Goal: Task Accomplishment & Management: Use online tool/utility

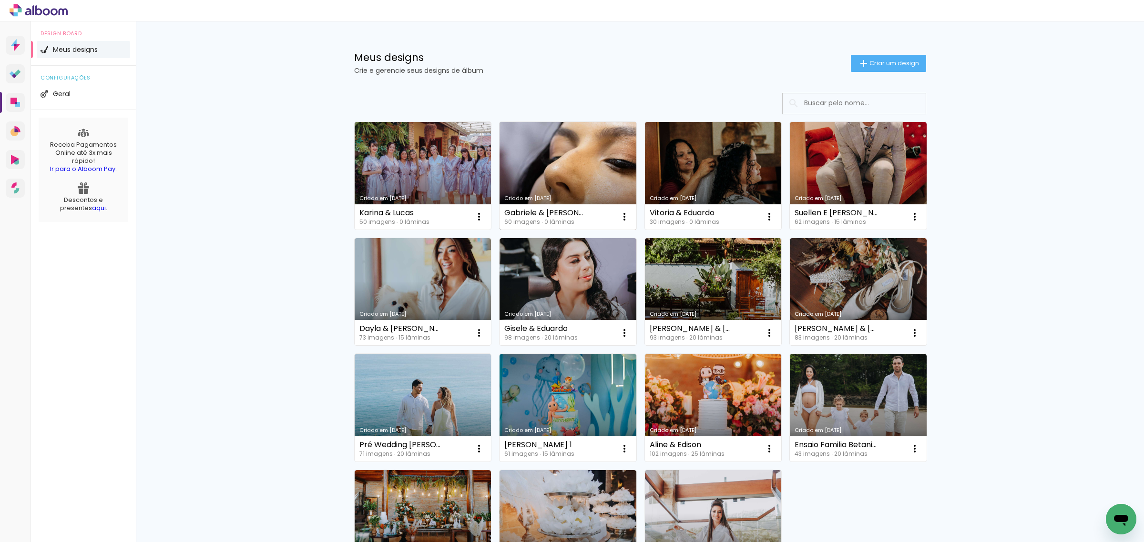
click at [558, 161] on link "Criado em [DATE]" at bounding box center [567, 176] width 137 height 108
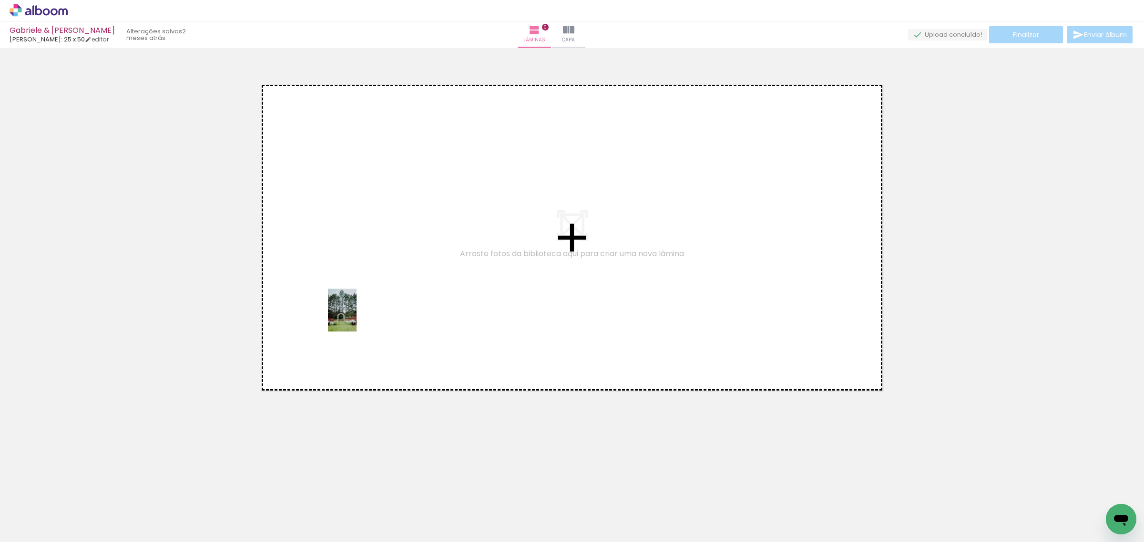
drag, startPoint x: 159, startPoint y: 522, endPoint x: 356, endPoint y: 317, distance: 284.4
click at [356, 317] on quentale-workspace at bounding box center [572, 271] width 1144 height 542
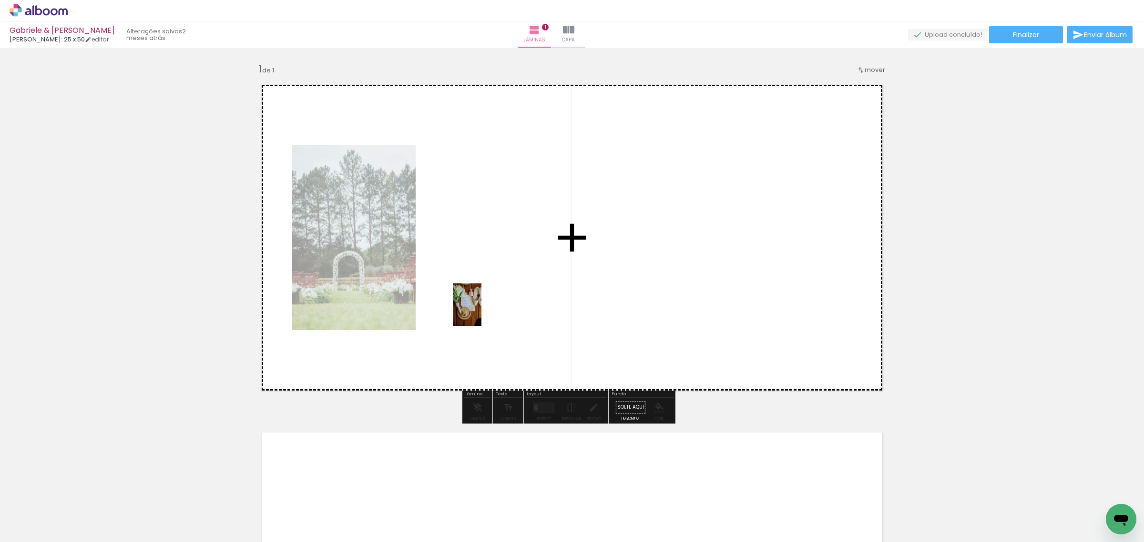
drag, startPoint x: 419, startPoint y: 518, endPoint x: 484, endPoint y: 309, distance: 218.9
click at [484, 309] on quentale-workspace at bounding box center [572, 271] width 1144 height 542
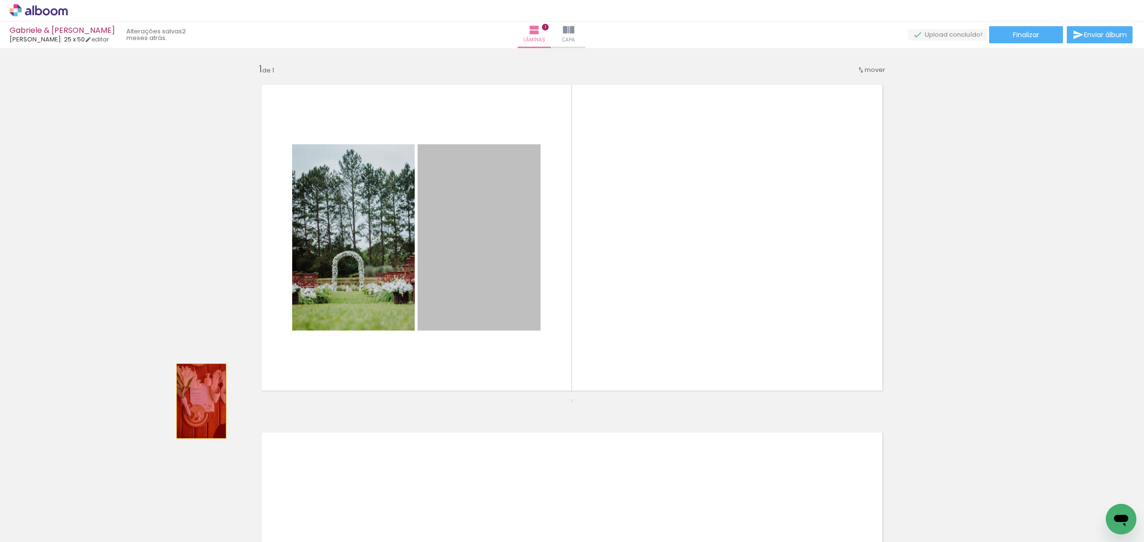
drag, startPoint x: 489, startPoint y: 287, endPoint x: 196, endPoint y: 401, distance: 314.4
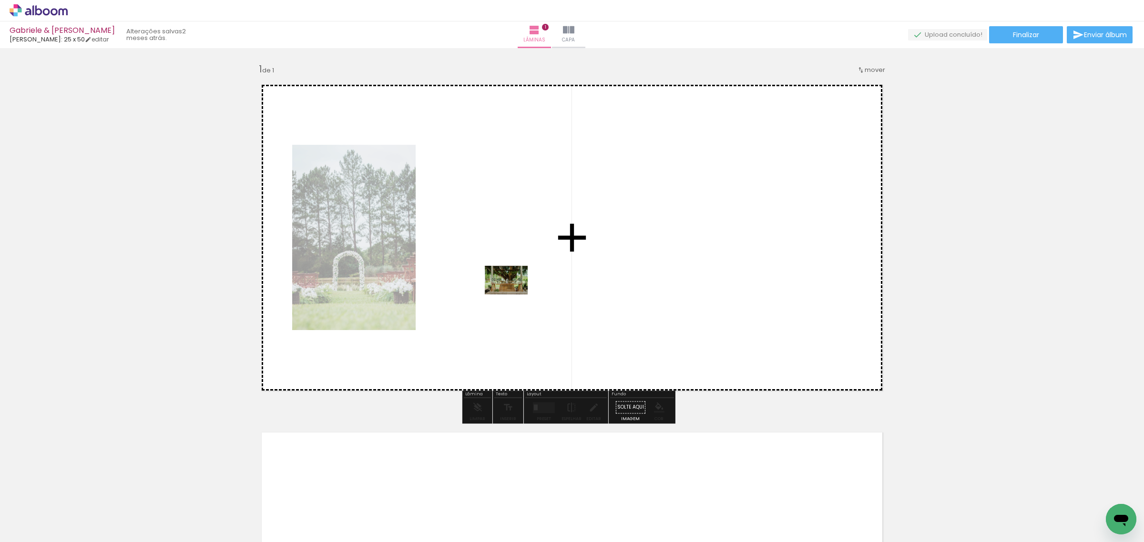
drag, startPoint x: 474, startPoint y: 518, endPoint x: 513, endPoint y: 294, distance: 227.3
click at [513, 294] on quentale-workspace at bounding box center [572, 271] width 1144 height 542
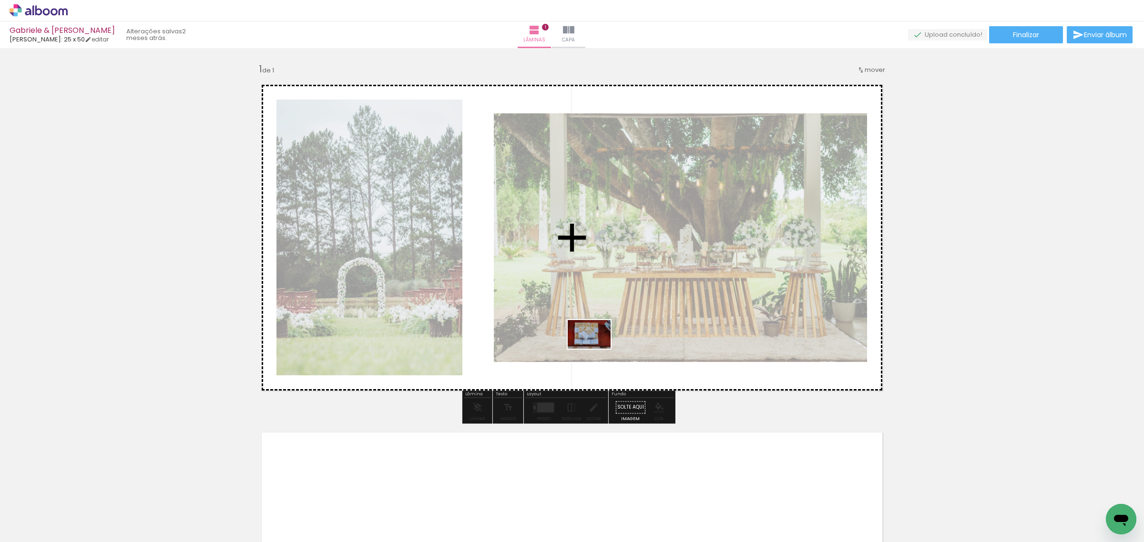
drag, startPoint x: 572, startPoint y: 515, endPoint x: 600, endPoint y: 324, distance: 192.7
click at [602, 300] on quentale-workspace at bounding box center [572, 271] width 1144 height 542
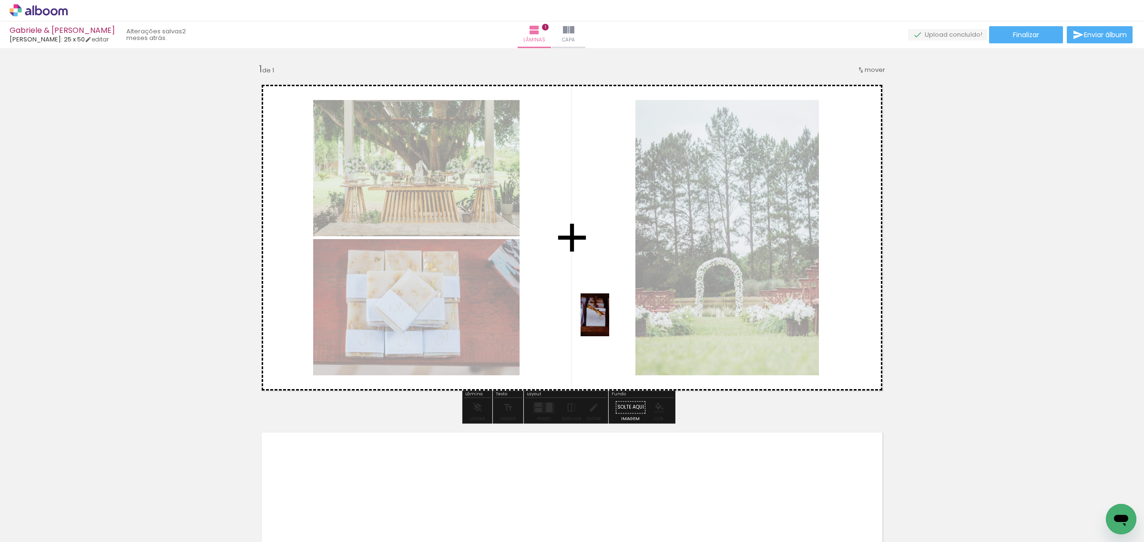
drag, startPoint x: 625, startPoint y: 513, endPoint x: 609, endPoint y: 318, distance: 195.5
click at [609, 318] on quentale-workspace at bounding box center [572, 271] width 1144 height 542
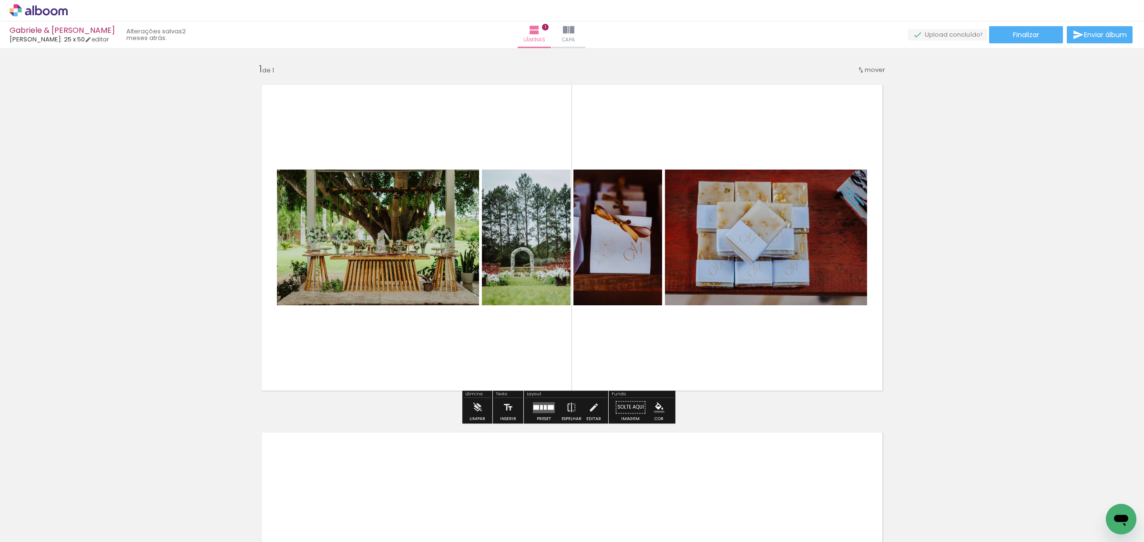
click at [40, 512] on input "Todas as fotos" at bounding box center [27, 513] width 36 height 8
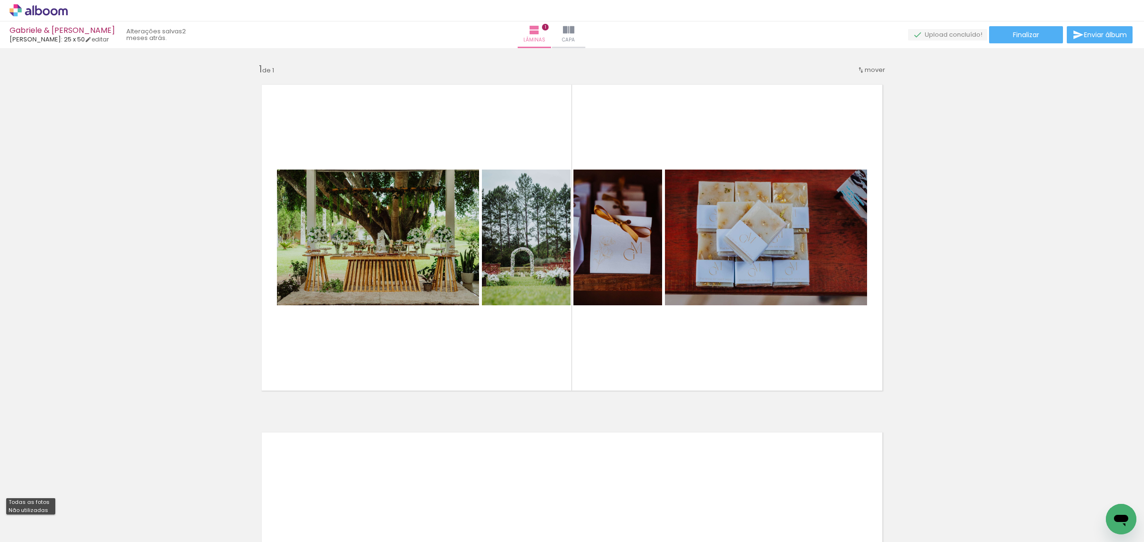
click at [0, 0] on slot "Não utilizadas" at bounding box center [0, 0] width 0 height 0
type input "Não utilizadas"
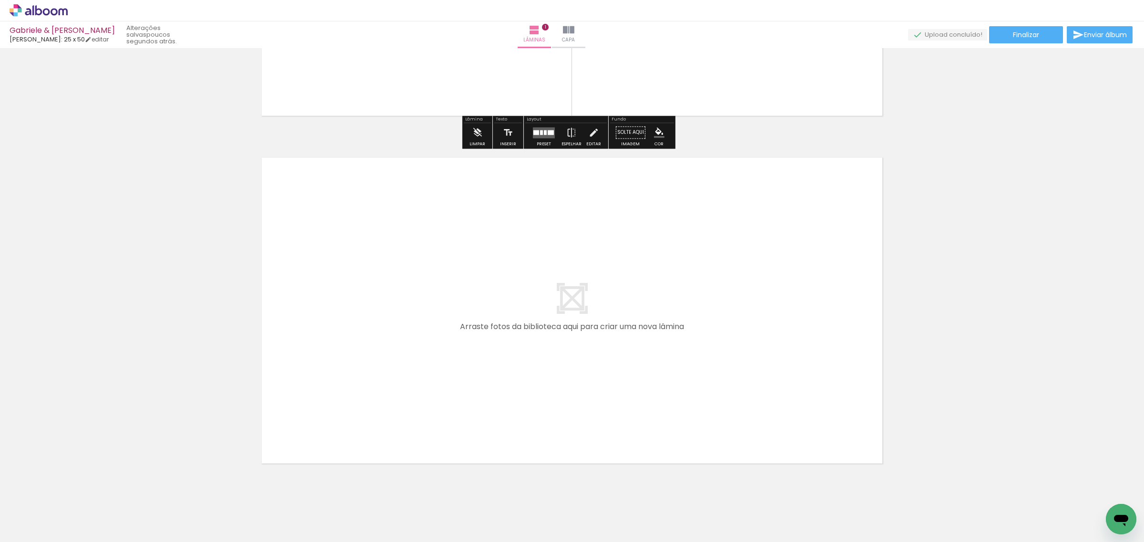
scroll to position [278, 0]
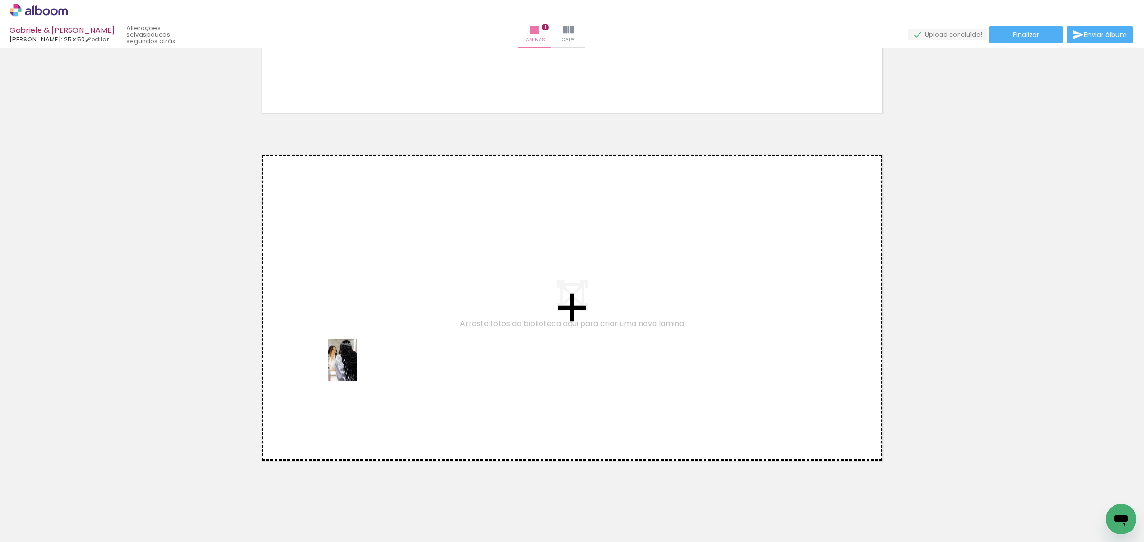
drag, startPoint x: 257, startPoint y: 519, endPoint x: 357, endPoint y: 367, distance: 182.0
click at [357, 367] on quentale-workspace at bounding box center [572, 271] width 1144 height 542
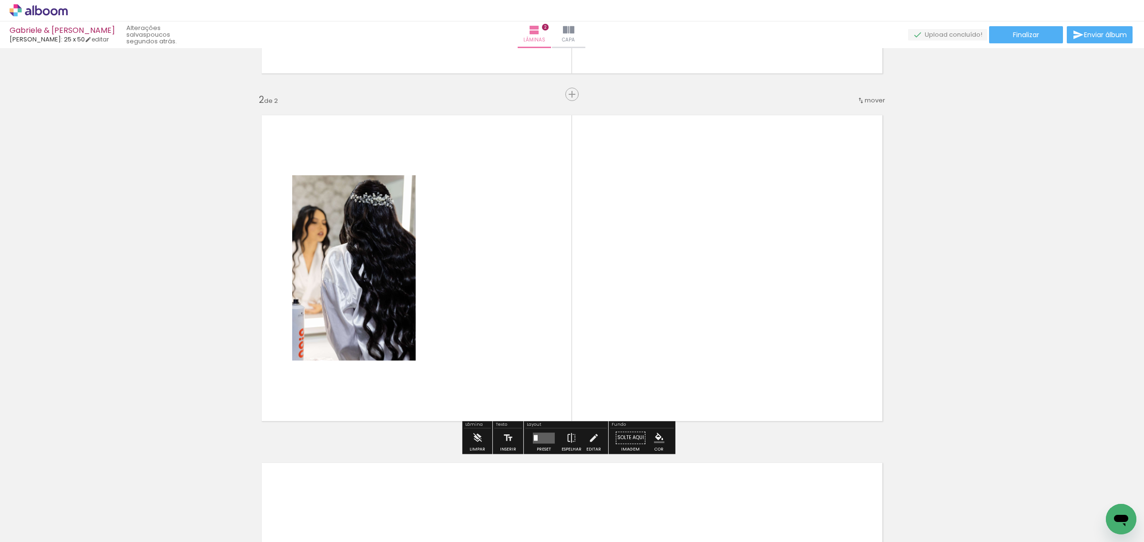
scroll to position [320, 0]
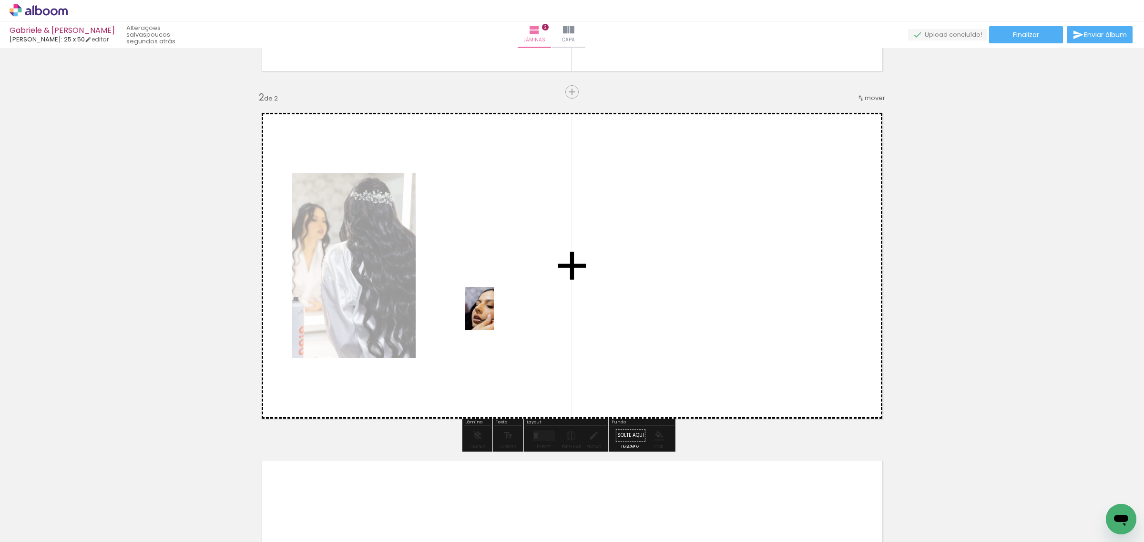
drag, startPoint x: 91, startPoint y: 522, endPoint x: 496, endPoint y: 315, distance: 454.8
click at [496, 315] on quentale-workspace at bounding box center [572, 271] width 1144 height 542
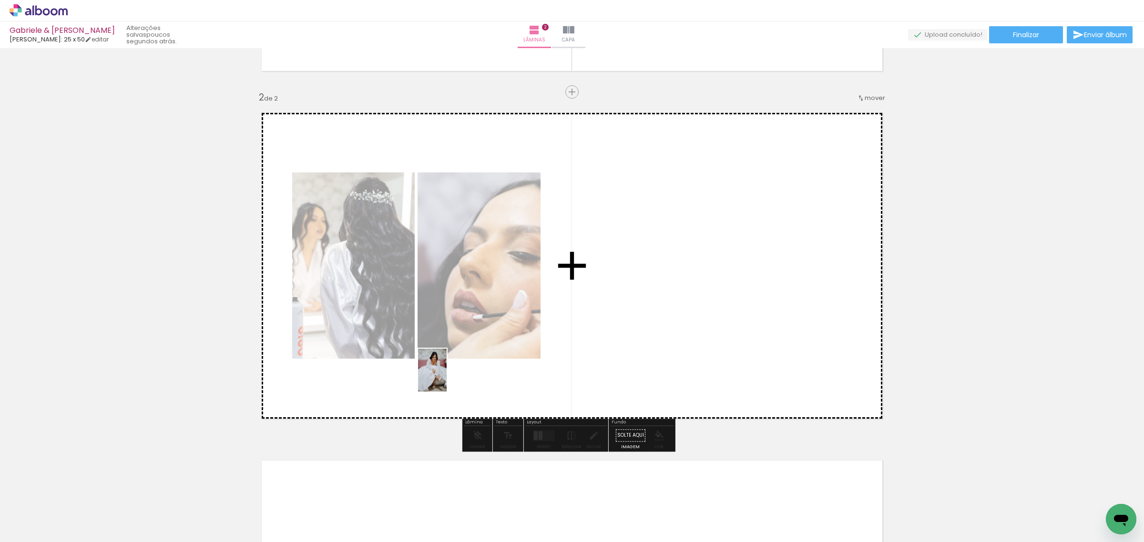
drag, startPoint x: 363, startPoint y: 520, endPoint x: 461, endPoint y: 375, distance: 174.9
click at [467, 353] on quentale-workspace at bounding box center [572, 271] width 1144 height 542
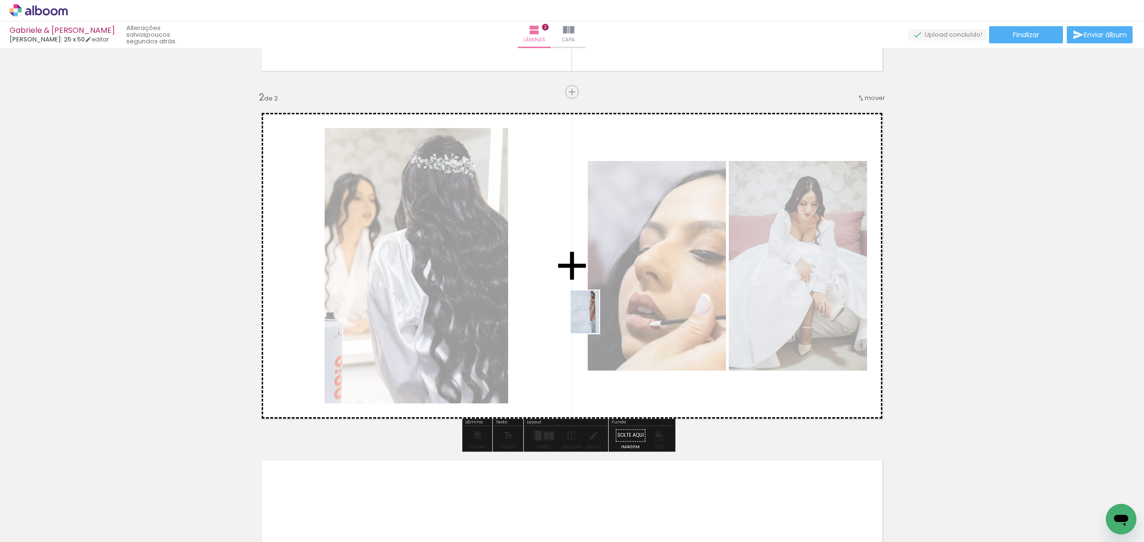
drag, startPoint x: 375, startPoint y: 516, endPoint x: 601, endPoint y: 317, distance: 301.5
click at [601, 317] on quentale-workspace at bounding box center [572, 271] width 1144 height 542
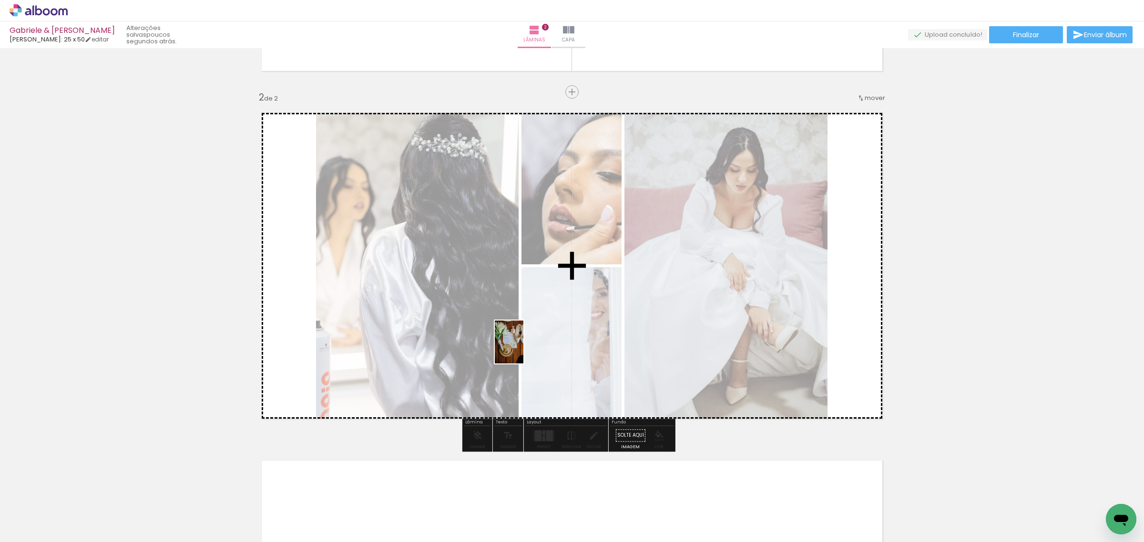
drag, startPoint x: 256, startPoint y: 516, endPoint x: 524, endPoint y: 348, distance: 315.7
click at [524, 348] on quentale-workspace at bounding box center [572, 271] width 1144 height 542
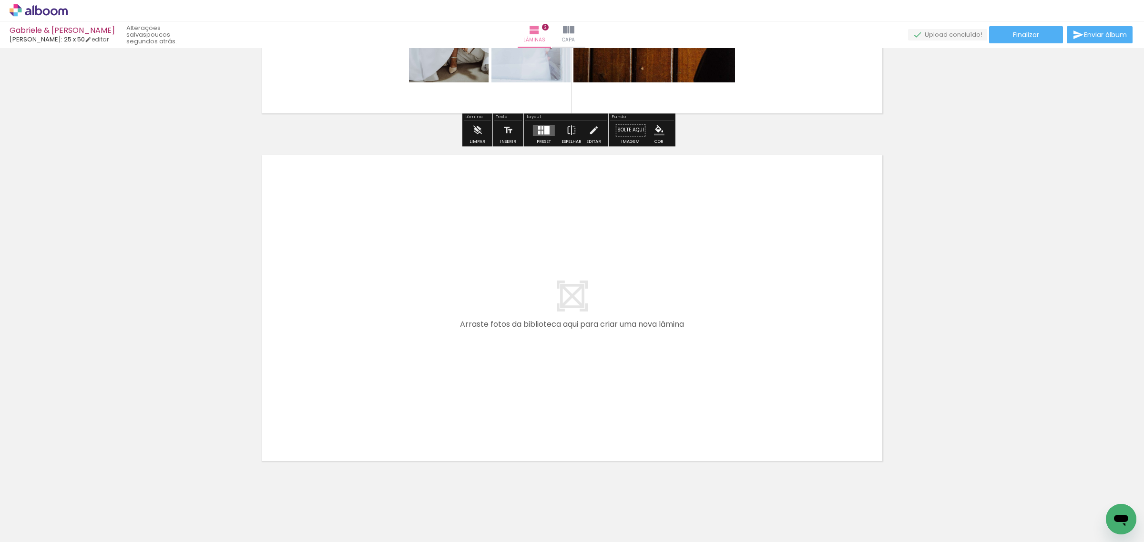
scroll to position [637, 0]
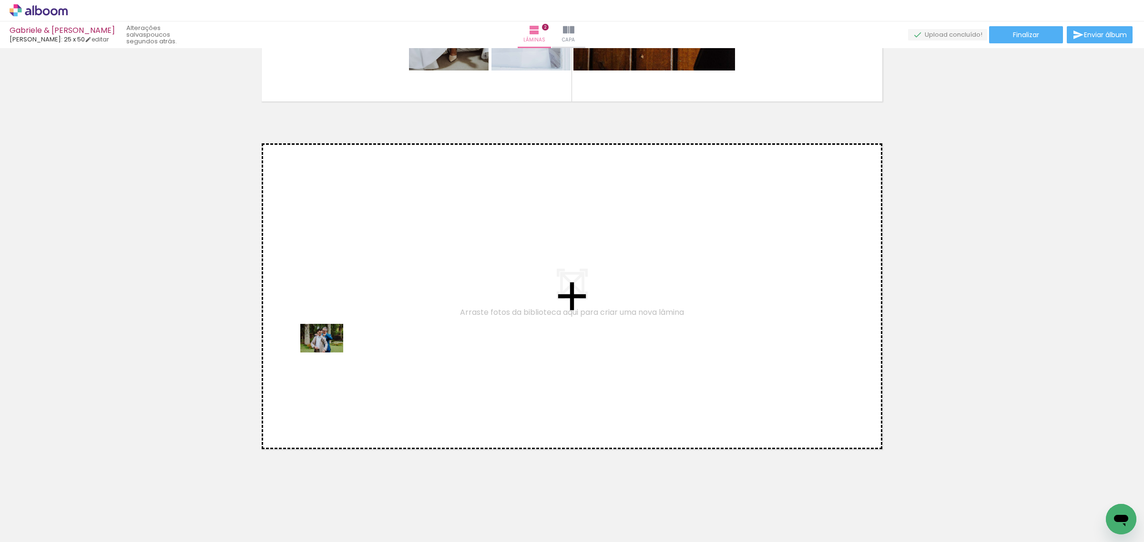
drag, startPoint x: 98, startPoint y: 515, endPoint x: 329, endPoint y: 353, distance: 281.8
click at [329, 353] on quentale-workspace at bounding box center [572, 271] width 1144 height 542
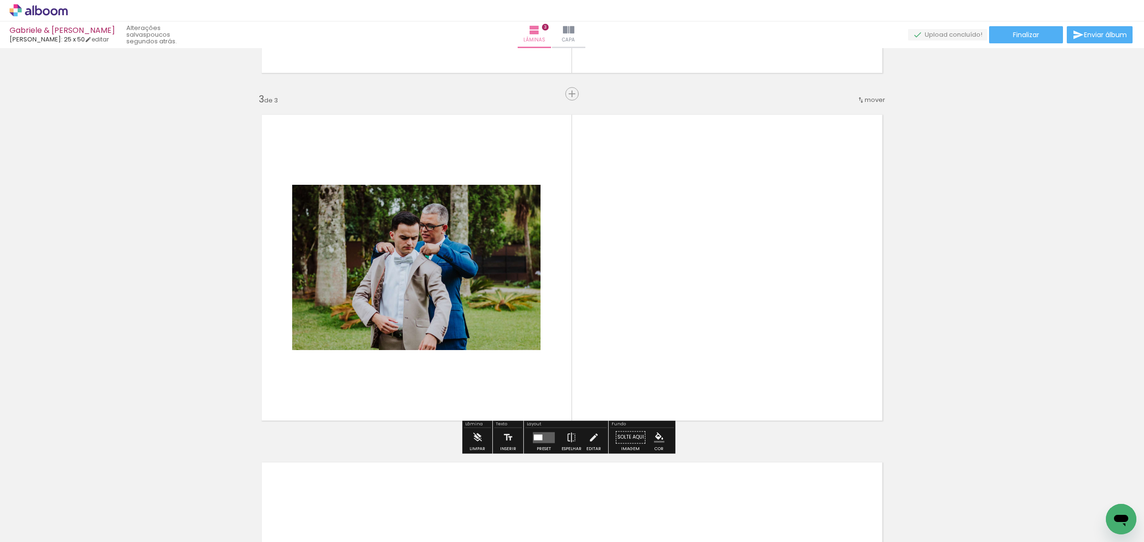
scroll to position [668, 0]
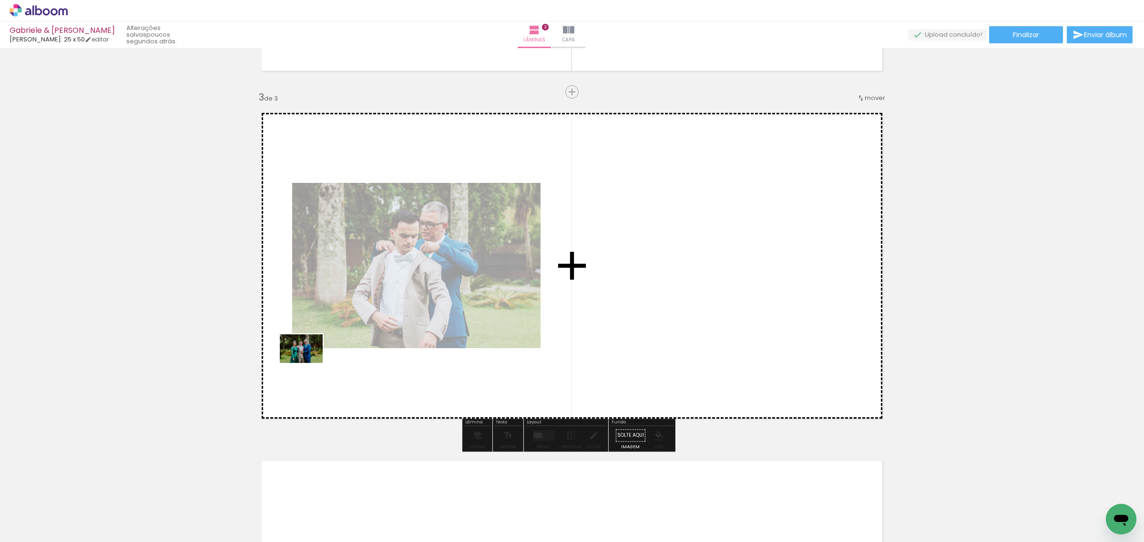
drag, startPoint x: 158, startPoint y: 506, endPoint x: 314, endPoint y: 360, distance: 213.7
click at [314, 360] on quentale-workspace at bounding box center [572, 271] width 1144 height 542
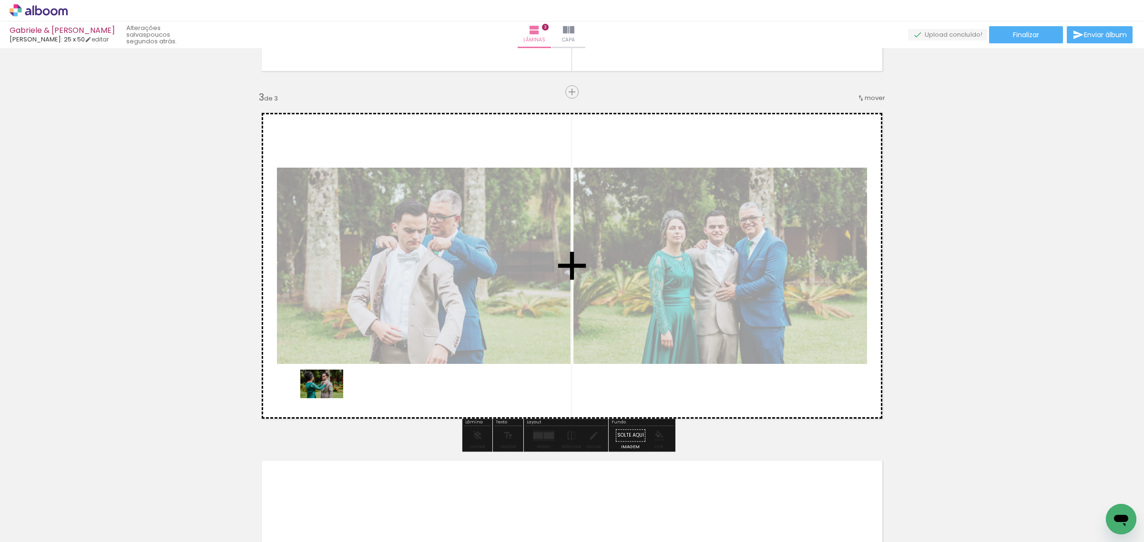
drag, startPoint x: 108, startPoint y: 513, endPoint x: 329, endPoint y: 398, distance: 248.9
click at [329, 398] on quentale-workspace at bounding box center [572, 271] width 1144 height 542
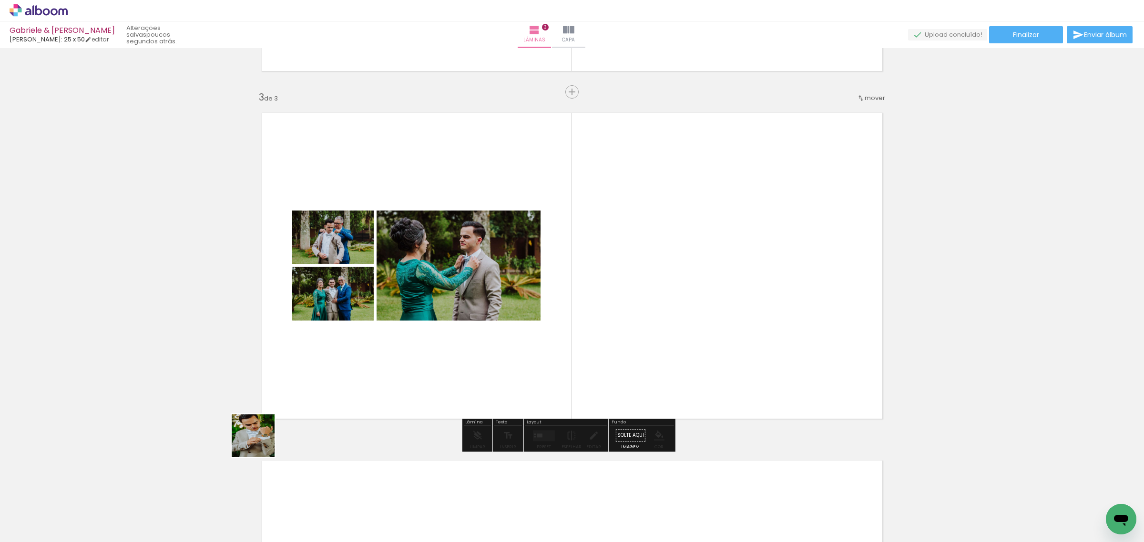
drag, startPoint x: 112, startPoint y: 520, endPoint x: 359, endPoint y: 392, distance: 278.1
click at [358, 390] on quentale-workspace at bounding box center [572, 271] width 1144 height 542
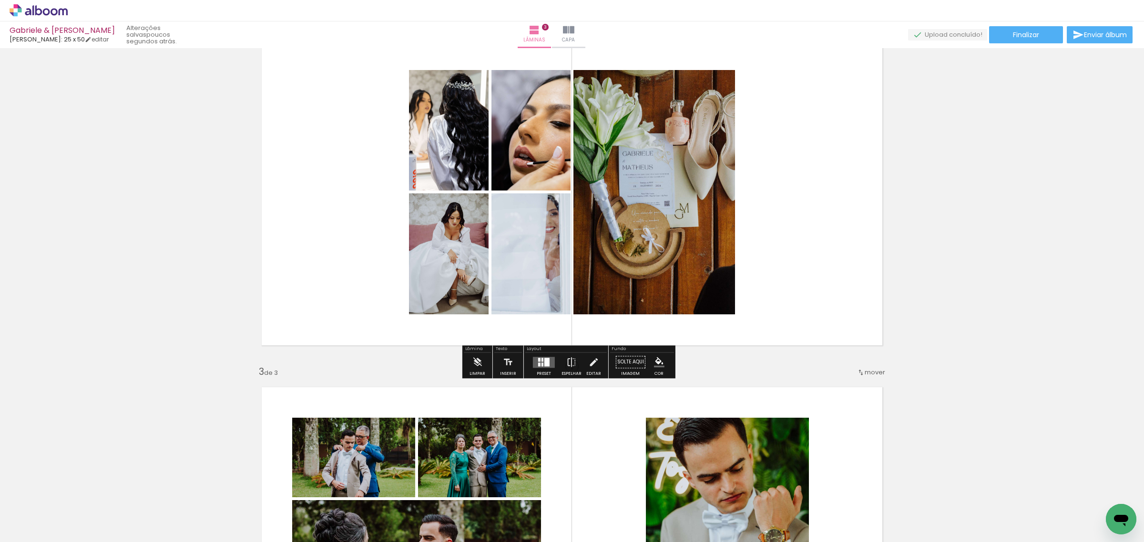
scroll to position [389, 0]
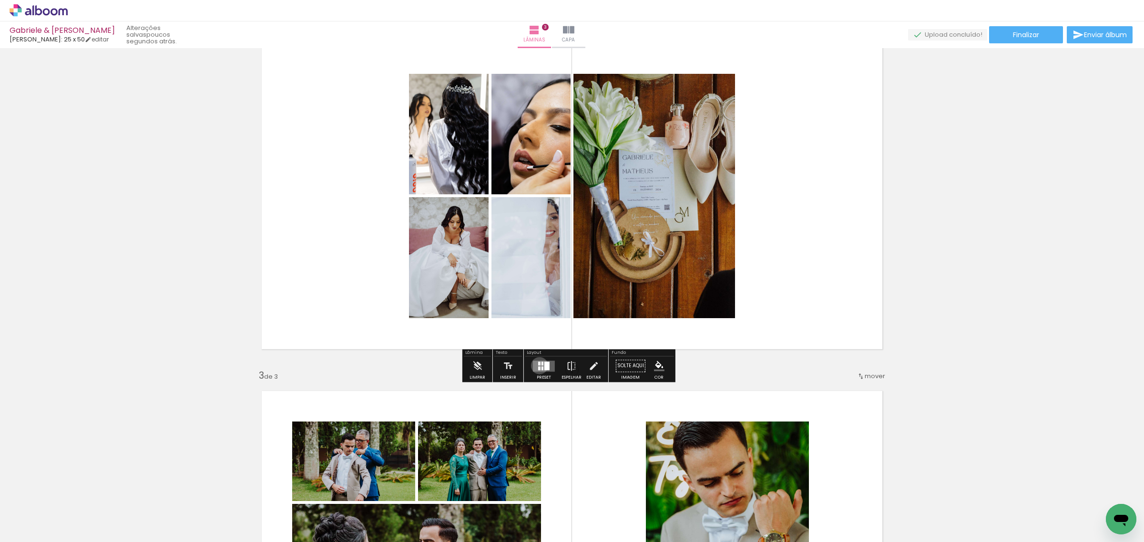
click at [538, 366] on div at bounding box center [539, 368] width 2 height 4
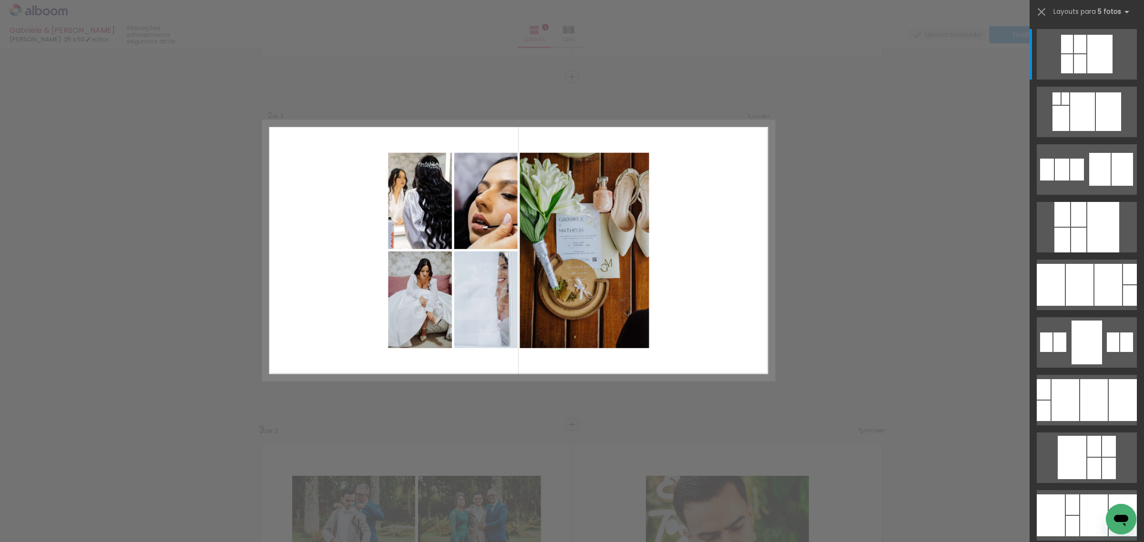
scroll to position [320, 0]
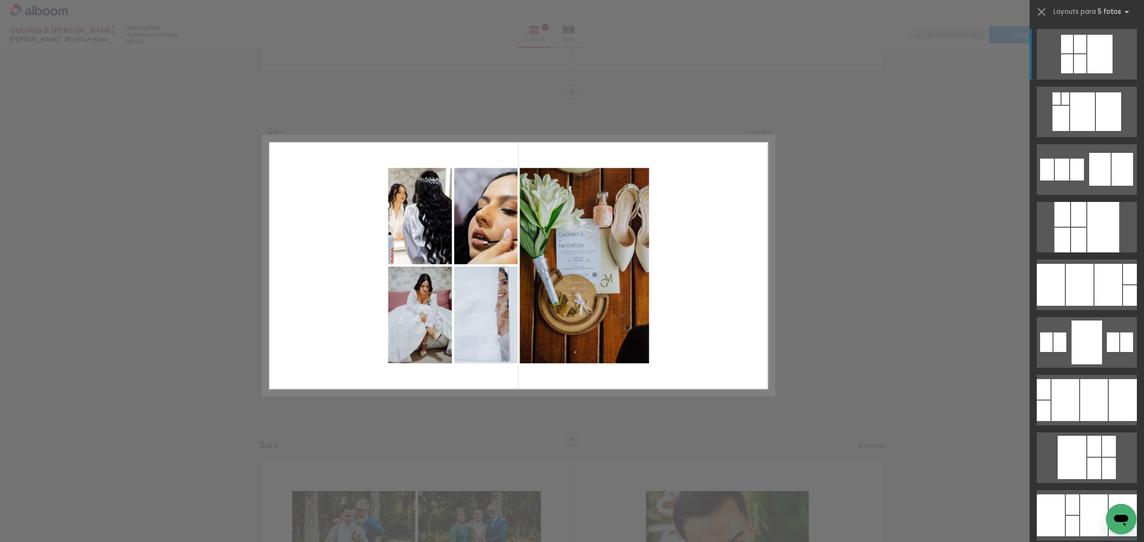
click at [167, 262] on div "Confirmar Cancelar" at bounding box center [572, 435] width 1144 height 1414
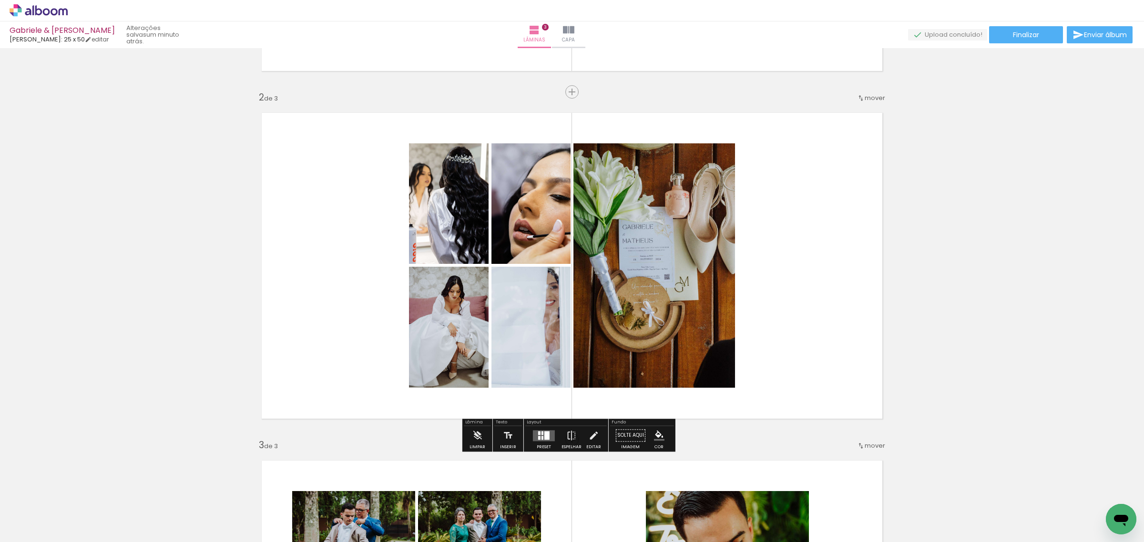
click at [546, 434] on div at bounding box center [546, 435] width 5 height 9
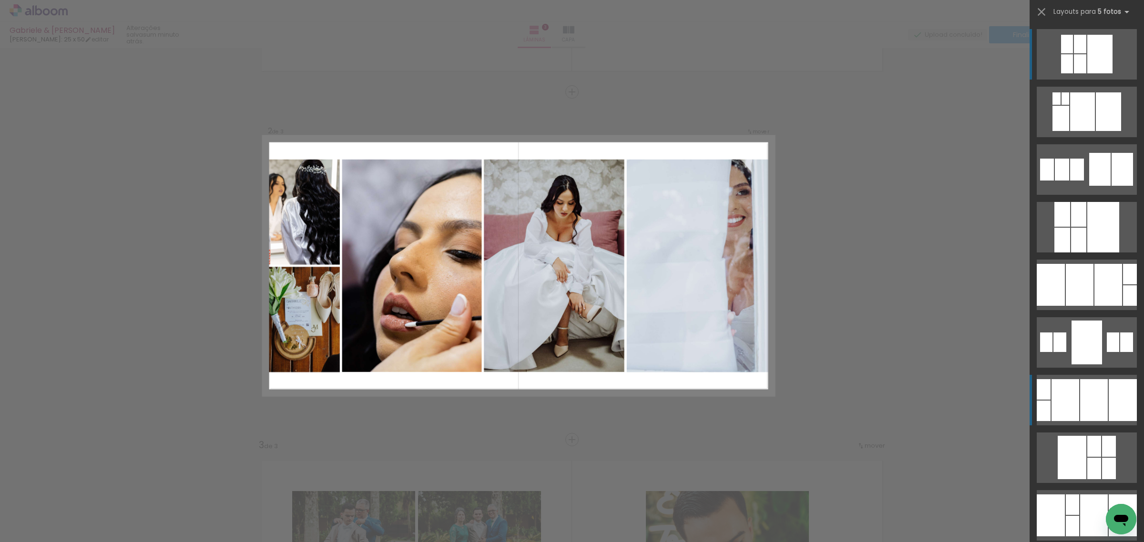
click at [1095, 365] on div at bounding box center [1086, 343] width 30 height 44
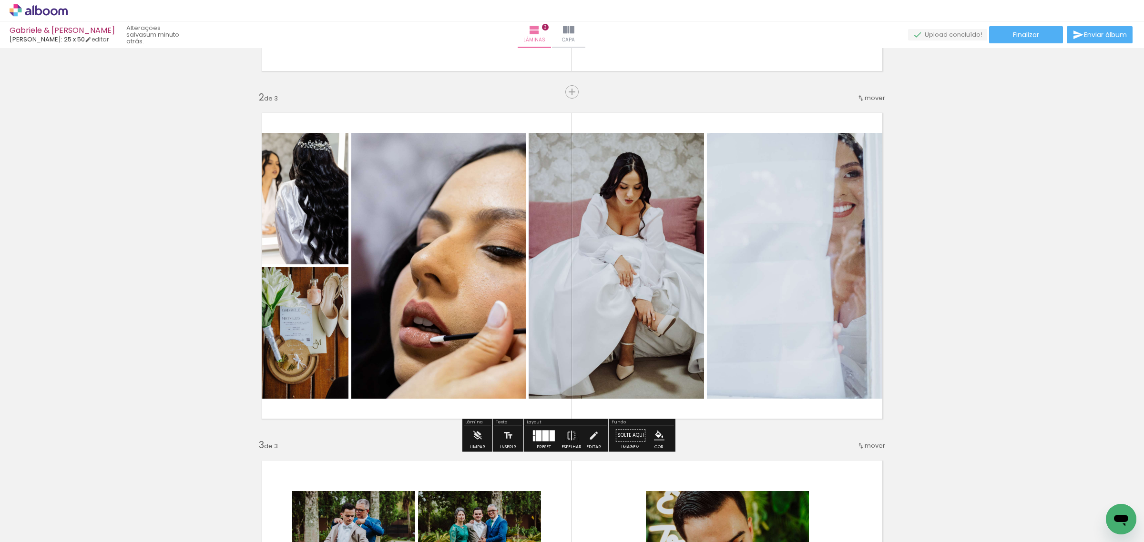
click at [965, 225] on div "Inserir lâmina 1 de 3 Inserir lâmina 2 de 3 Inserir lâmina 3 de 3" at bounding box center [572, 428] width 1144 height 1392
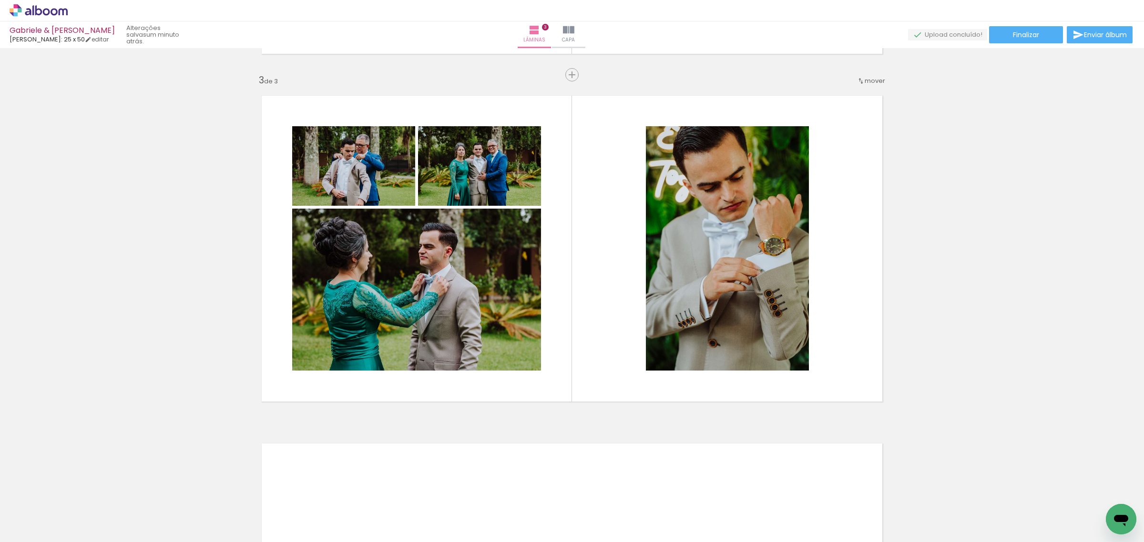
scroll to position [717, 0]
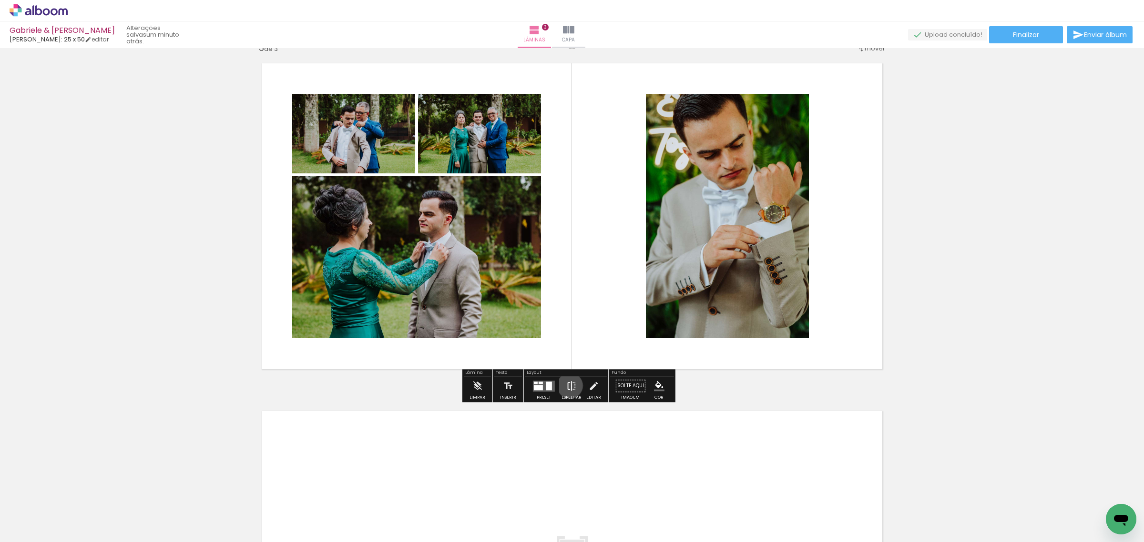
click at [568, 386] on iron-icon at bounding box center [571, 385] width 10 height 19
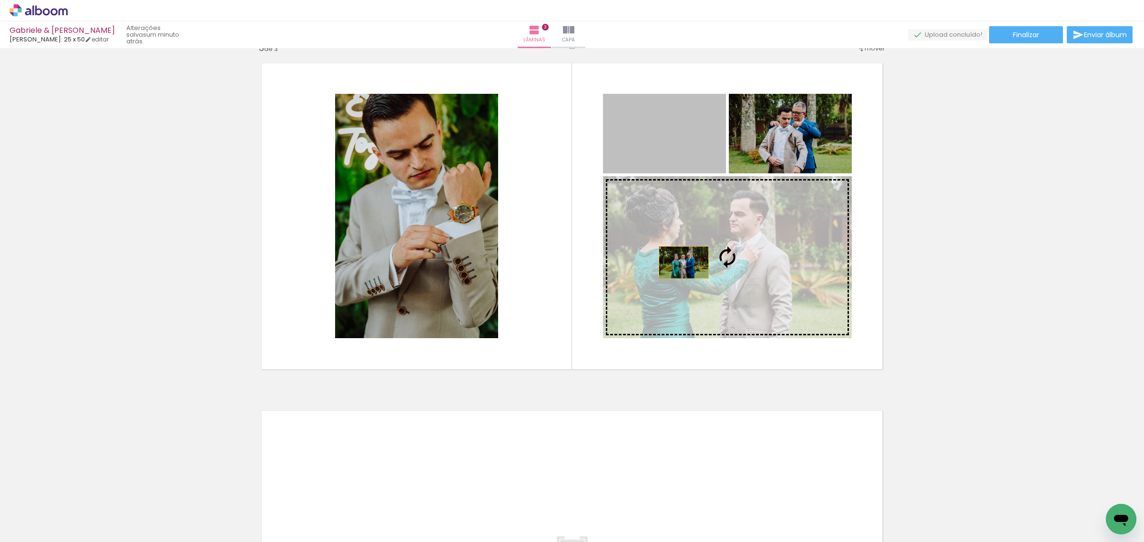
drag, startPoint x: 629, startPoint y: 141, endPoint x: 681, endPoint y: 263, distance: 132.3
click at [0, 0] on slot at bounding box center [0, 0] width 0 height 0
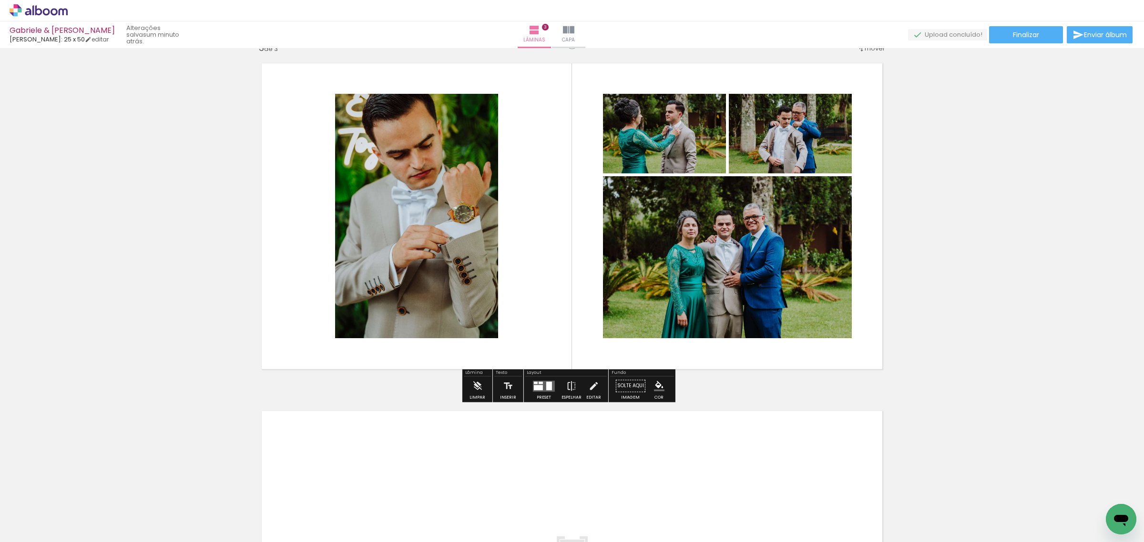
click at [905, 247] on div "Inserir lâmina 1 de 3 Inserir lâmina 2 de 3 Inserir lâmina 3 de 3" at bounding box center [572, 30] width 1144 height 1392
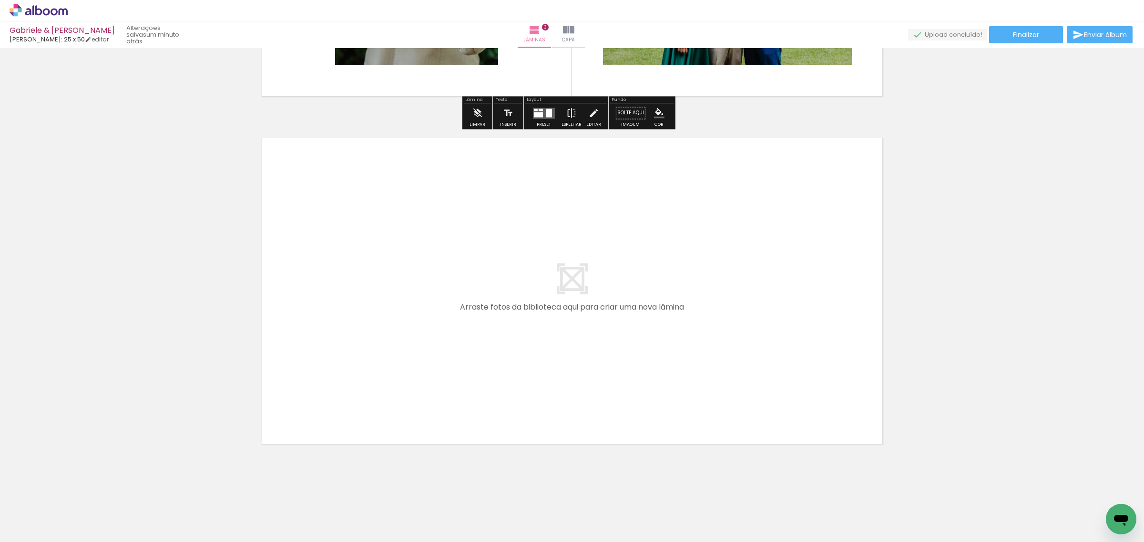
scroll to position [994, 0]
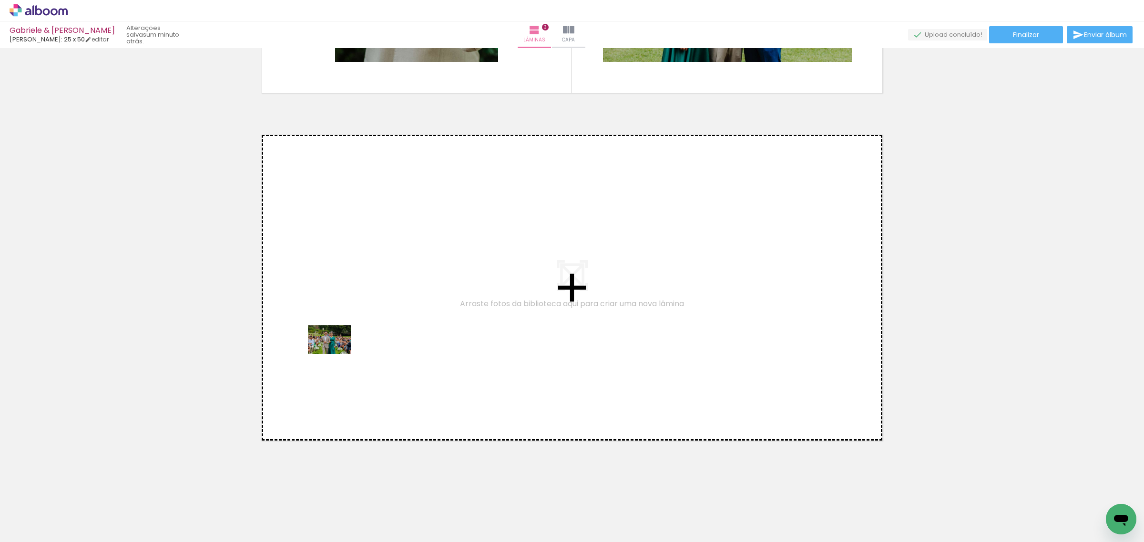
drag, startPoint x: 108, startPoint y: 510, endPoint x: 377, endPoint y: 317, distance: 331.2
click at [377, 317] on quentale-workspace at bounding box center [572, 271] width 1144 height 542
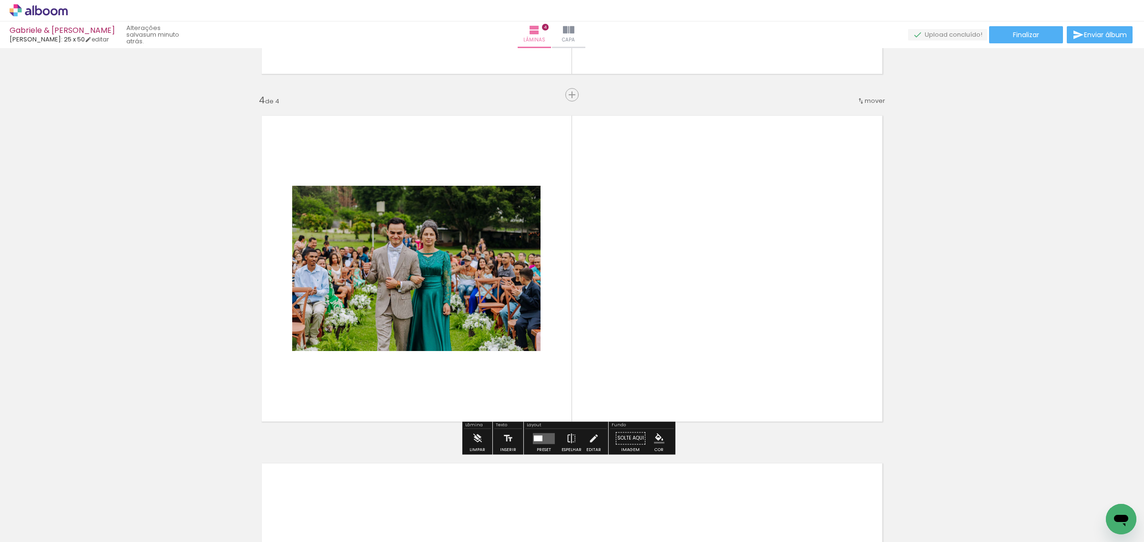
scroll to position [1015, 0]
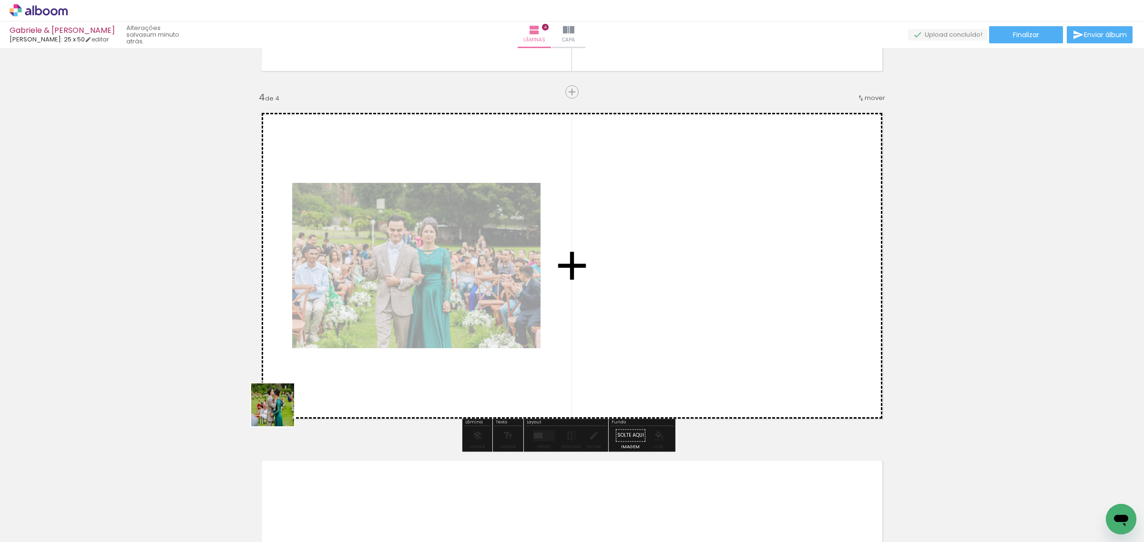
drag, startPoint x: 110, startPoint y: 513, endPoint x: 355, endPoint y: 363, distance: 287.3
click at [355, 363] on quentale-workspace at bounding box center [572, 271] width 1144 height 542
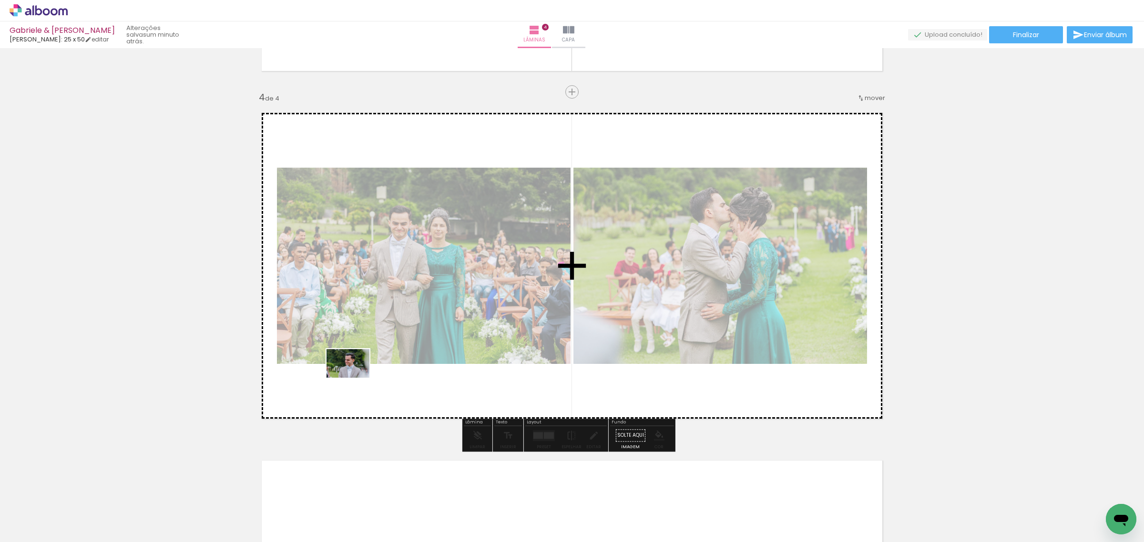
drag, startPoint x: 98, startPoint y: 517, endPoint x: 355, endPoint y: 378, distance: 292.5
click at [355, 378] on quentale-workspace at bounding box center [572, 271] width 1144 height 542
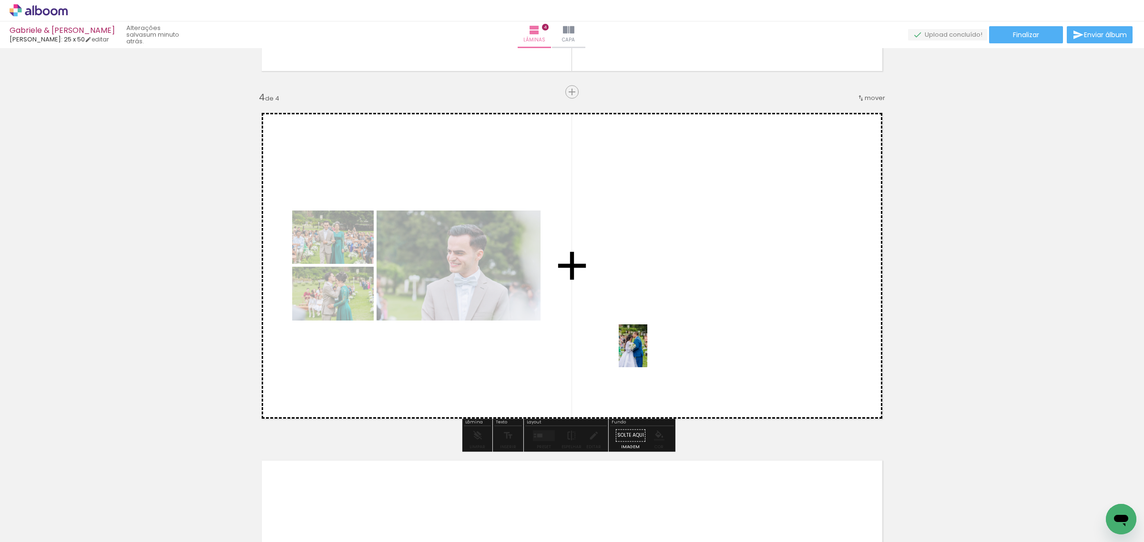
drag, startPoint x: 102, startPoint y: 510, endPoint x: 647, endPoint y: 353, distance: 566.9
click at [647, 353] on quentale-workspace at bounding box center [572, 271] width 1144 height 542
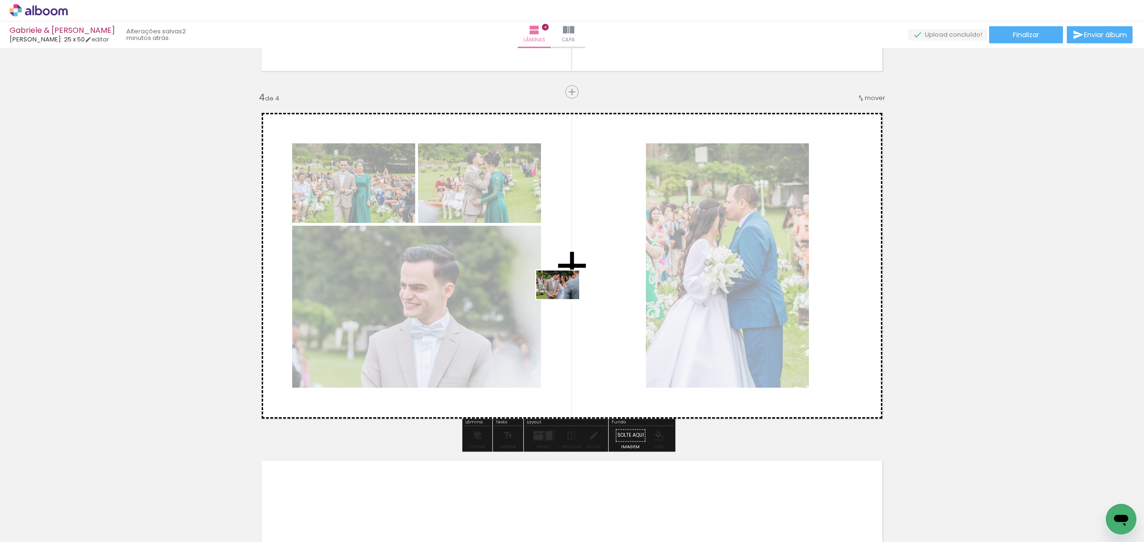
drag, startPoint x: 101, startPoint y: 512, endPoint x: 565, endPoint y: 299, distance: 510.7
click at [565, 299] on quentale-workspace at bounding box center [572, 271] width 1144 height 542
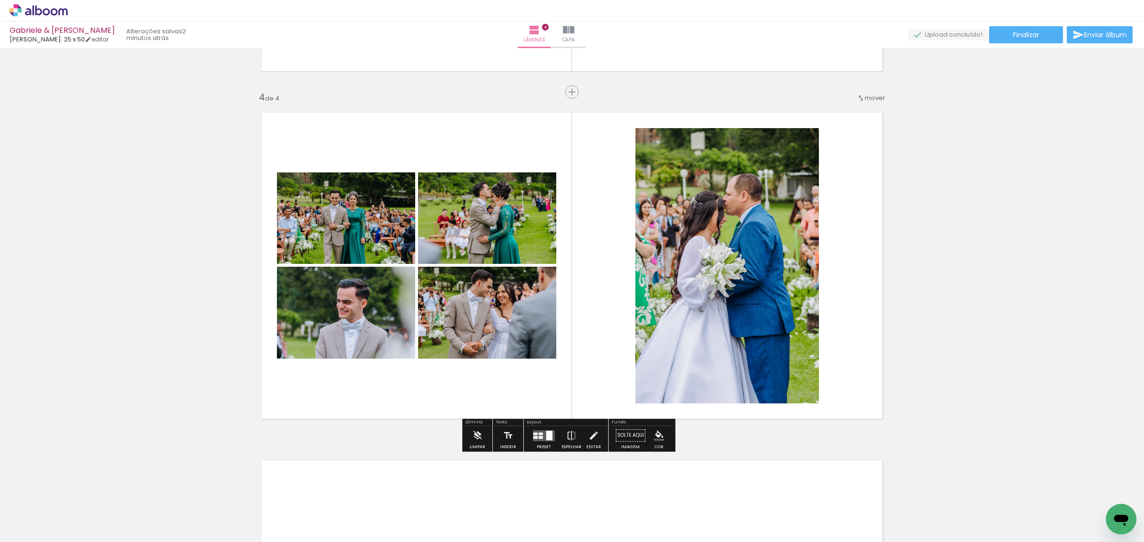
click at [546, 439] on div at bounding box center [549, 436] width 6 height 10
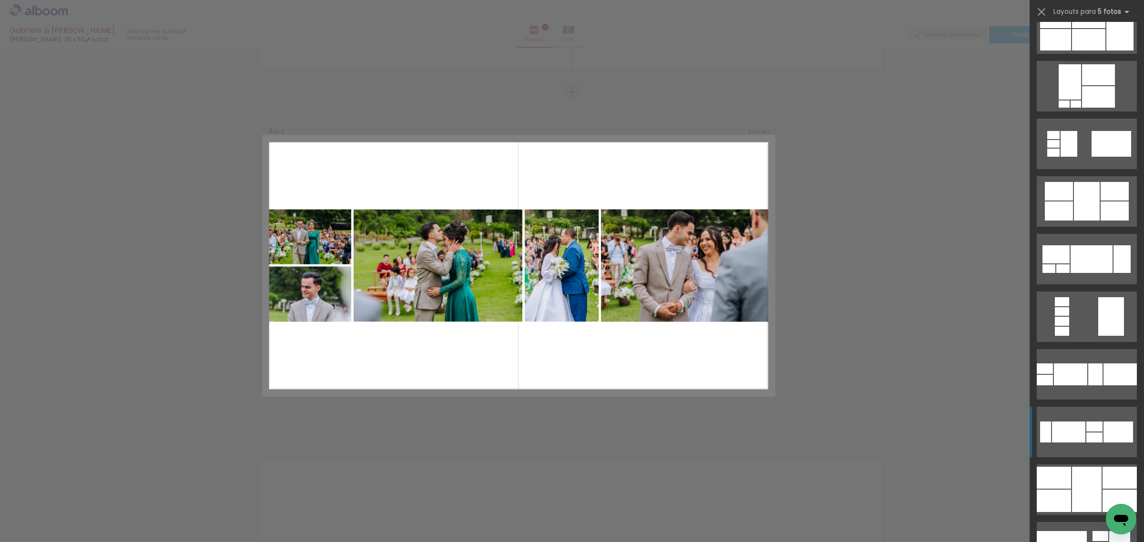
scroll to position [397, 0]
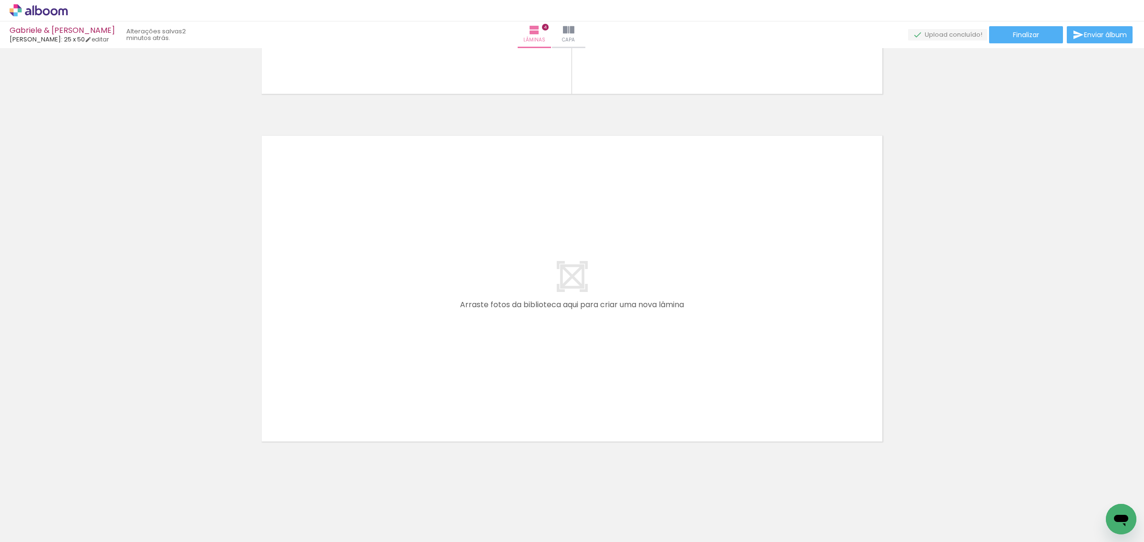
scroll to position [1341, 0]
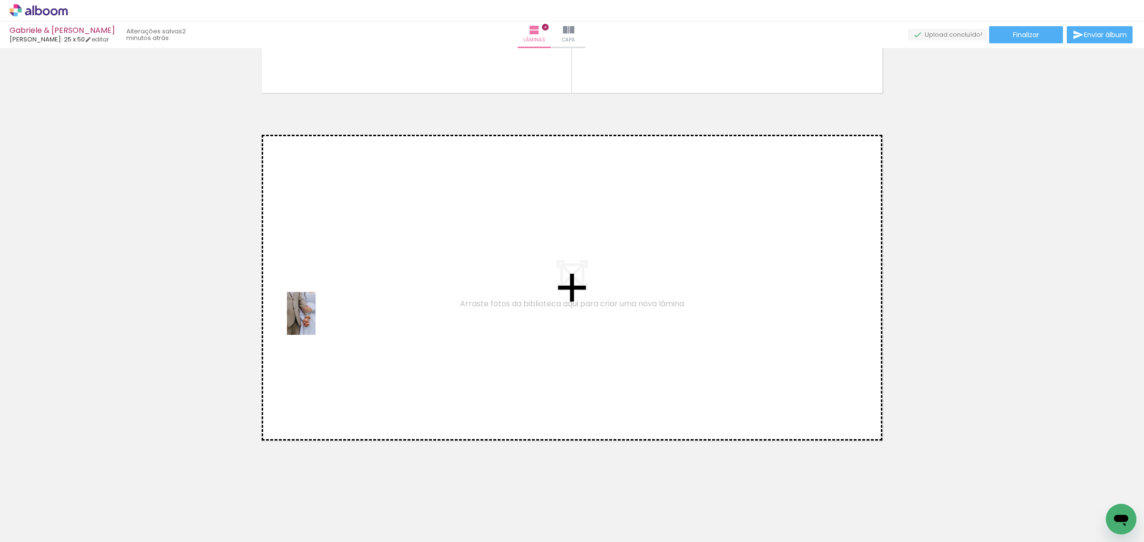
drag, startPoint x: 99, startPoint y: 518, endPoint x: 331, endPoint y: 312, distance: 310.6
click at [331, 312] on quentale-workspace at bounding box center [572, 271] width 1144 height 542
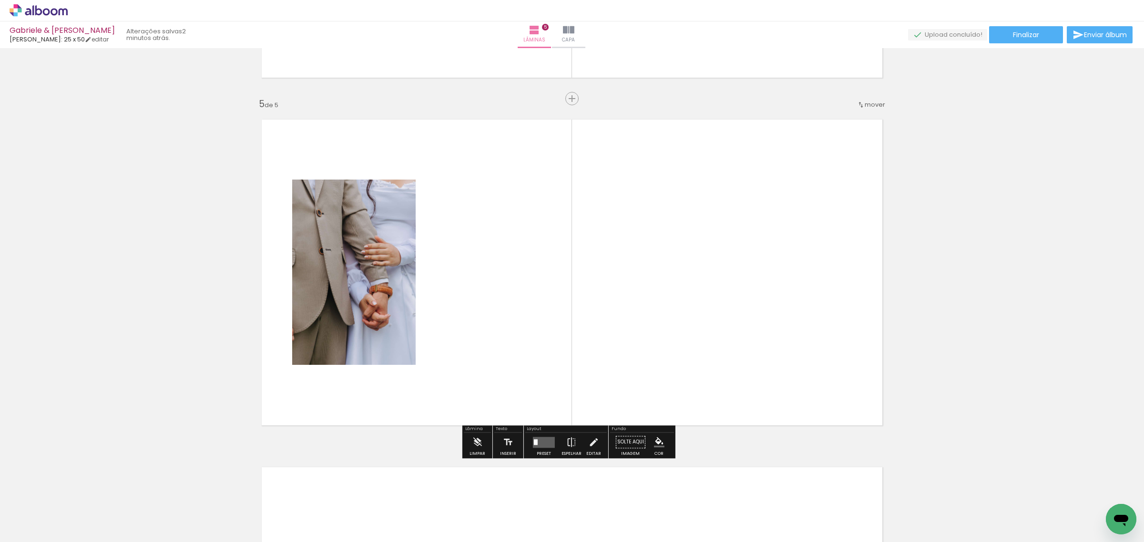
scroll to position [1363, 0]
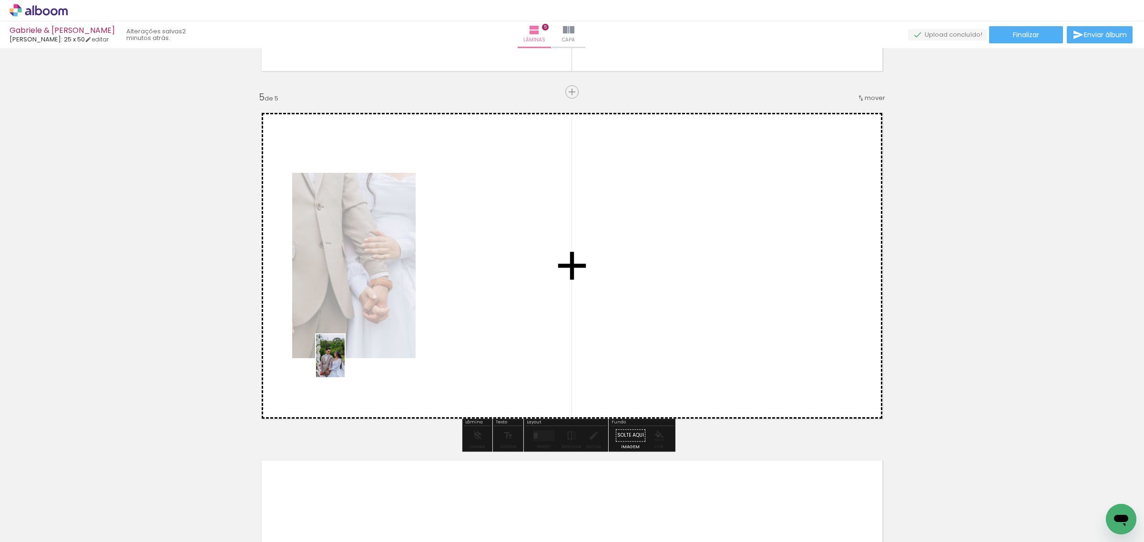
drag, startPoint x: 105, startPoint y: 510, endPoint x: 310, endPoint y: 392, distance: 236.8
click at [345, 363] on quentale-workspace at bounding box center [572, 271] width 1144 height 542
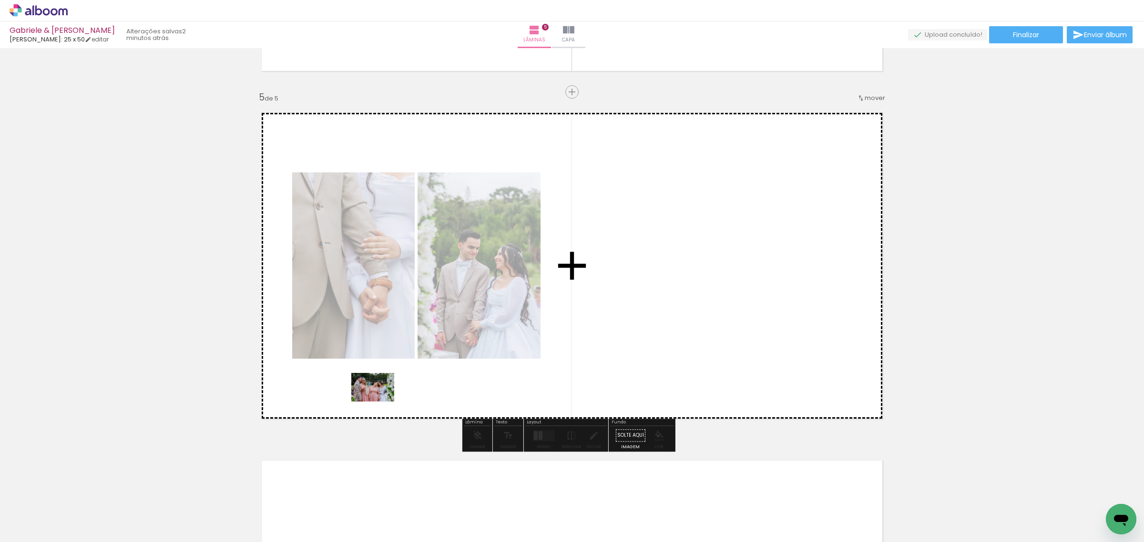
drag, startPoint x: 113, startPoint y: 520, endPoint x: 370, endPoint y: 406, distance: 281.4
click at [382, 400] on quentale-workspace at bounding box center [572, 271] width 1144 height 542
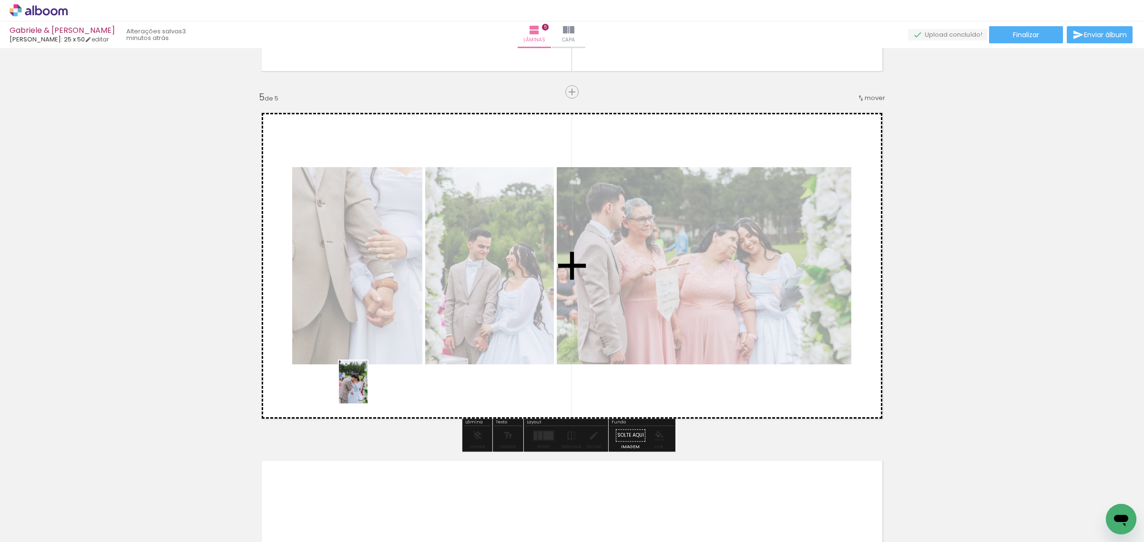
drag, startPoint x: 97, startPoint y: 515, endPoint x: 367, endPoint y: 389, distance: 298.5
click at [367, 389] on quentale-workspace at bounding box center [572, 271] width 1144 height 542
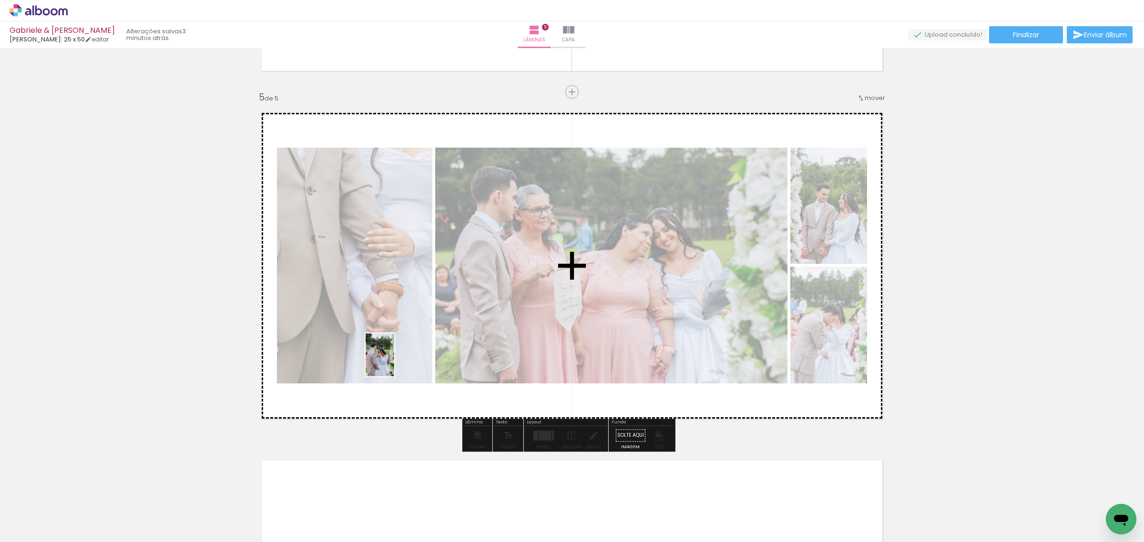
drag, startPoint x: 109, startPoint y: 511, endPoint x: 265, endPoint y: 434, distance: 174.7
click at [396, 361] on quentale-workspace at bounding box center [572, 271] width 1144 height 542
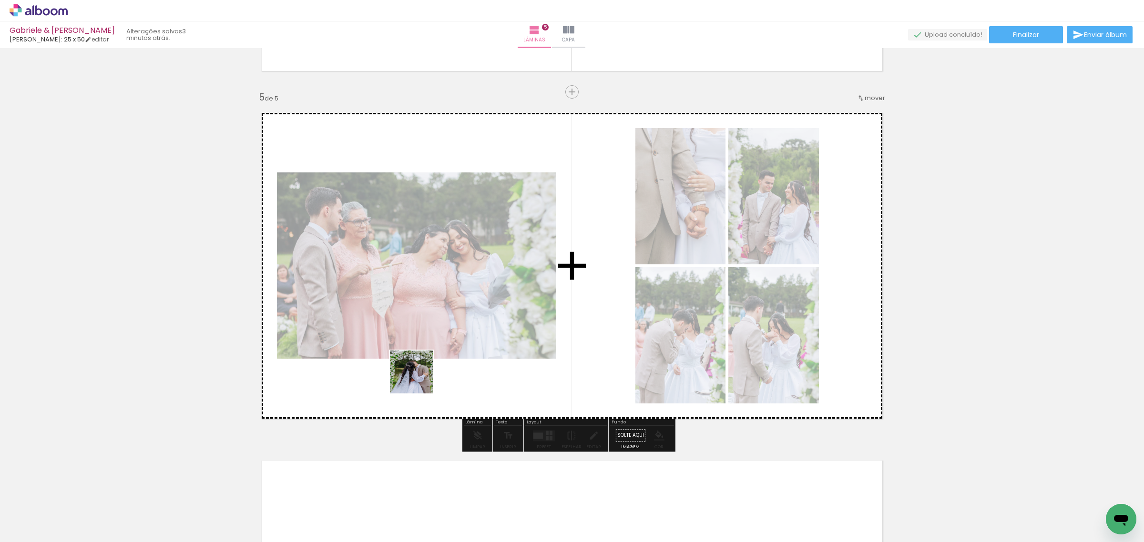
drag, startPoint x: 113, startPoint y: 508, endPoint x: 472, endPoint y: 354, distance: 390.8
click at [472, 354] on quentale-workspace at bounding box center [572, 271] width 1144 height 542
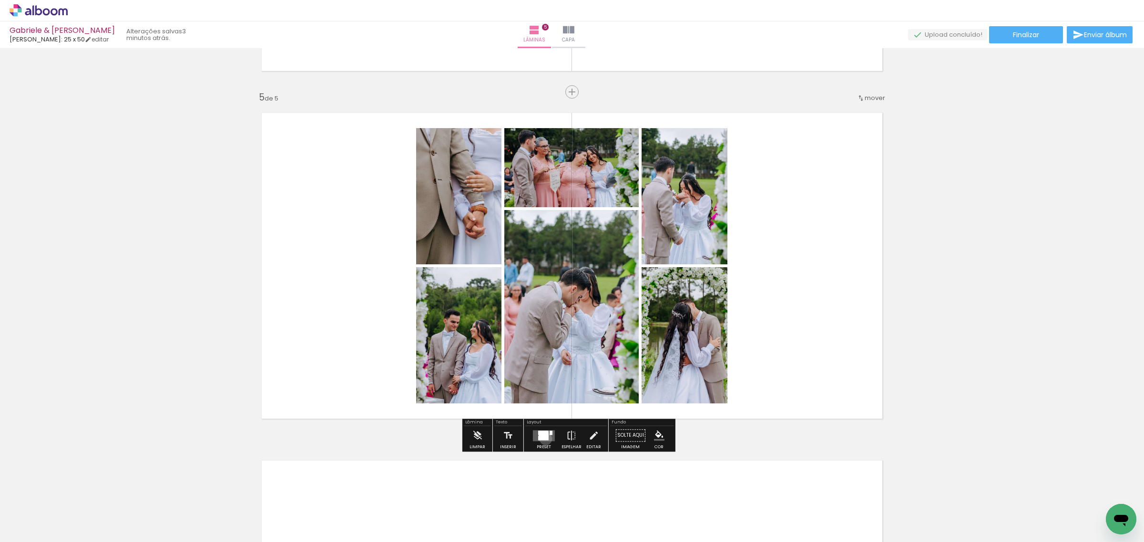
click at [543, 438] on div at bounding box center [543, 435] width 10 height 9
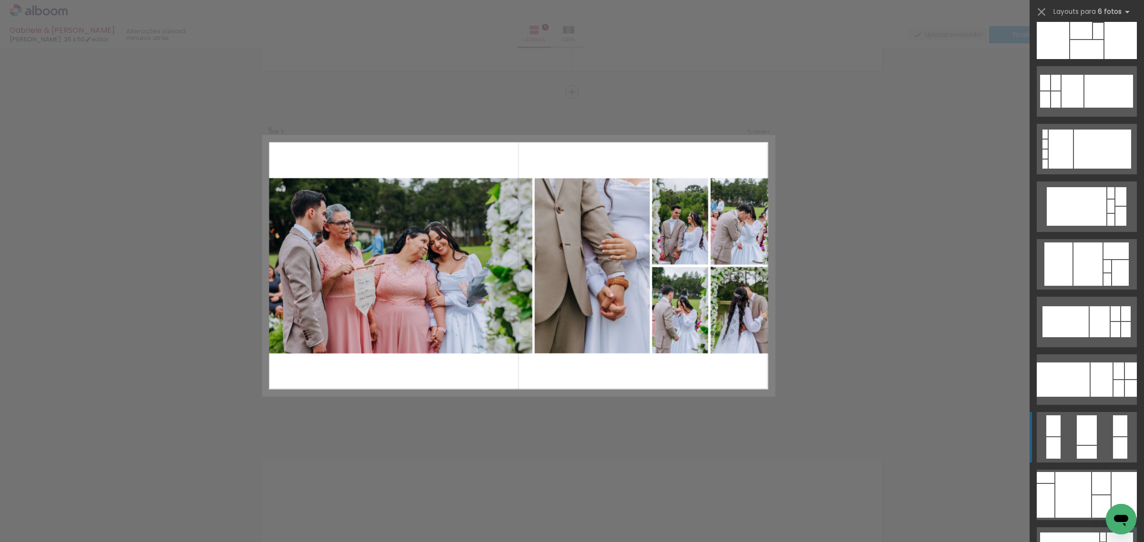
scroll to position [158, 0]
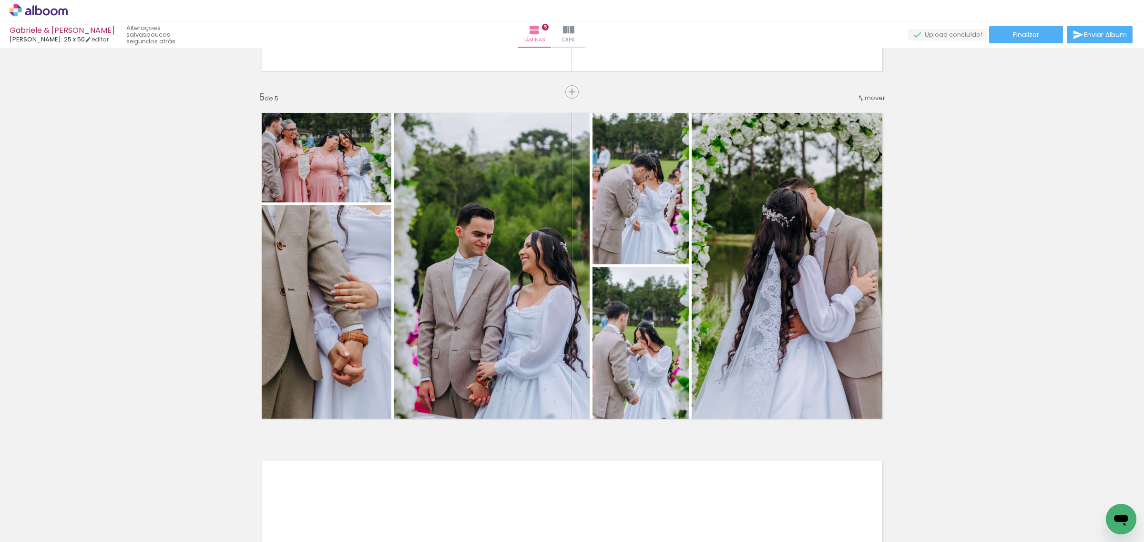
scroll to position [158, 0]
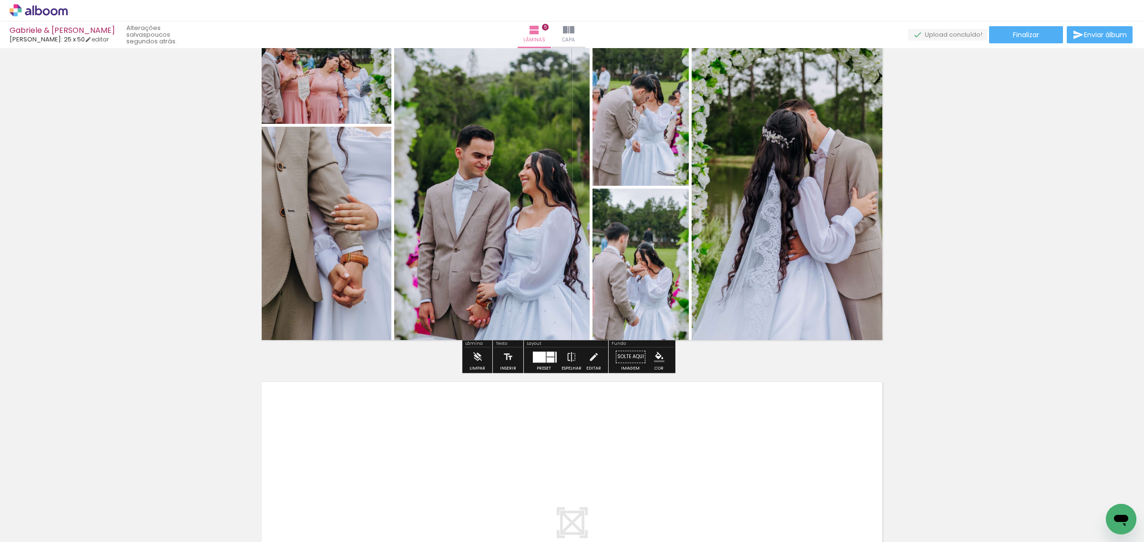
scroll to position [1442, 0]
click at [547, 357] on div at bounding box center [551, 359] width 8 height 5
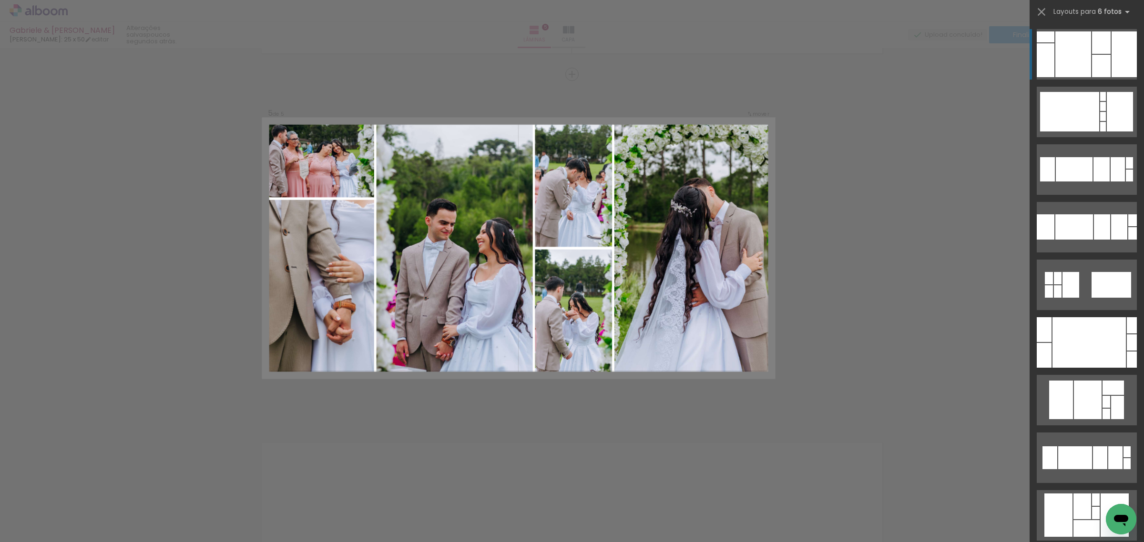
scroll to position [1363, 0]
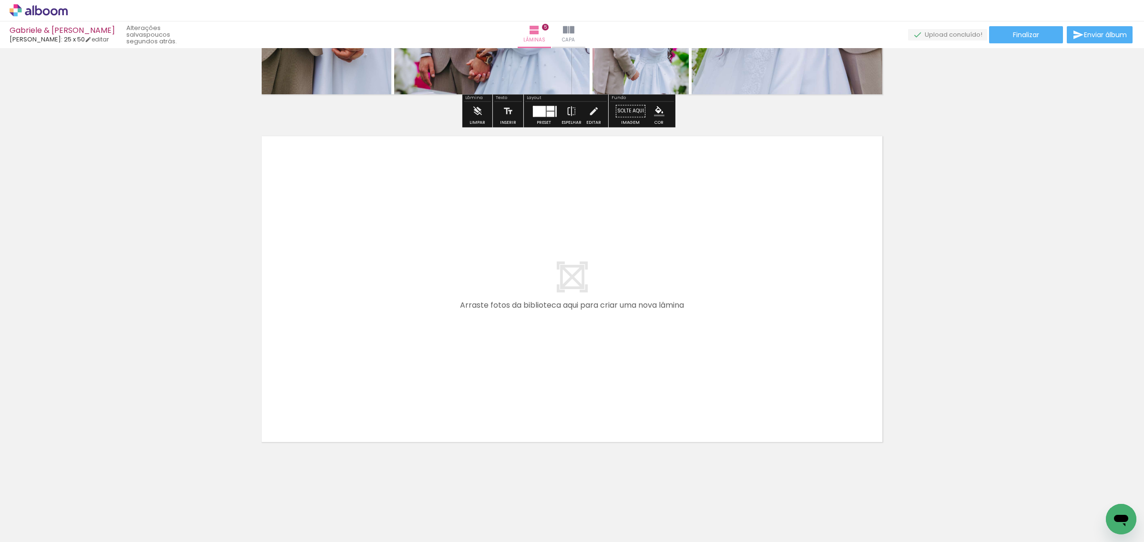
scroll to position [1689, 0]
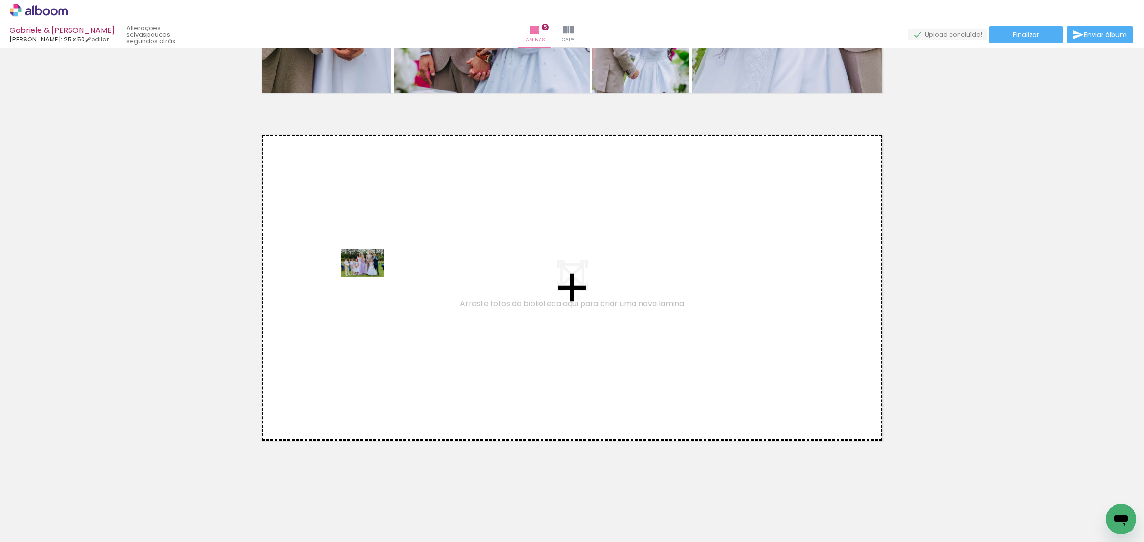
drag, startPoint x: 118, startPoint y: 501, endPoint x: 369, endPoint y: 277, distance: 336.5
click at [369, 277] on quentale-workspace at bounding box center [572, 271] width 1144 height 542
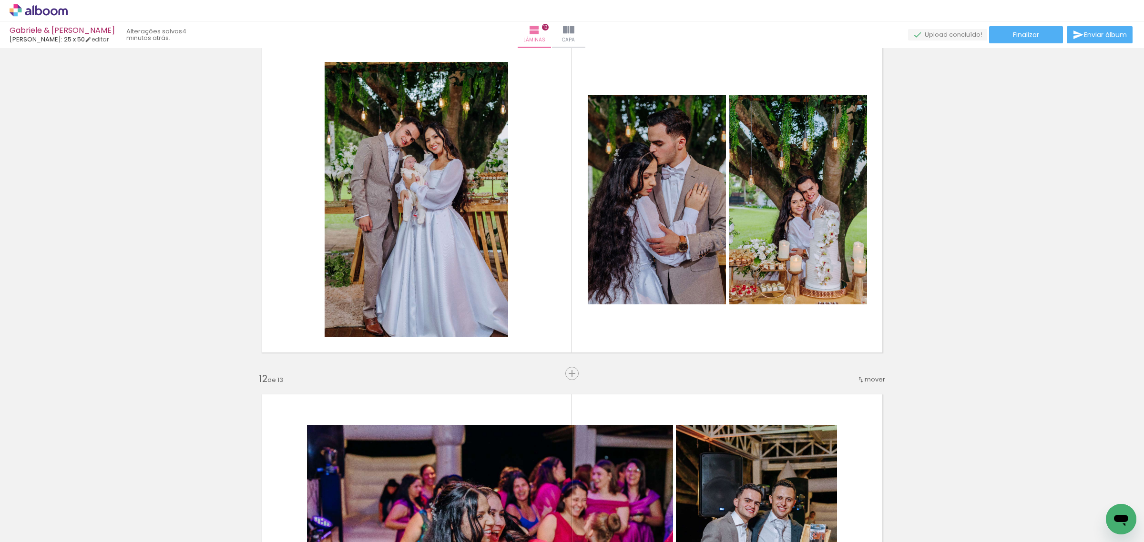
scroll to position [3431, 0]
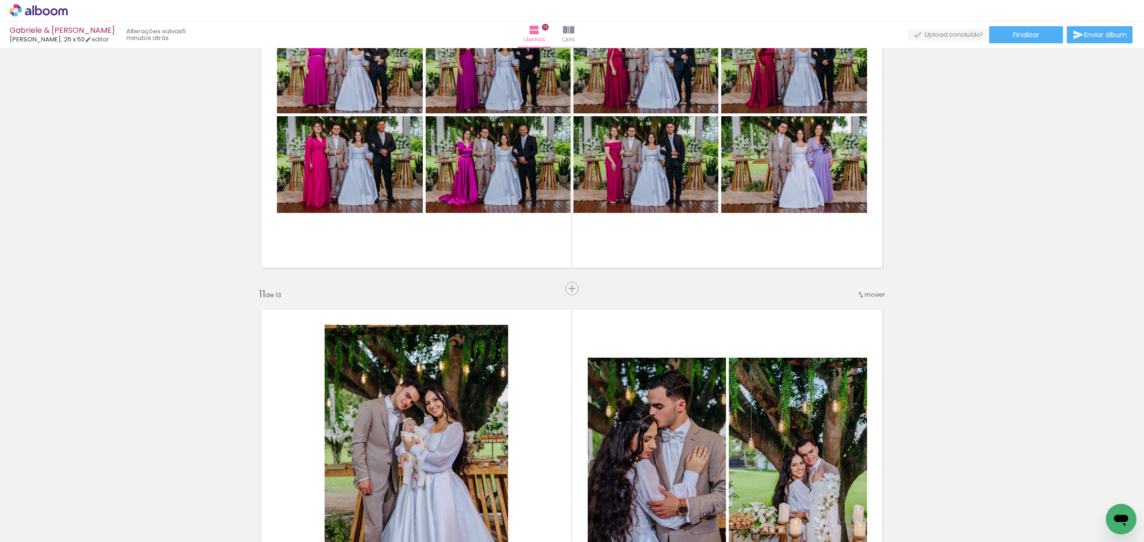
scroll to position [3233, 0]
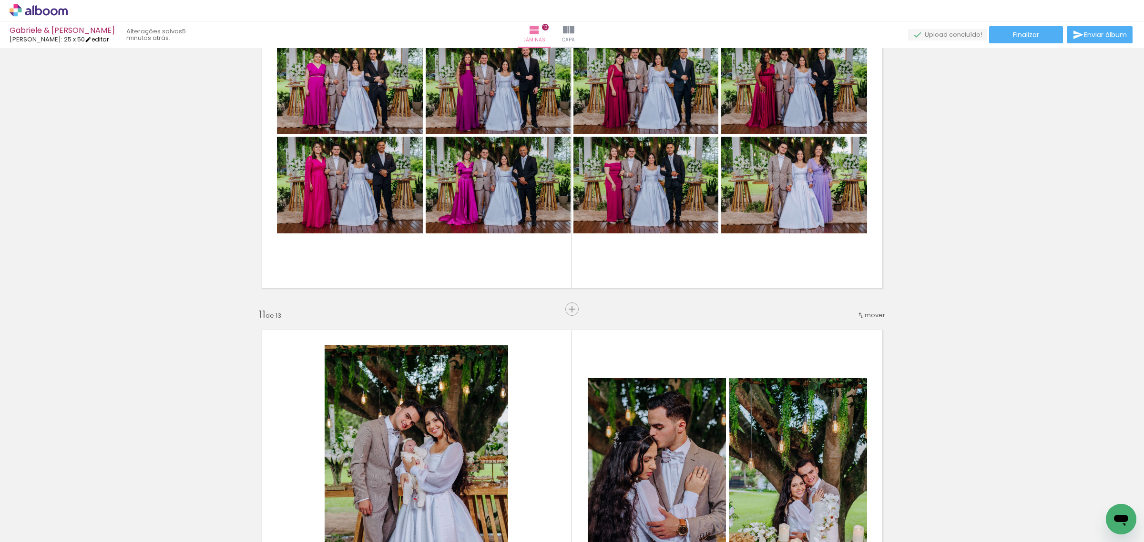
click at [89, 39] on link "editar" at bounding box center [97, 39] width 24 height 8
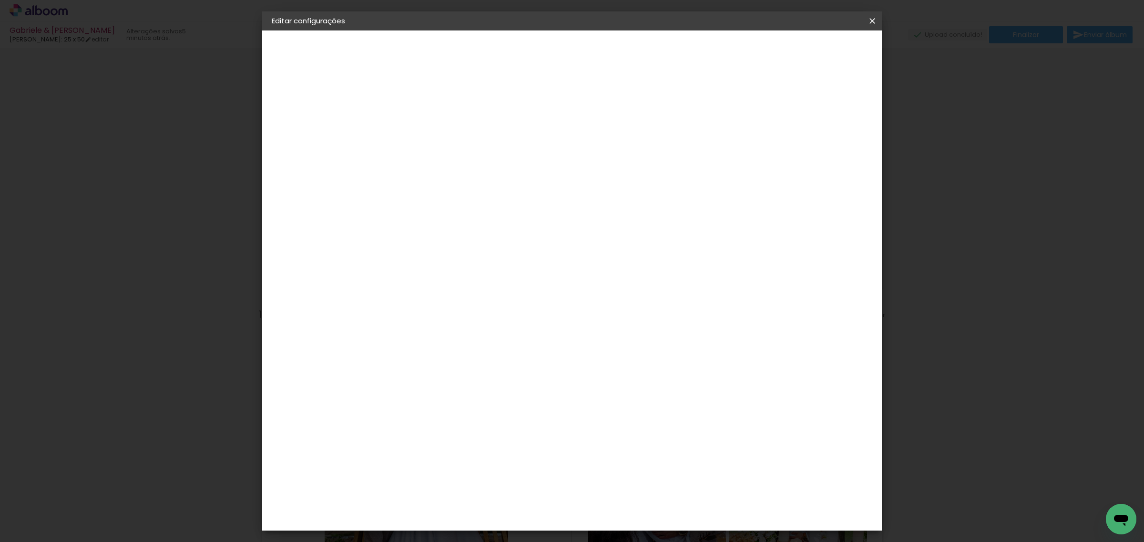
click at [327, 115] on div "Luiz Fotógrafo" at bounding box center [318, 117] width 52 height 7
click at [487, 163] on paper-input-container at bounding box center [451, 152] width 103 height 21
type input "Go"
type paper-input "Go"
click at [455, 220] on paper-item "Go image" at bounding box center [442, 217] width 84 height 25
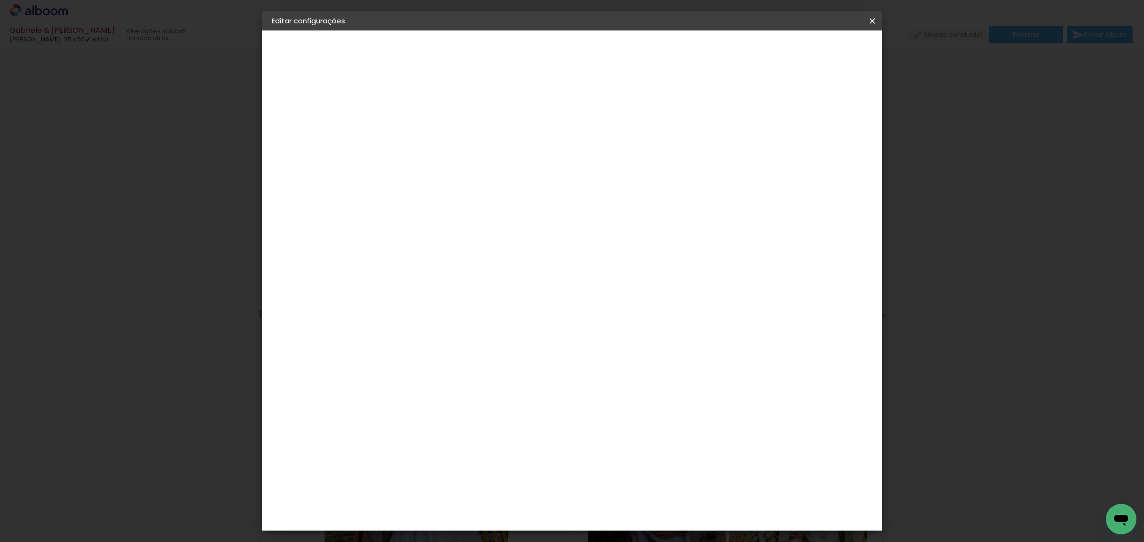
click at [445, 216] on div "Go image" at bounding box center [432, 217] width 23 height 15
click at [580, 56] on paper-button "Avançar" at bounding box center [557, 50] width 47 height 16
click at [465, 159] on input "text" at bounding box center [445, 166] width 37 height 15
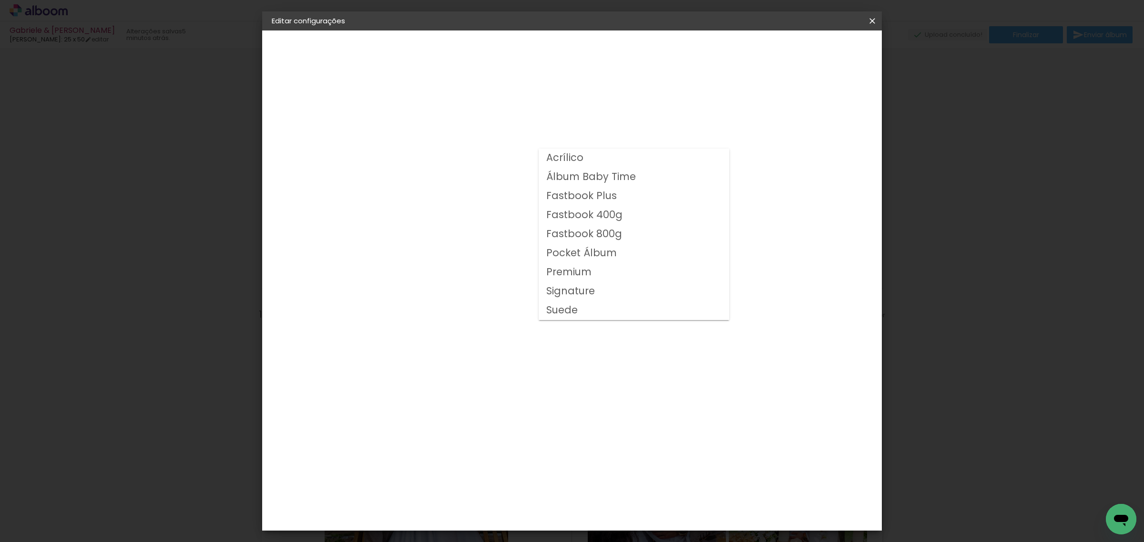
click at [0, 0] on slot "Fastbook 800g" at bounding box center [0, 0] width 0 height 0
type input "Fastbook 800g"
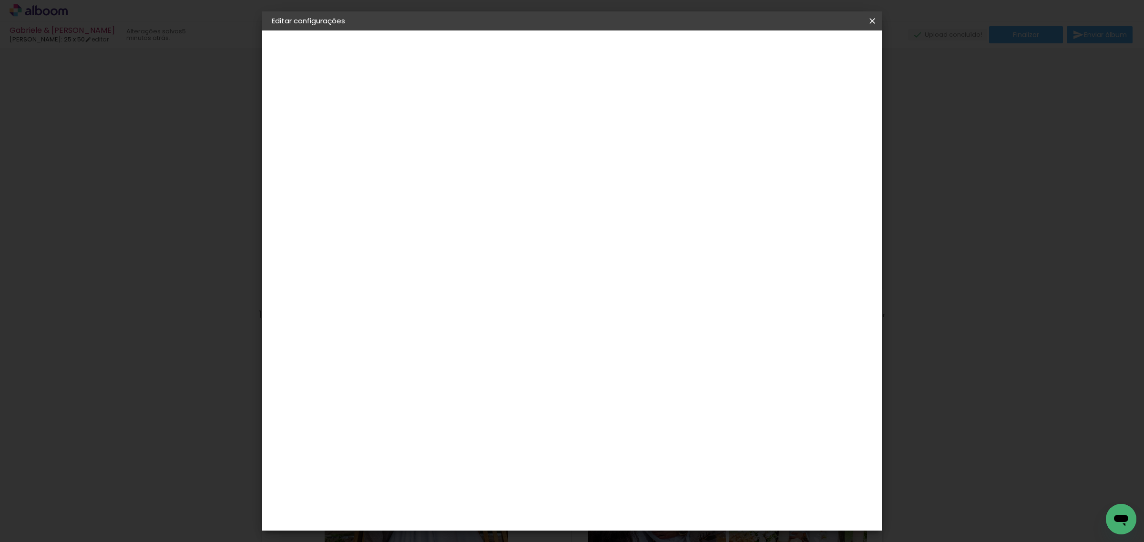
scroll to position [40, 0]
click at [492, 406] on span "25 × 25" at bounding box center [469, 418] width 44 height 25
click at [0, 0] on slot "Avançar" at bounding box center [0, 0] width 0 height 0
click at [811, 52] on span "Salvar configurações" at bounding box center [775, 50] width 71 height 7
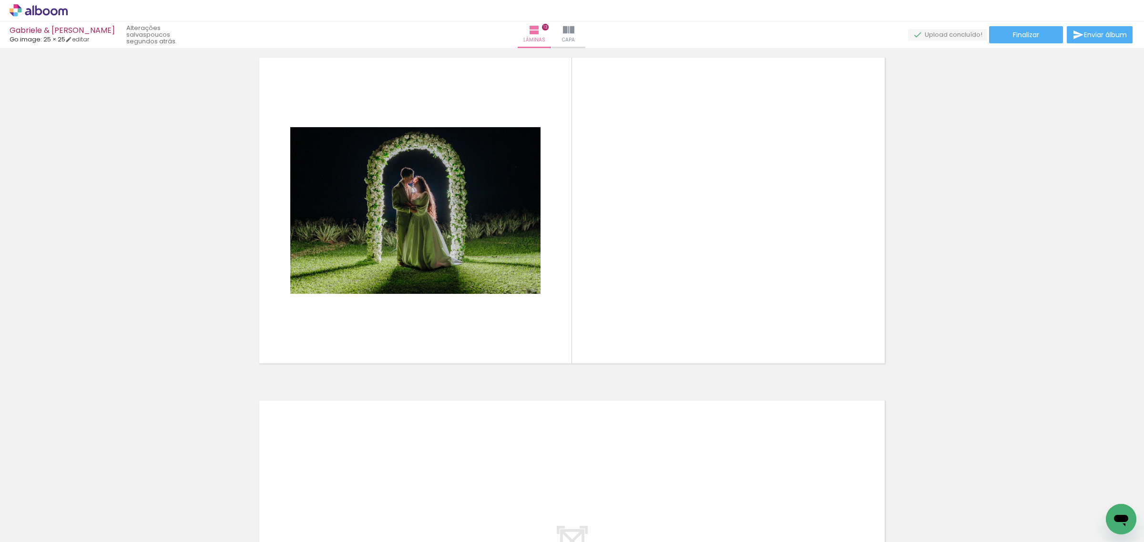
scroll to position [4048, 0]
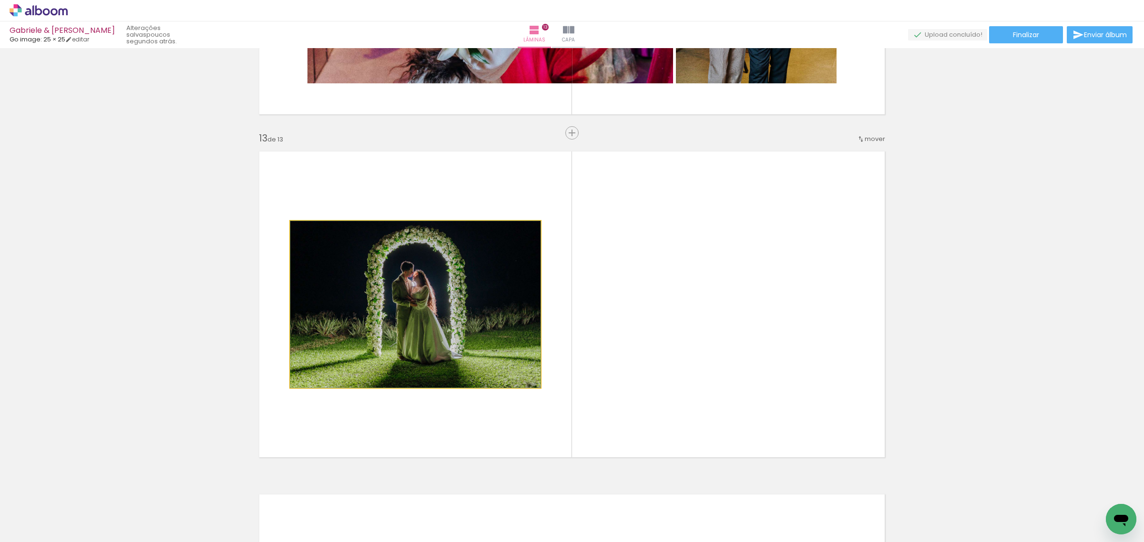
click at [456, 294] on quentale-photo at bounding box center [415, 304] width 250 height 167
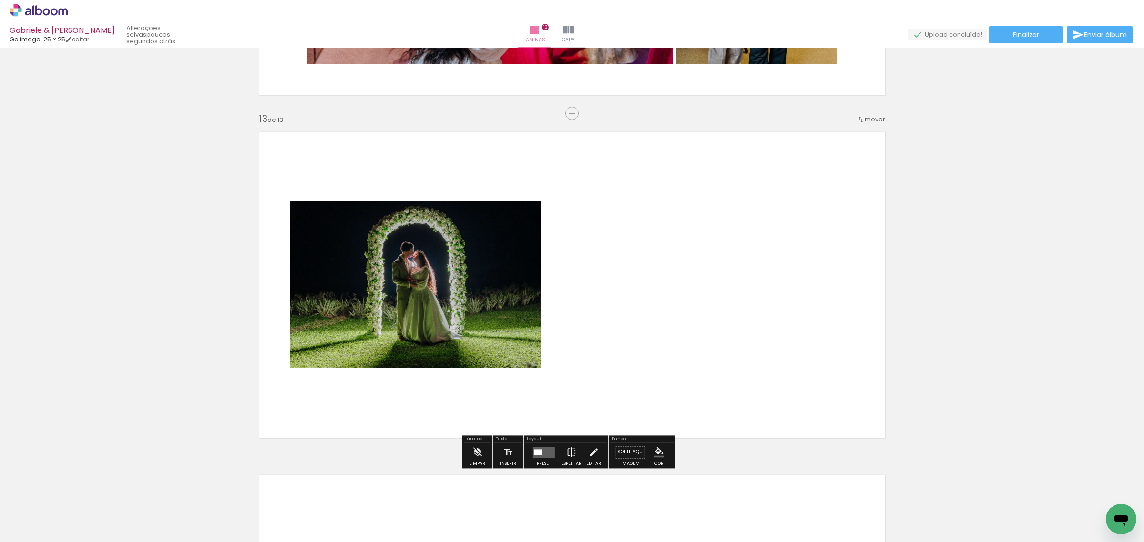
scroll to position [4127, 0]
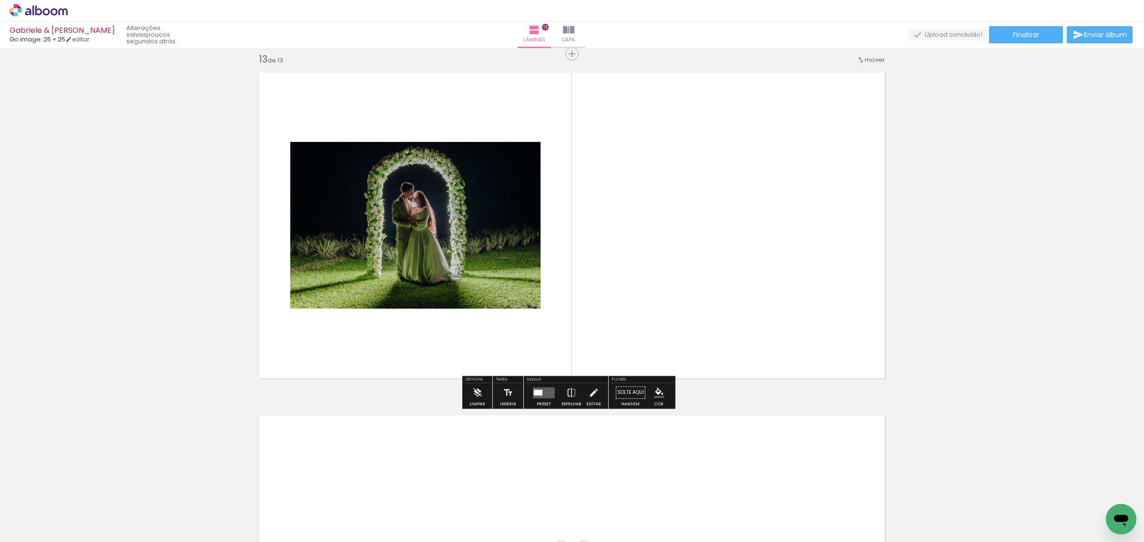
click at [537, 391] on div at bounding box center [538, 393] width 9 height 6
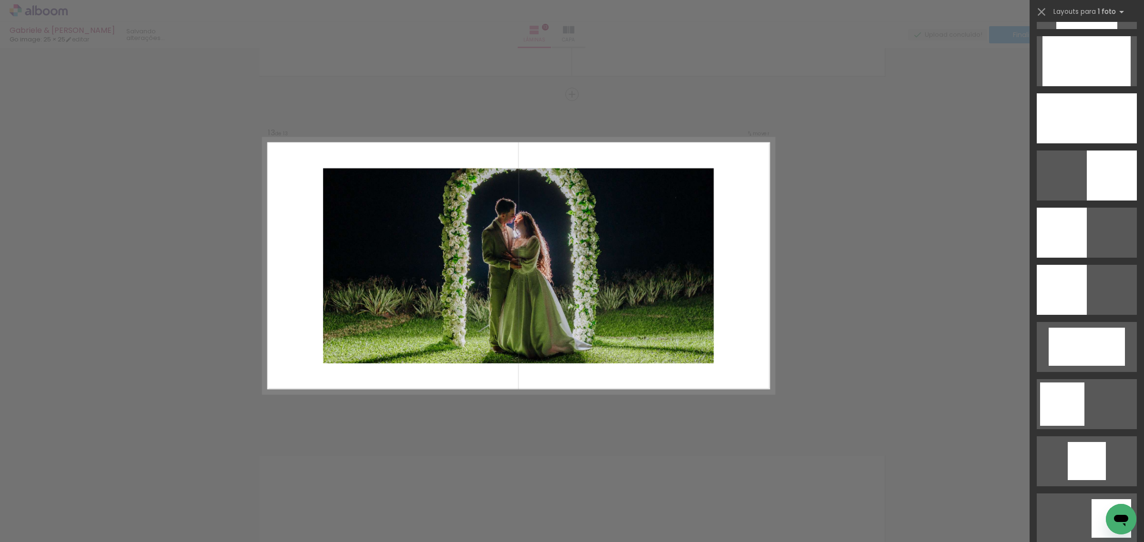
scroll to position [635, 0]
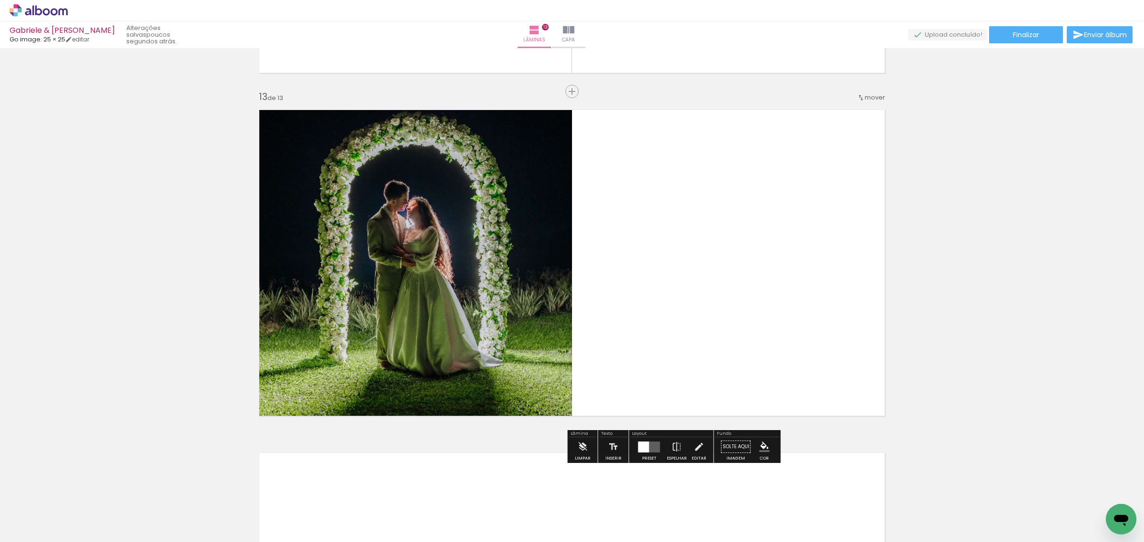
scroll to position [4087, 0]
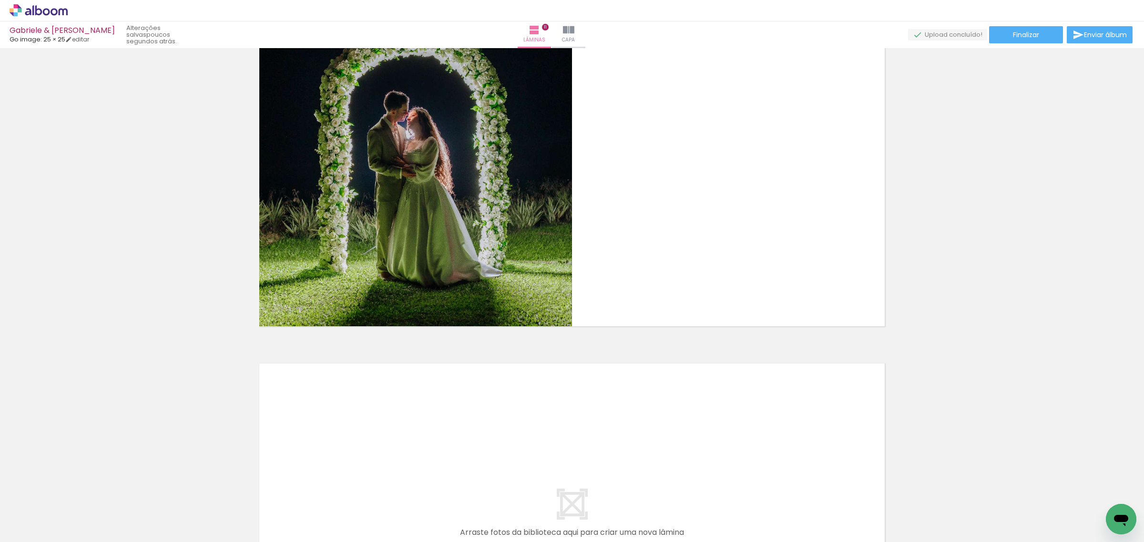
scroll to position [3417, 0]
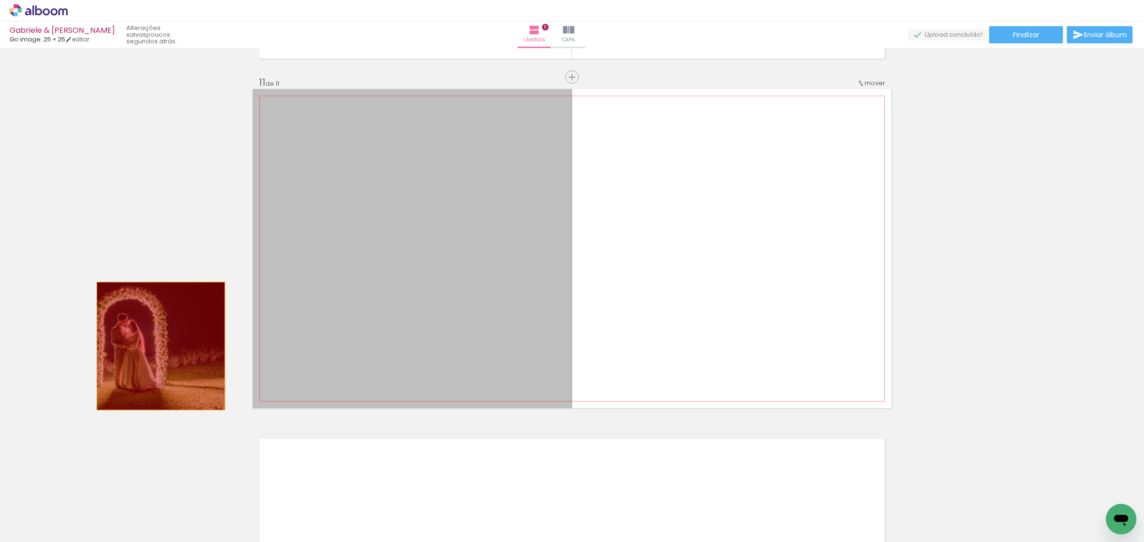
drag, startPoint x: 439, startPoint y: 302, endPoint x: 156, endPoint y: 346, distance: 286.5
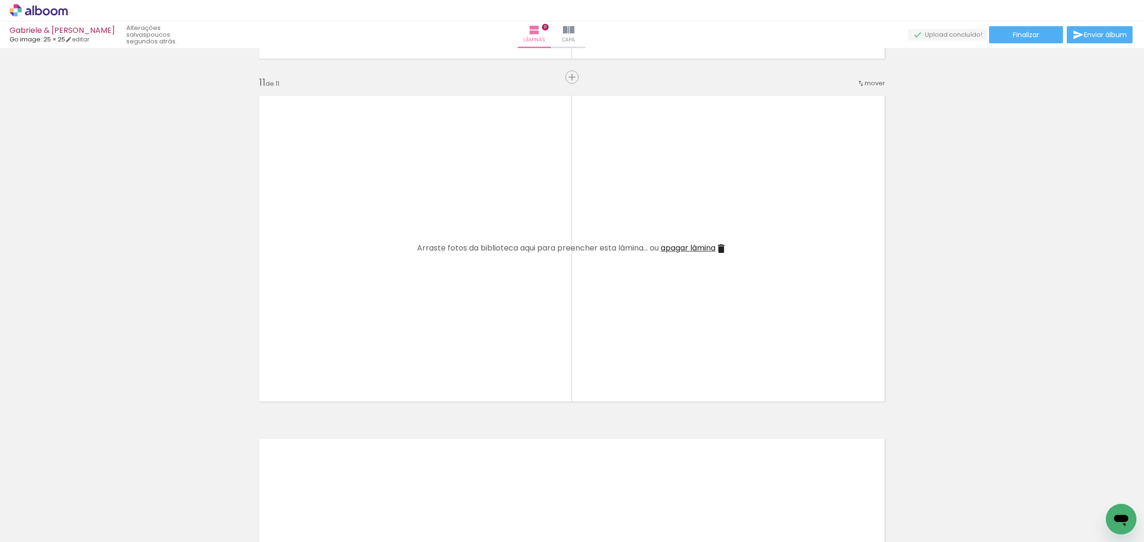
click at [692, 249] on span "apagar lâmina" at bounding box center [687, 248] width 55 height 11
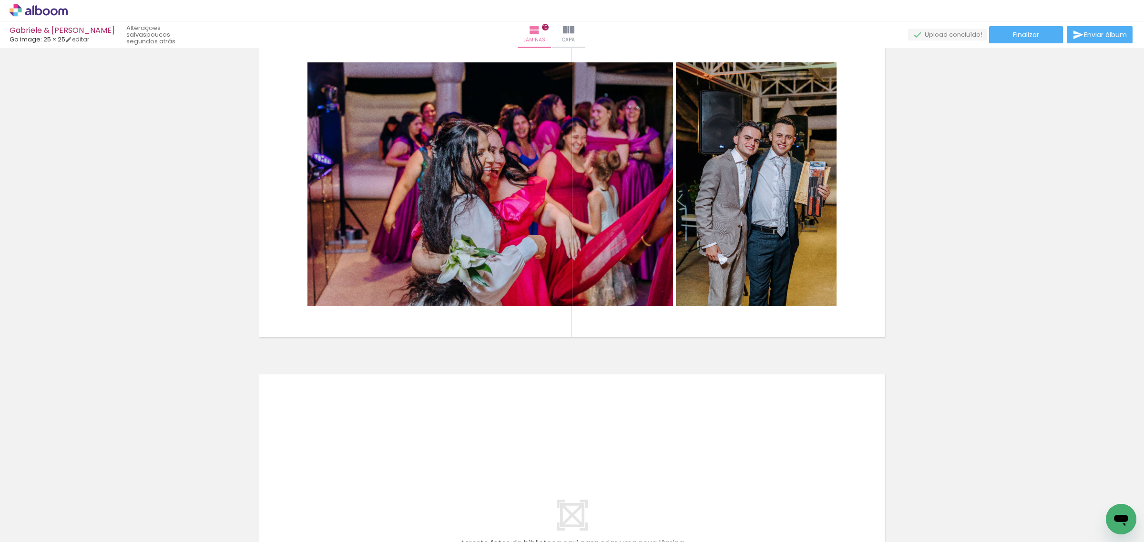
scroll to position [3138, 0]
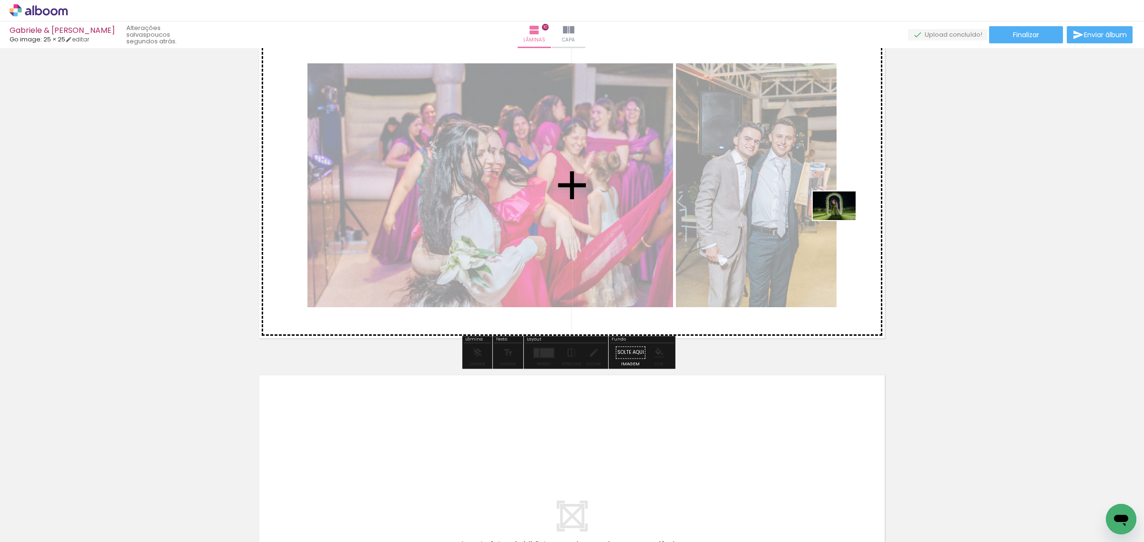
drag, startPoint x: 108, startPoint y: 508, endPoint x: 835, endPoint y: 225, distance: 780.9
click at [842, 221] on quentale-workspace at bounding box center [572, 271] width 1144 height 542
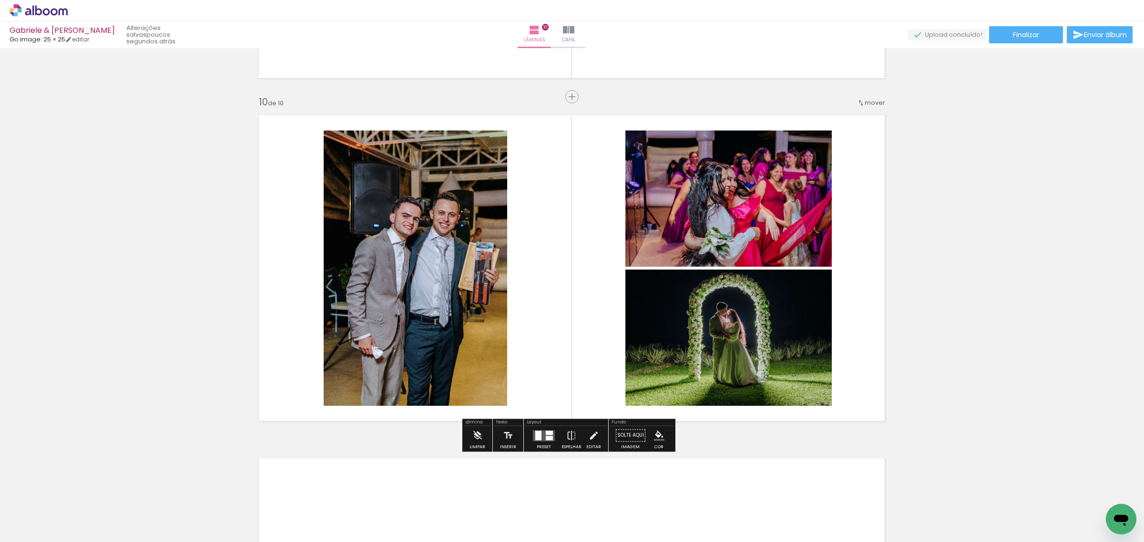
scroll to position [3058, 0]
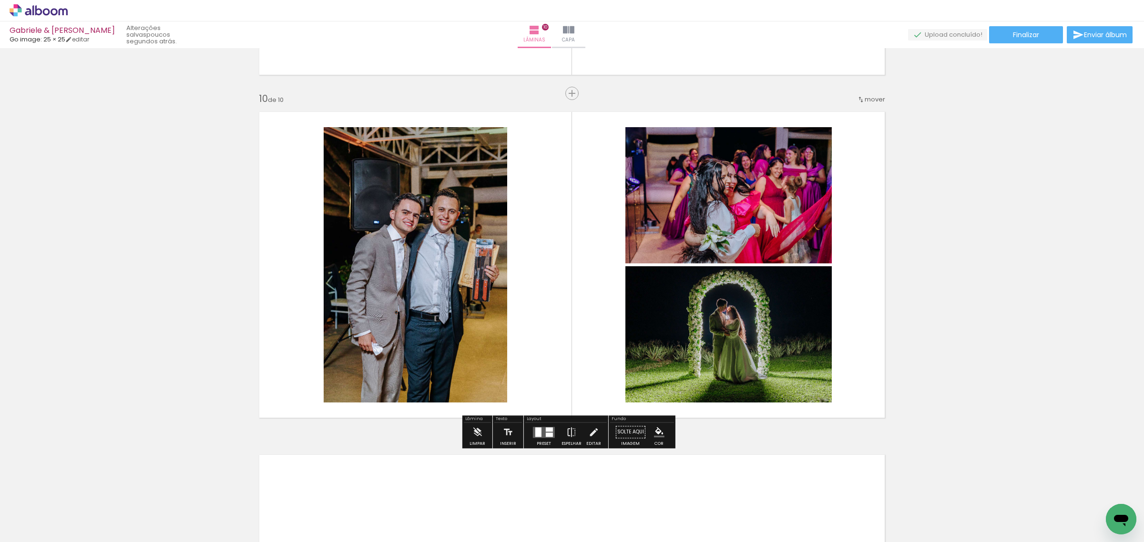
click at [546, 434] on div at bounding box center [549, 435] width 7 height 4
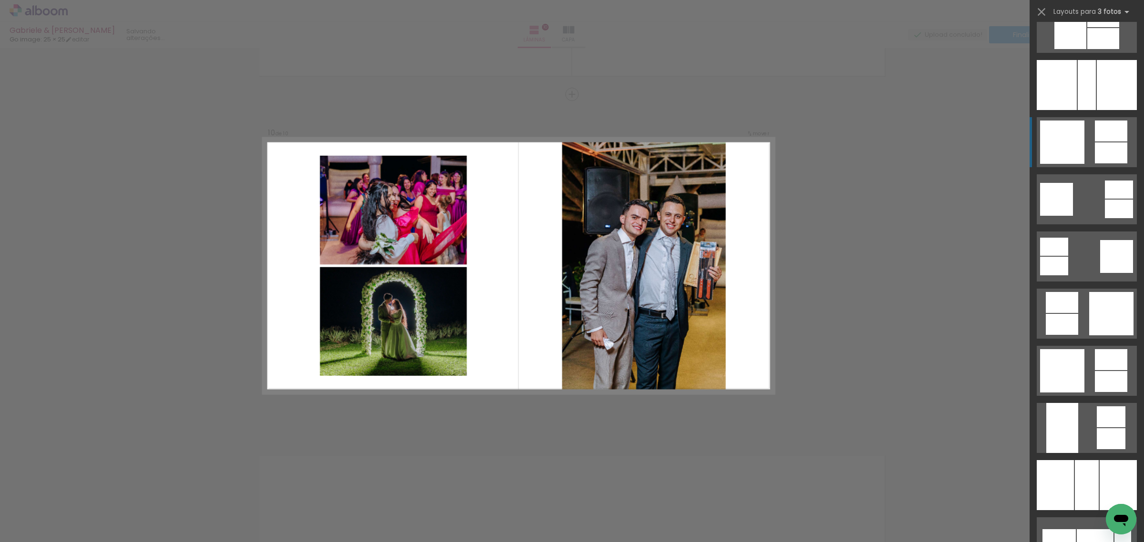
scroll to position [1628, 0]
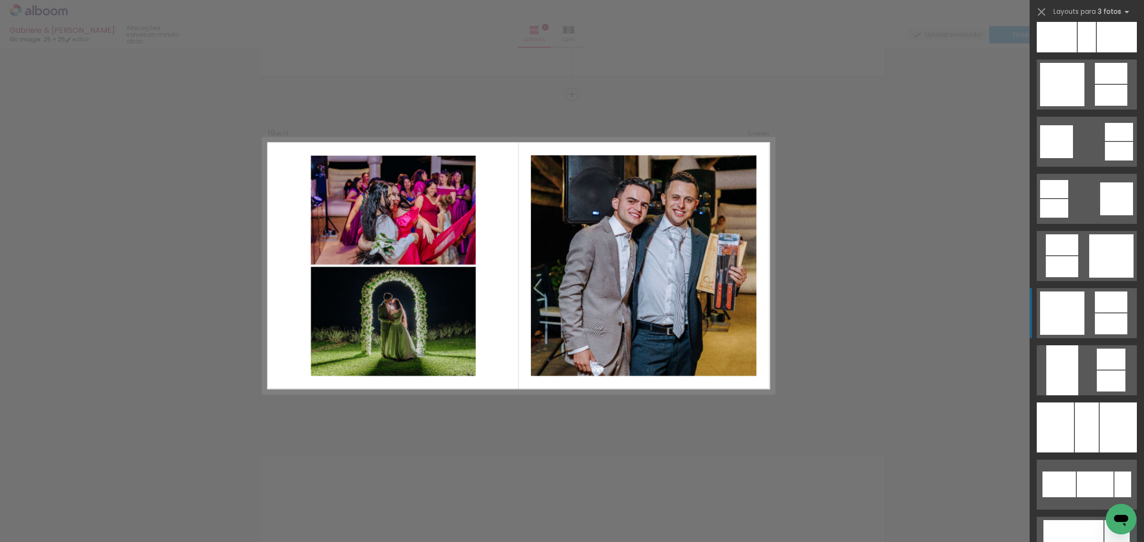
click at [1082, 52] on quentale-layouter at bounding box center [1086, 27] width 100 height 50
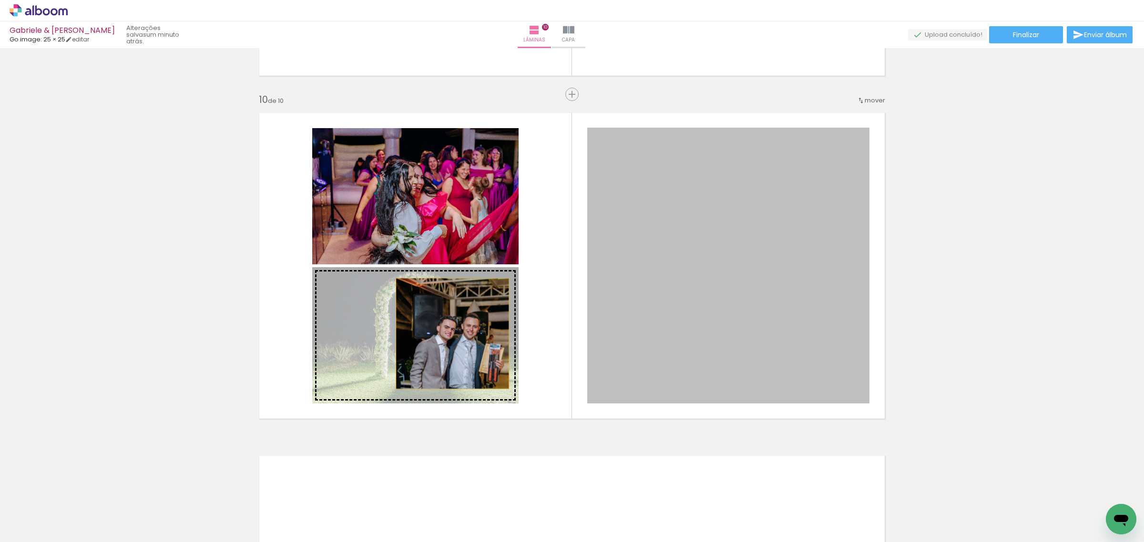
drag, startPoint x: 746, startPoint y: 250, endPoint x: 438, endPoint y: 332, distance: 318.1
click at [0, 0] on slot at bounding box center [0, 0] width 0 height 0
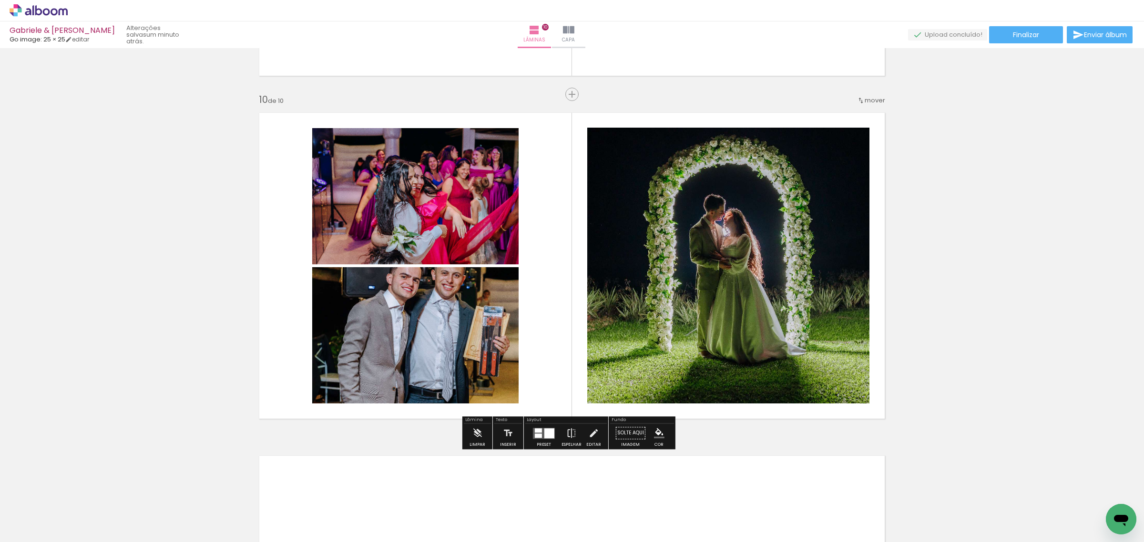
click at [444, 328] on quentale-photo at bounding box center [415, 335] width 206 height 136
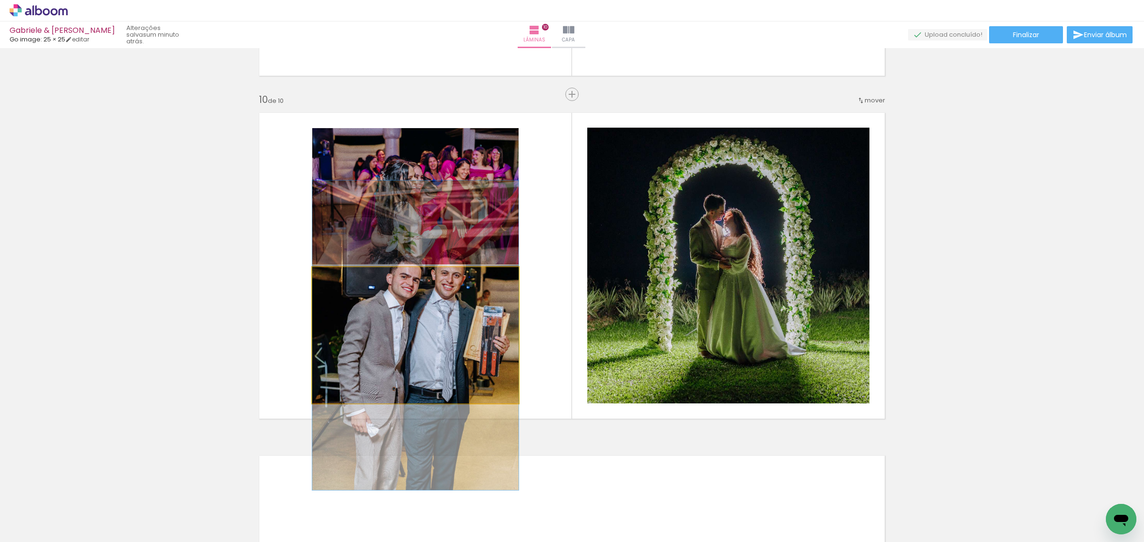
click at [444, 328] on quentale-photo at bounding box center [415, 335] width 206 height 136
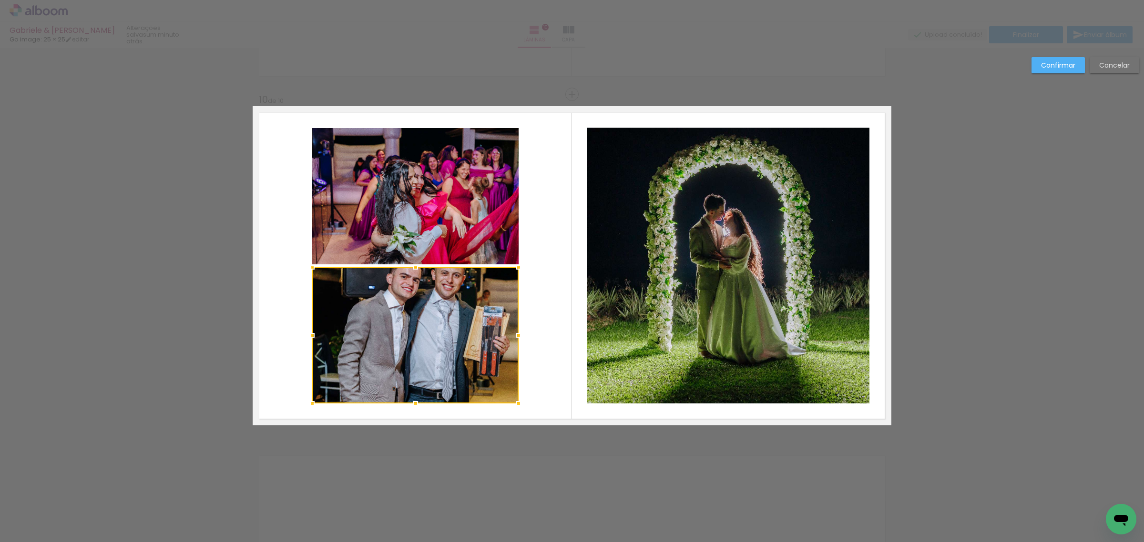
click at [1051, 60] on paper-button "Confirmar" at bounding box center [1057, 65] width 53 height 16
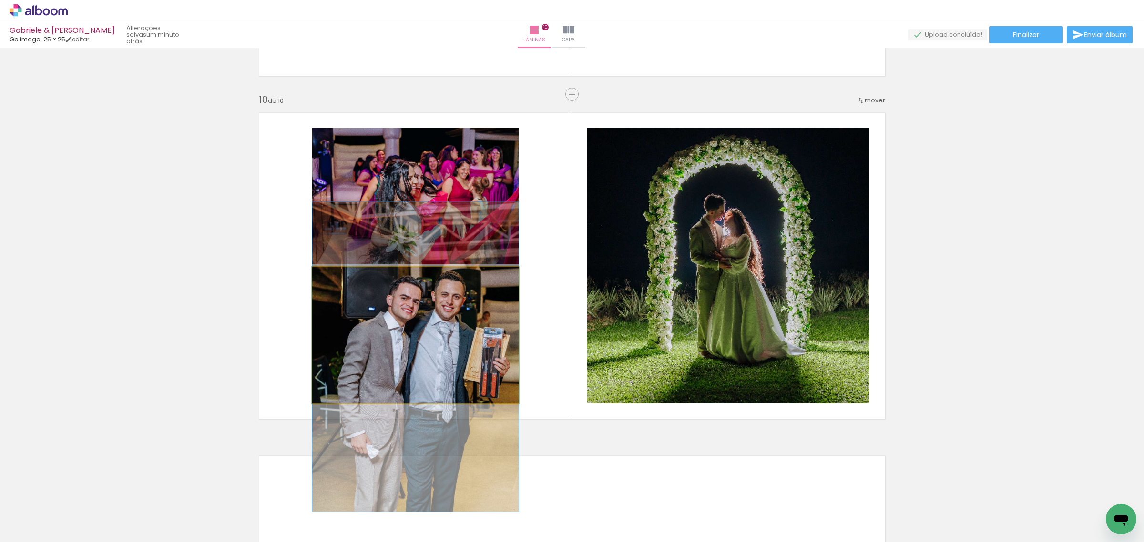
drag, startPoint x: 448, startPoint y: 338, endPoint x: 444, endPoint y: 360, distance: 21.9
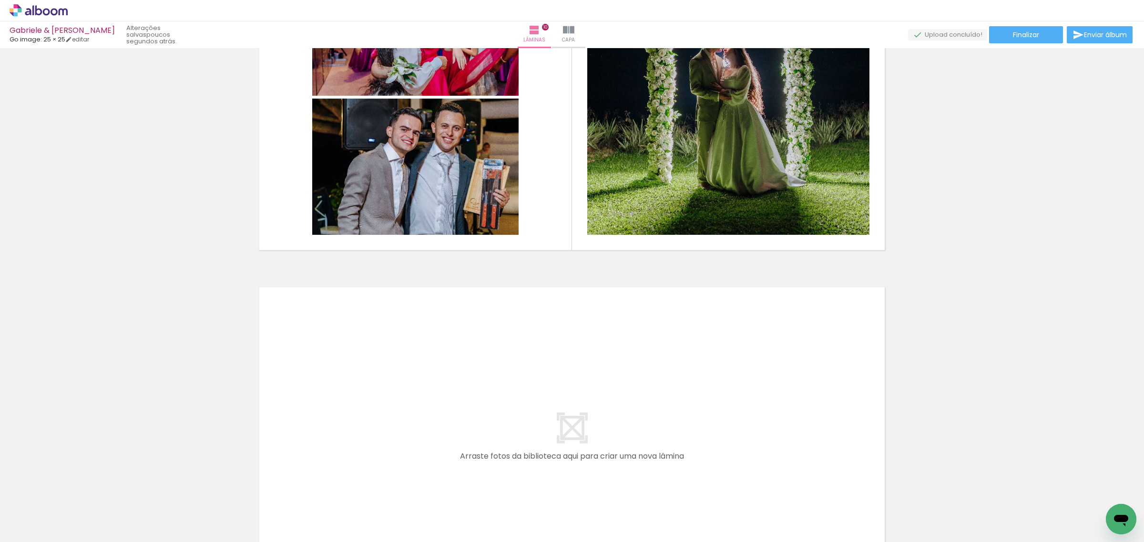
scroll to position [3217, 0]
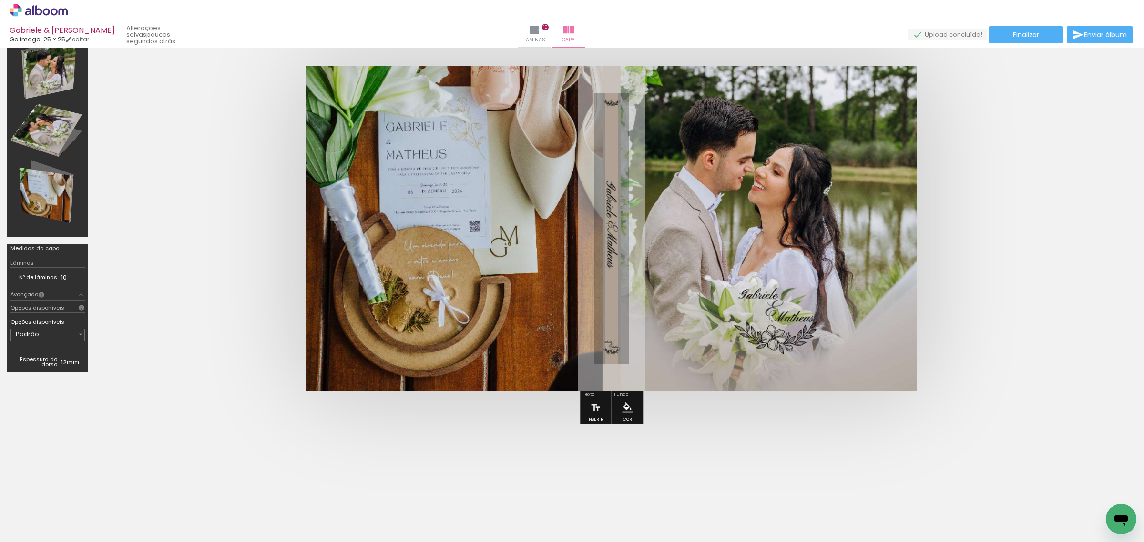
scroll to position [1628, 0]
click at [1033, 31] on span "Finalizar" at bounding box center [1026, 34] width 26 height 7
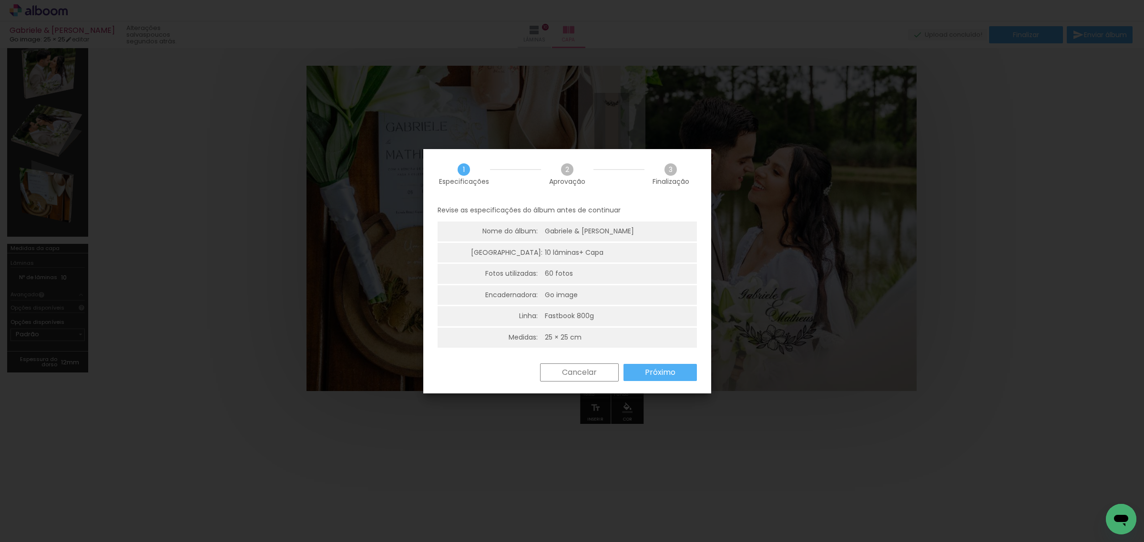
click at [0, 0] on slot "Próximo" at bounding box center [0, 0] width 0 height 0
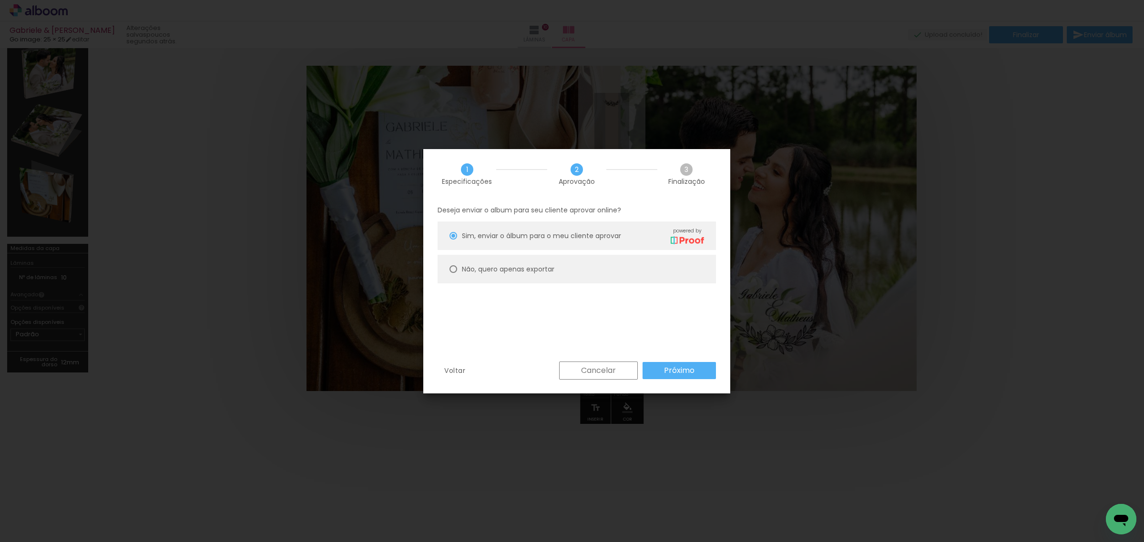
click at [0, 0] on slot "Próximo" at bounding box center [0, 0] width 0 height 0
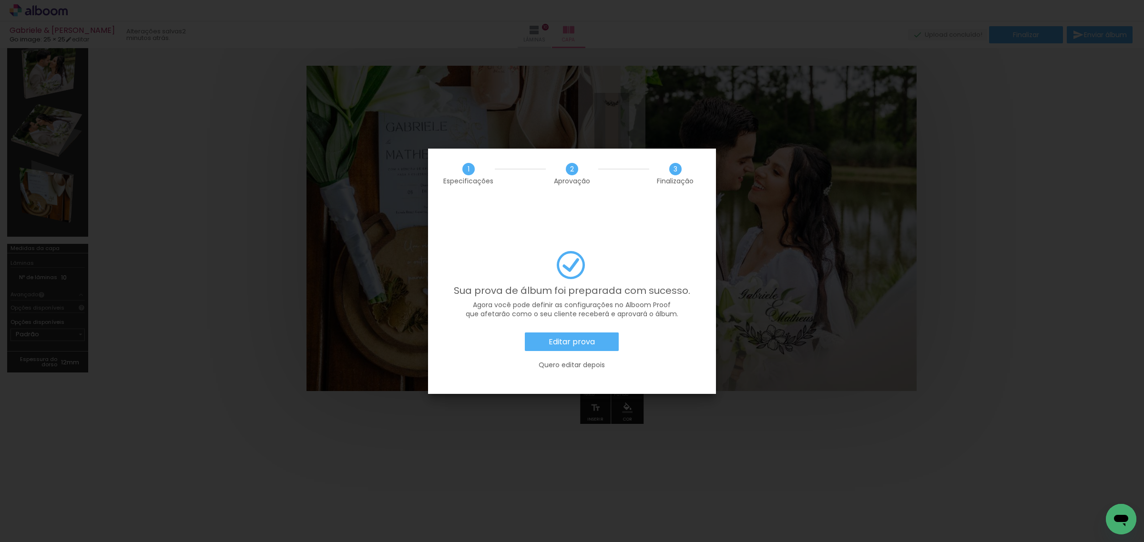
click at [0, 0] on slot "Editar prova" at bounding box center [0, 0] width 0 height 0
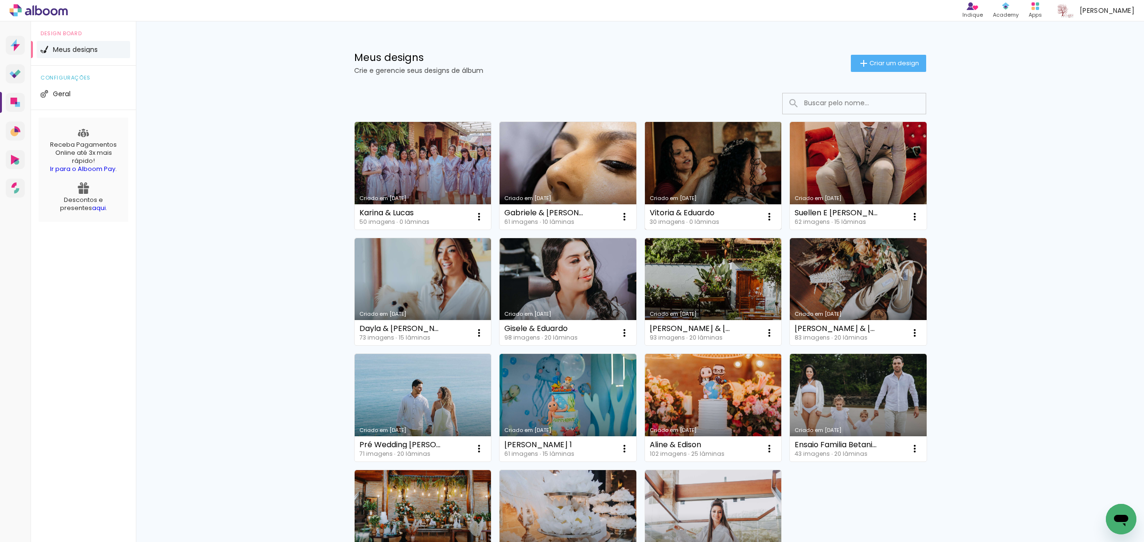
click at [722, 162] on link "Criado em [DATE]" at bounding box center [713, 176] width 137 height 108
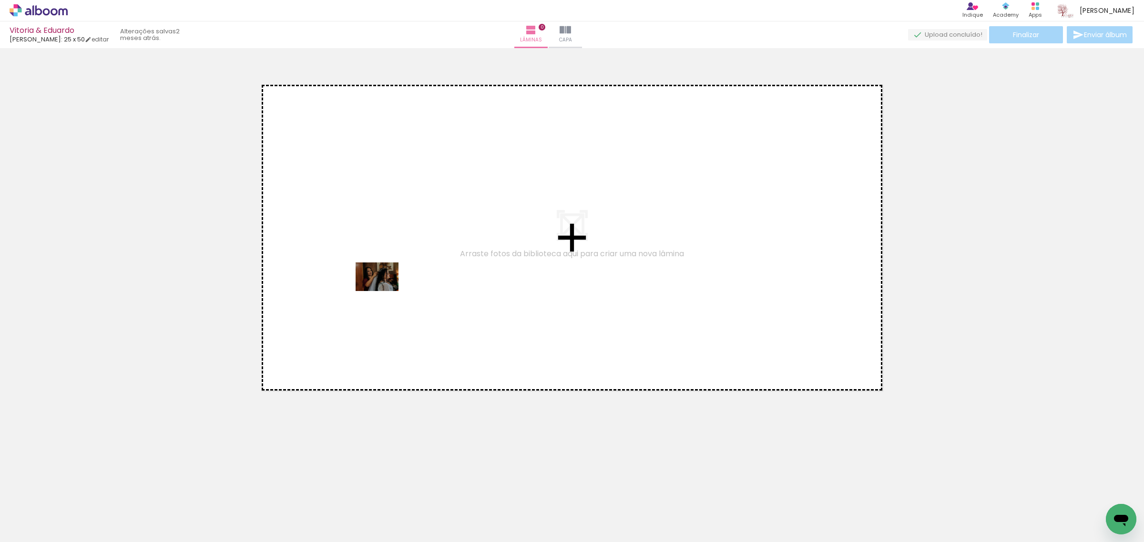
drag, startPoint x: 105, startPoint y: 516, endPoint x: 384, endPoint y: 291, distance: 357.9
click at [384, 291] on quentale-workspace at bounding box center [572, 271] width 1144 height 542
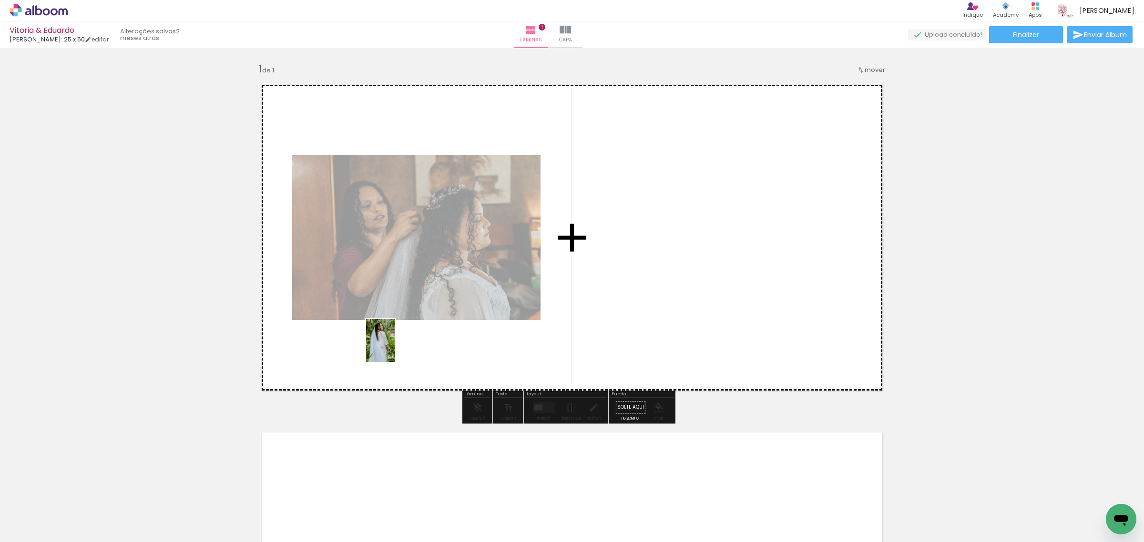
drag, startPoint x: 151, startPoint y: 524, endPoint x: 414, endPoint y: 339, distance: 321.5
click at [414, 339] on quentale-workspace at bounding box center [572, 271] width 1144 height 542
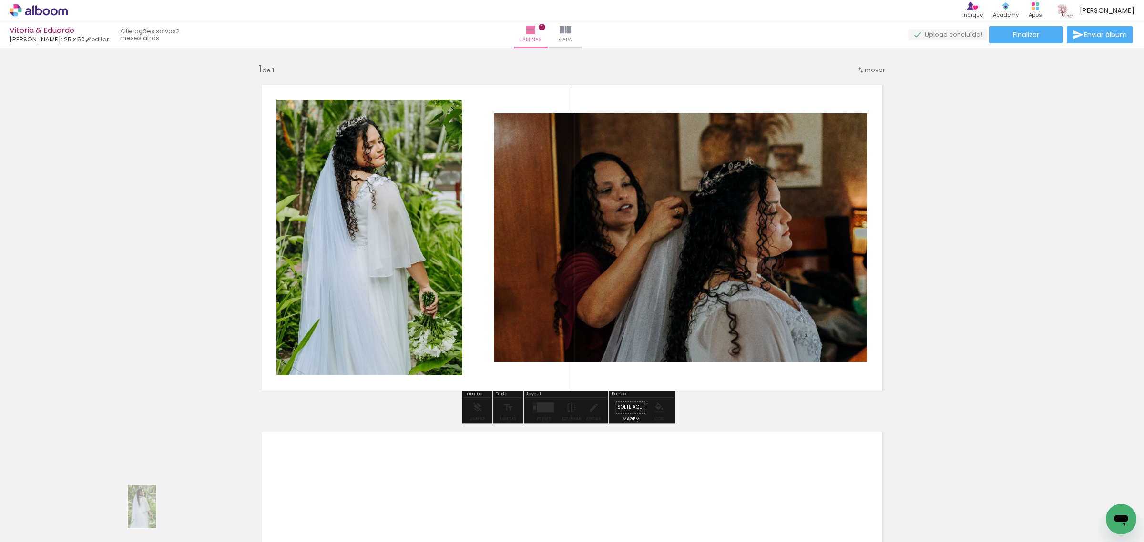
click at [155, 516] on div at bounding box center [148, 510] width 31 height 47
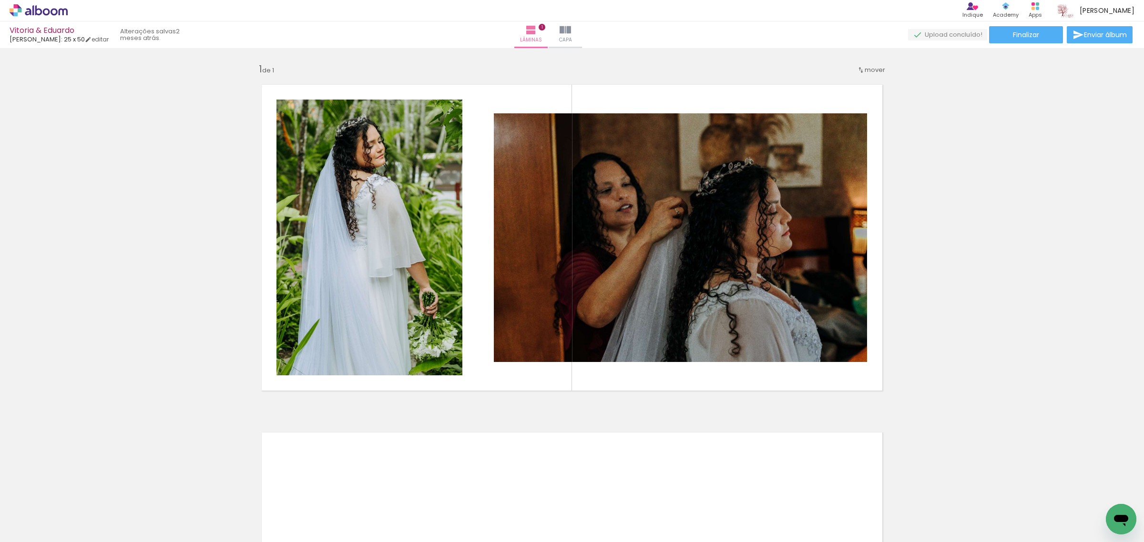
click at [49, 510] on iron-icon at bounding box center [49, 514] width 8 height 8
click at [0, 0] on slot "Não utilizadas" at bounding box center [0, 0] width 0 height 0
type input "Não utilizadas"
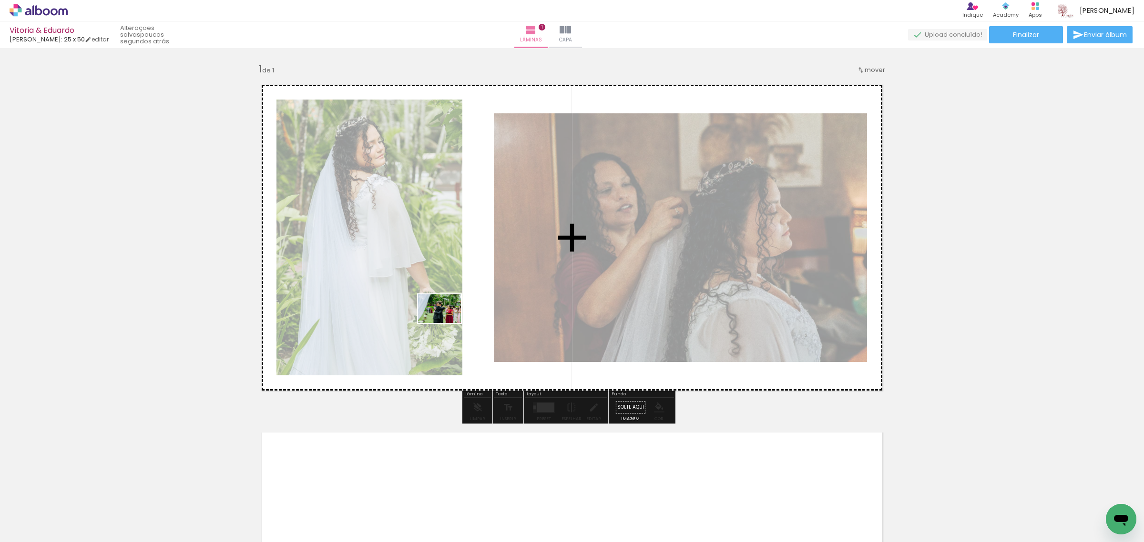
drag, startPoint x: 104, startPoint y: 515, endPoint x: 446, endPoint y: 323, distance: 392.8
click at [446, 323] on quentale-workspace at bounding box center [572, 271] width 1144 height 542
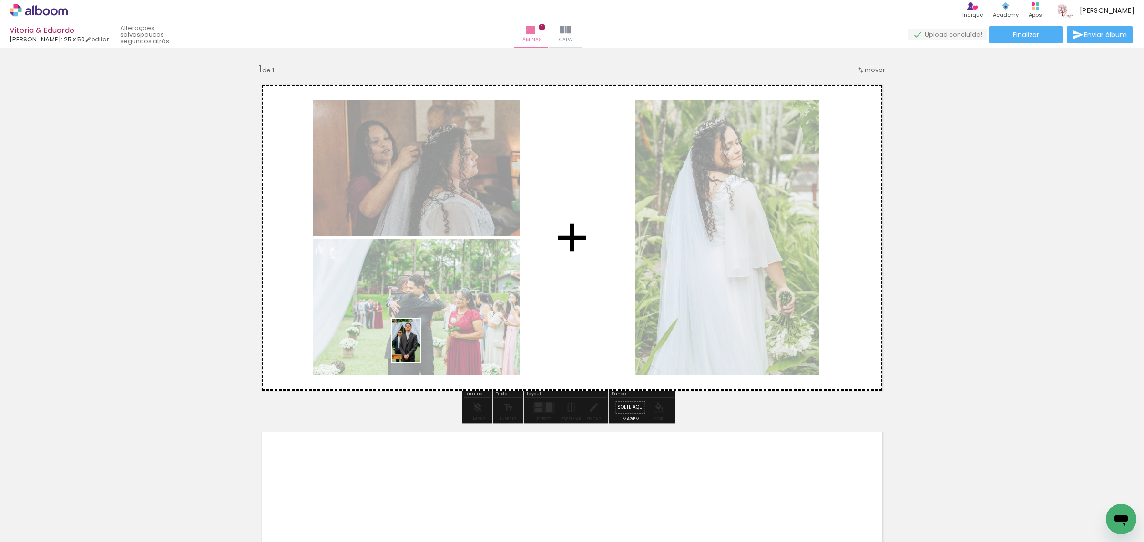
drag, startPoint x: 110, startPoint y: 516, endPoint x: 436, endPoint y: 342, distance: 369.6
click at [485, 310] on quentale-workspace at bounding box center [572, 271] width 1144 height 542
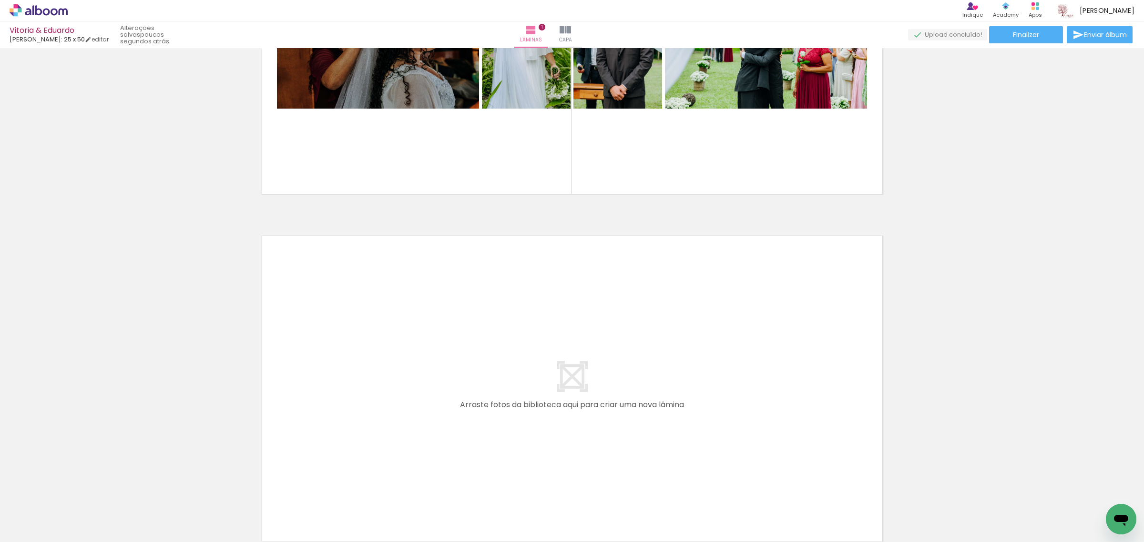
scroll to position [198, 0]
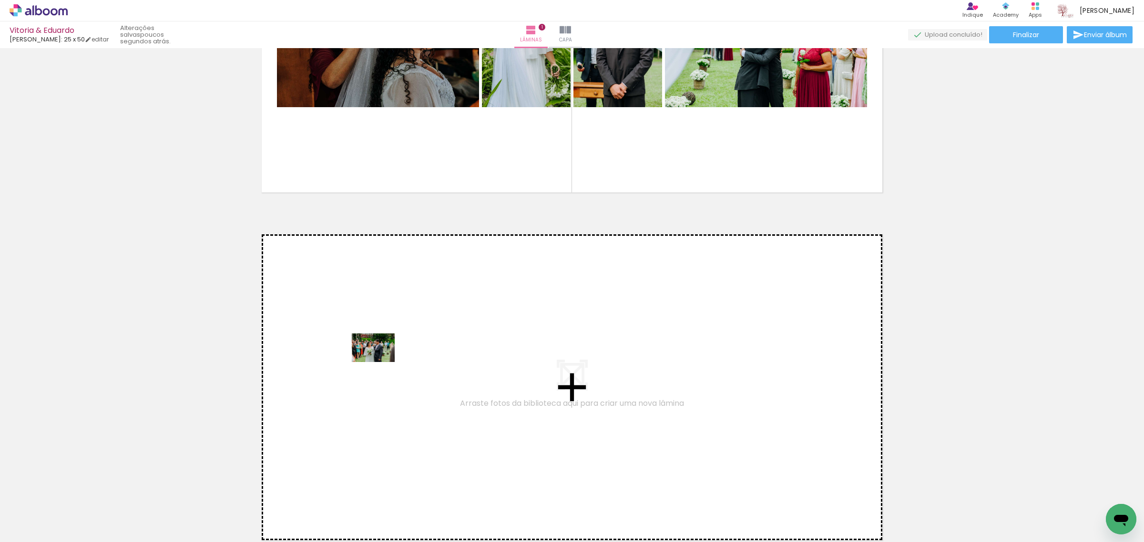
drag, startPoint x: 101, startPoint y: 518, endPoint x: 380, endPoint y: 362, distance: 320.2
click at [380, 362] on quentale-workspace at bounding box center [572, 271] width 1144 height 542
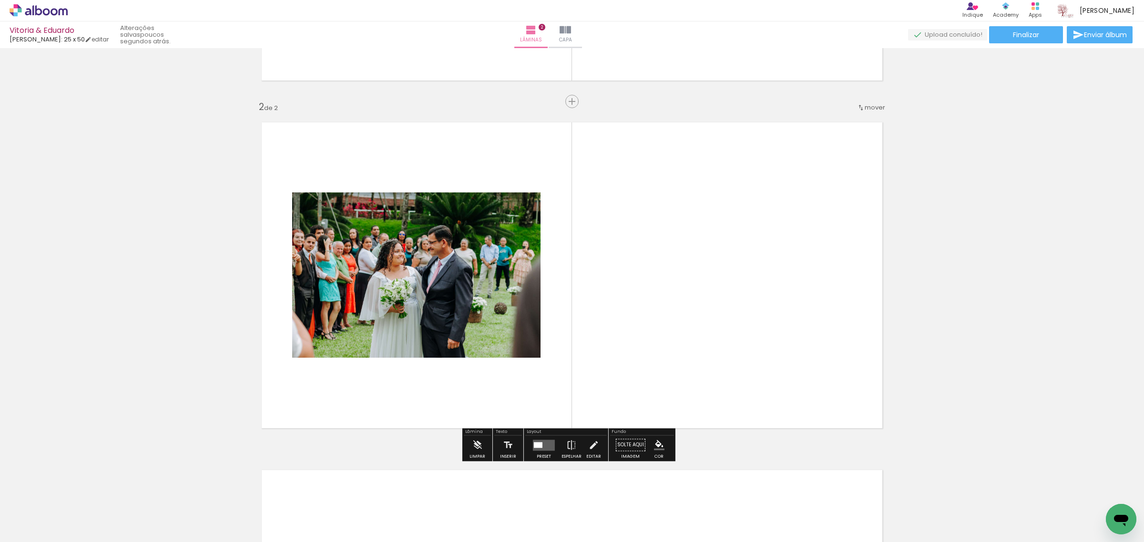
scroll to position [320, 0]
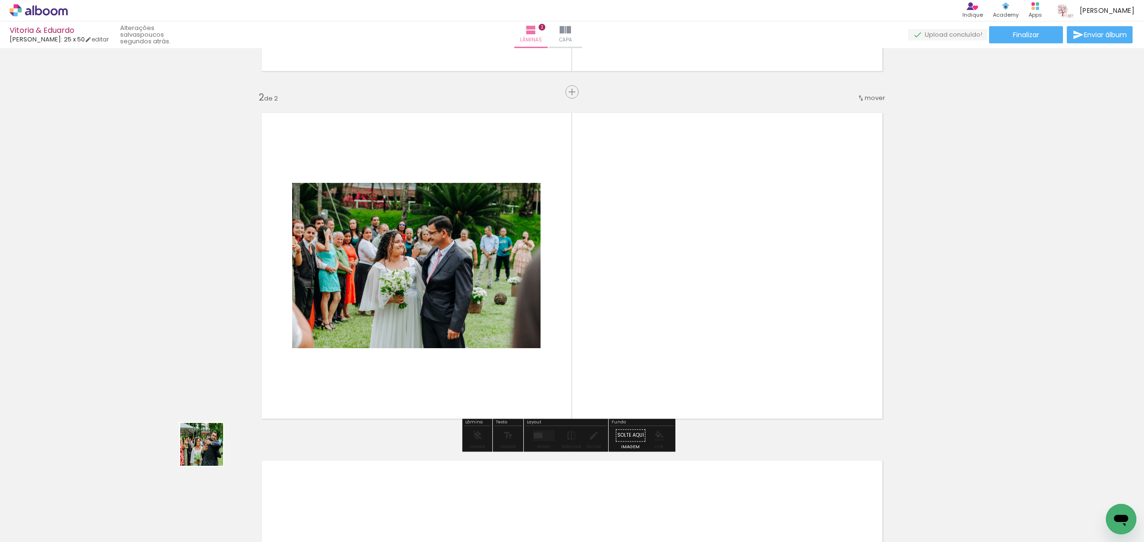
drag, startPoint x: 102, startPoint y: 516, endPoint x: 300, endPoint y: 401, distance: 228.7
click at [350, 367] on quentale-workspace at bounding box center [572, 271] width 1144 height 542
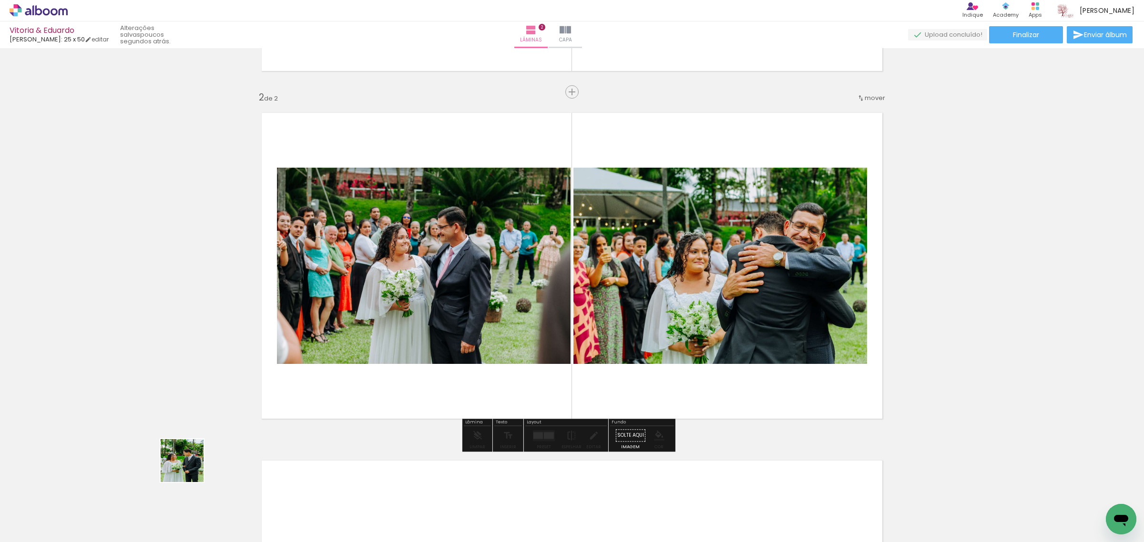
drag, startPoint x: 105, startPoint y: 517, endPoint x: 363, endPoint y: 392, distance: 286.8
click at [389, 373] on quentale-workspace at bounding box center [572, 271] width 1144 height 542
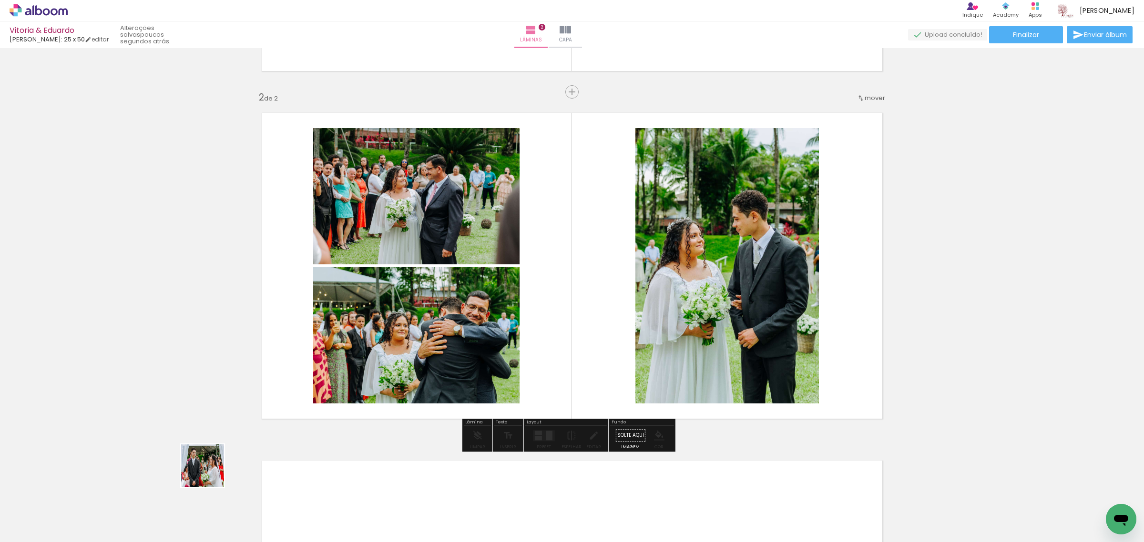
drag, startPoint x: 106, startPoint y: 516, endPoint x: 439, endPoint y: 355, distance: 370.2
click at [439, 355] on quentale-workspace at bounding box center [572, 271] width 1144 height 542
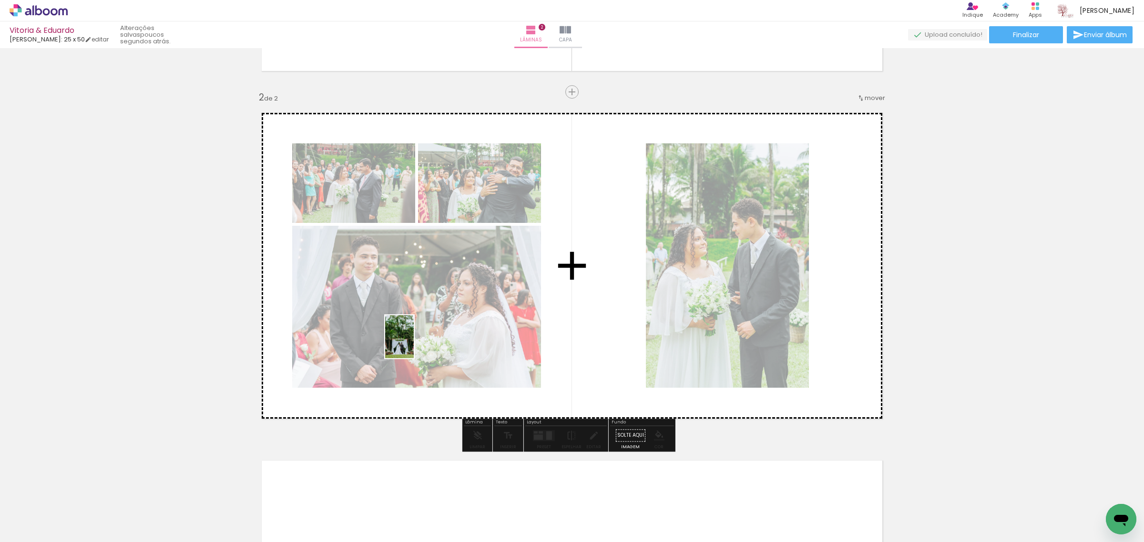
drag, startPoint x: 141, startPoint y: 497, endPoint x: 414, endPoint y: 344, distance: 313.0
click at [414, 344] on quentale-workspace at bounding box center [572, 271] width 1144 height 542
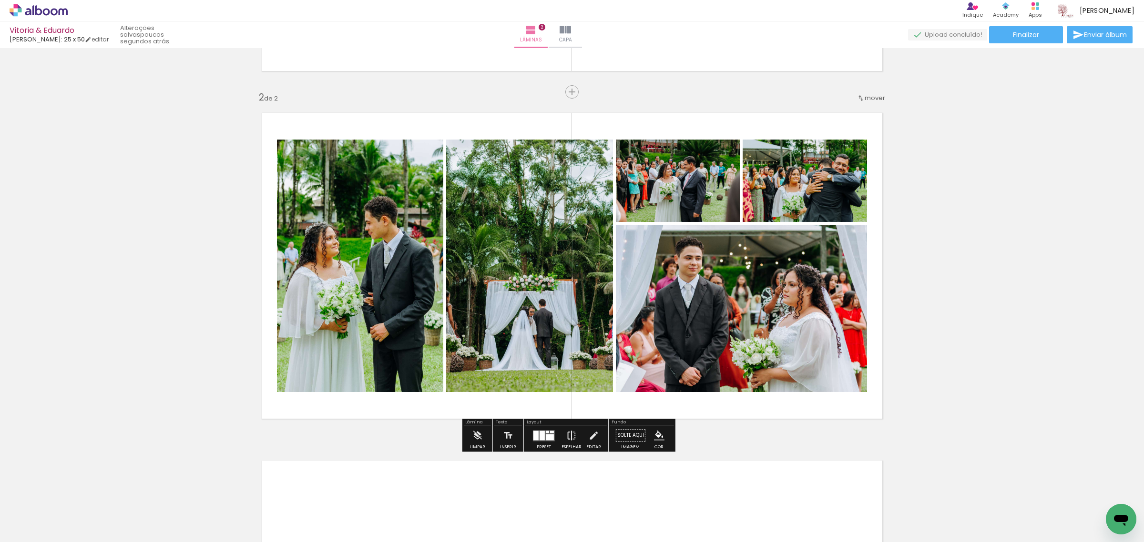
click at [570, 432] on iron-icon at bounding box center [571, 435] width 10 height 19
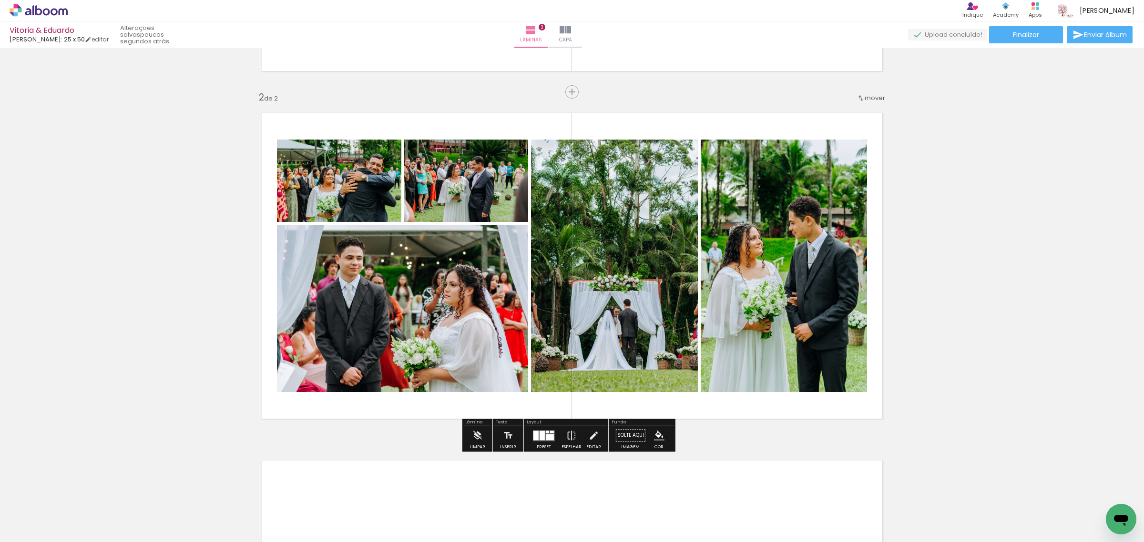
click at [973, 242] on div "Inserir lâmina 1 de 2 Inserir lâmina 2 de 2" at bounding box center [572, 254] width 1144 height 1044
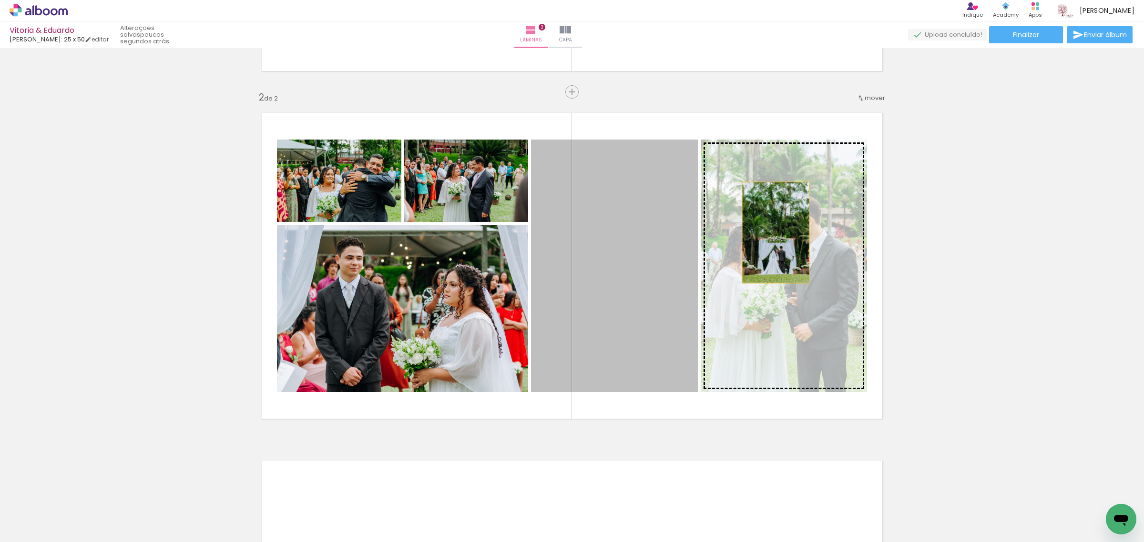
drag, startPoint x: 649, startPoint y: 245, endPoint x: 772, endPoint y: 233, distance: 123.6
click at [0, 0] on slot at bounding box center [0, 0] width 0 height 0
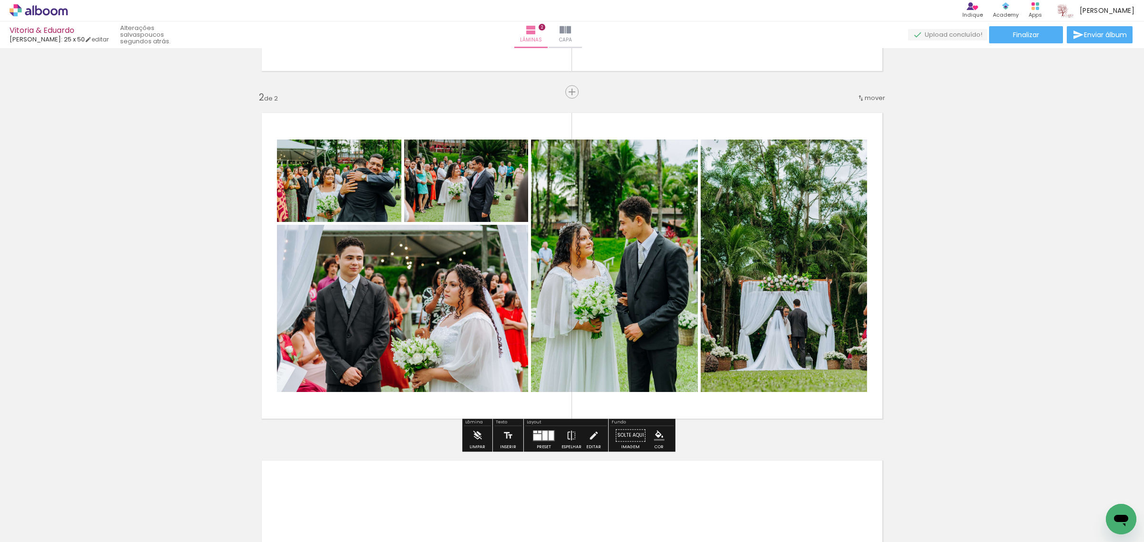
click at [925, 216] on div "Inserir lâmina 1 de 2 Inserir lâmina 2 de 2" at bounding box center [572, 254] width 1144 height 1044
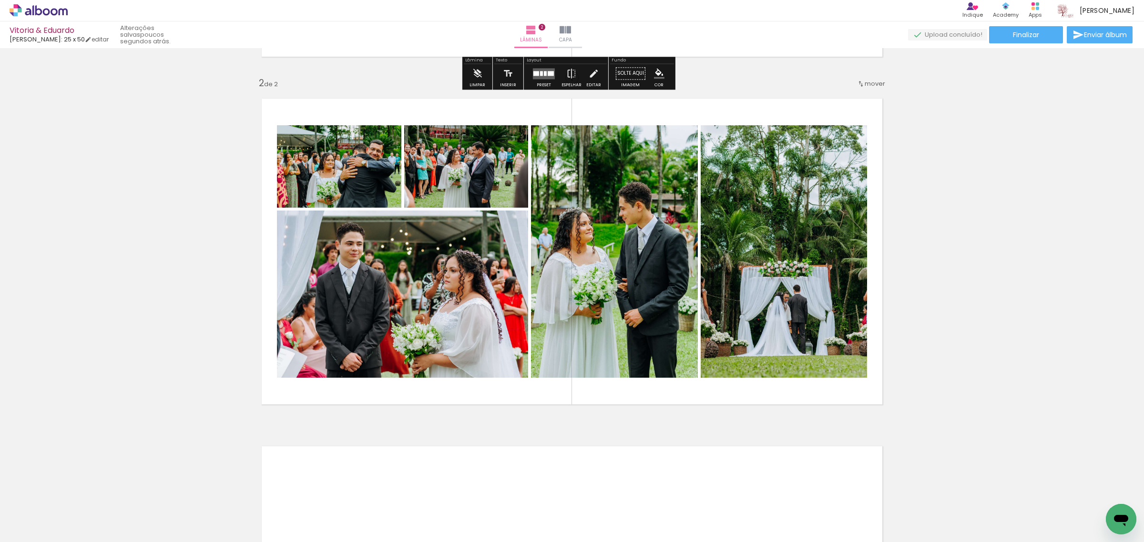
scroll to position [357, 0]
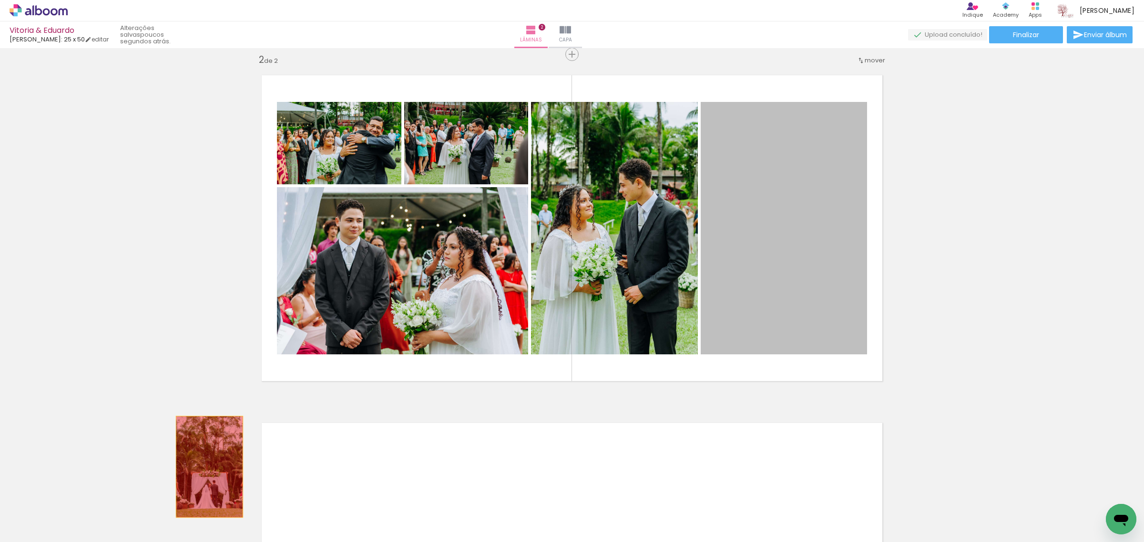
drag, startPoint x: 782, startPoint y: 262, endPoint x: 186, endPoint y: 473, distance: 632.4
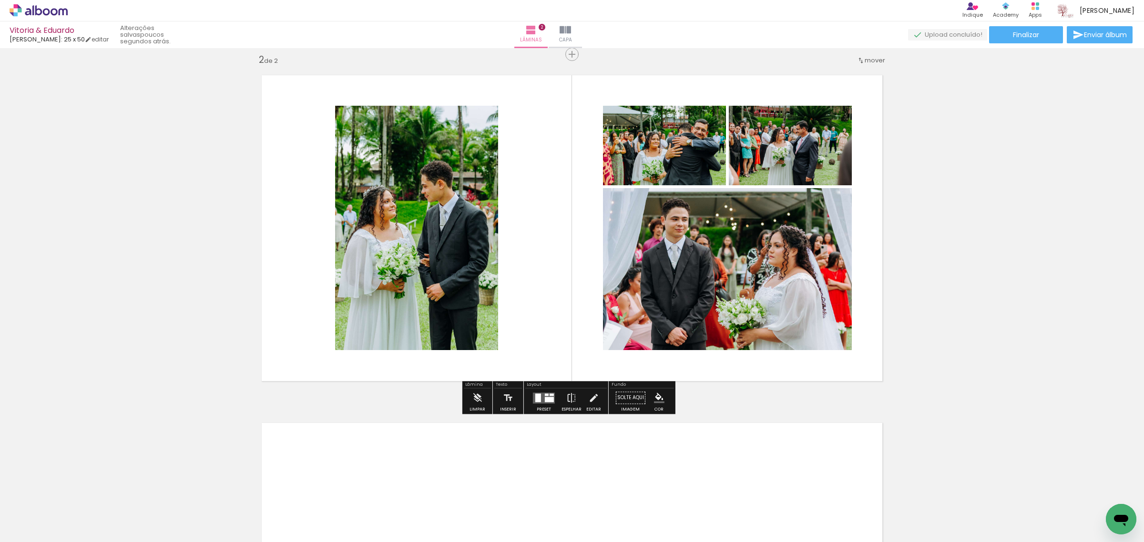
click at [546, 399] on div at bounding box center [549, 399] width 9 height 5
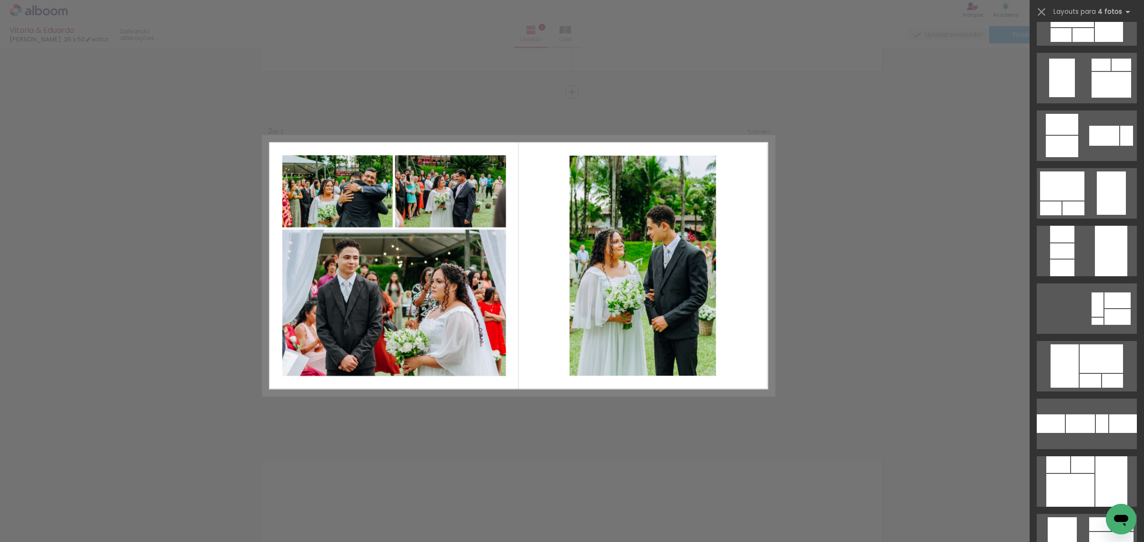
scroll to position [1985, 0]
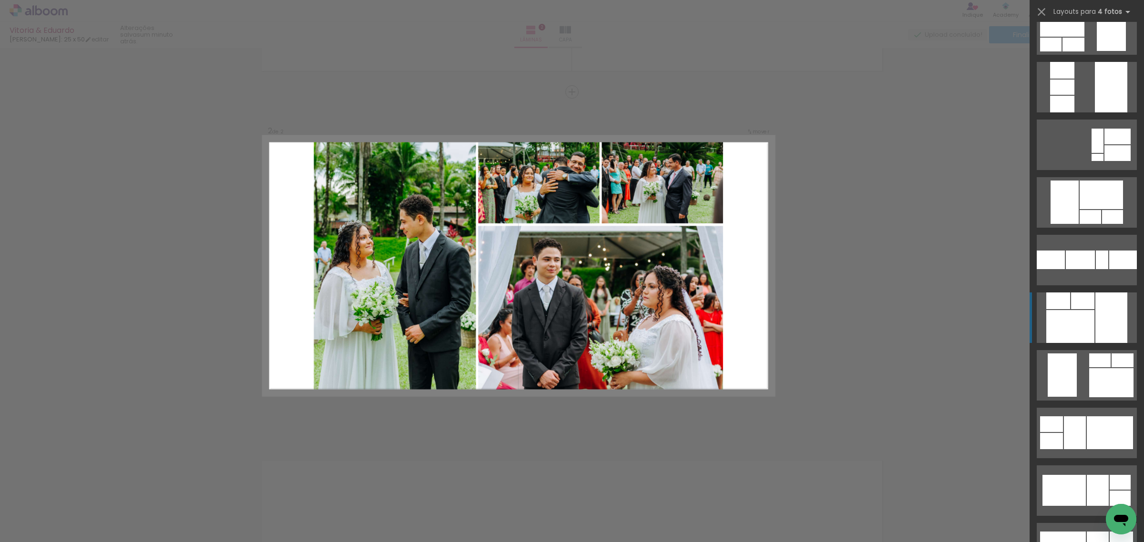
click at [1079, 334] on div at bounding box center [1070, 326] width 48 height 33
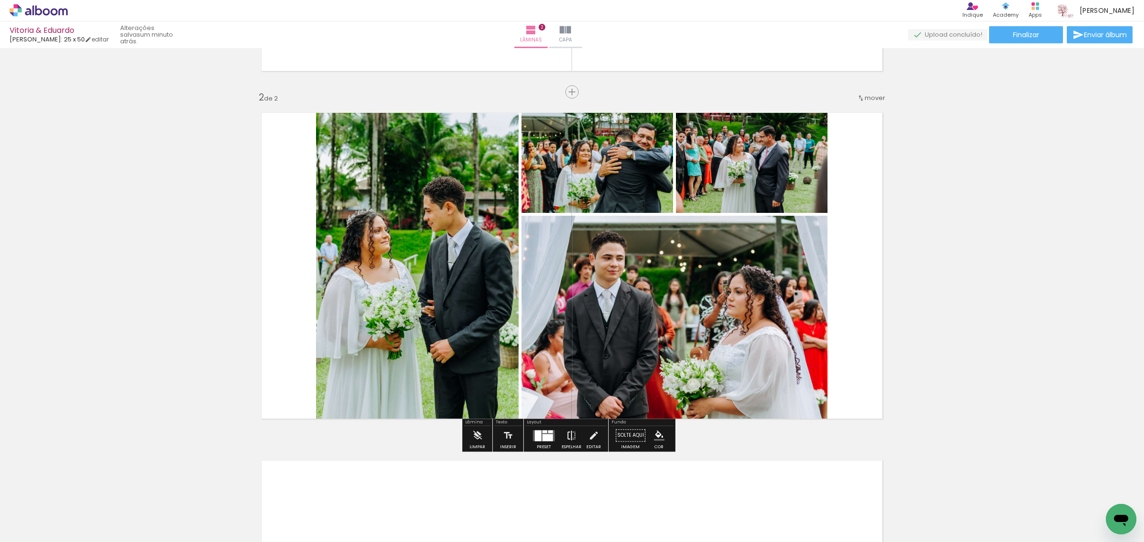
click at [571, 437] on iron-icon at bounding box center [571, 435] width 10 height 19
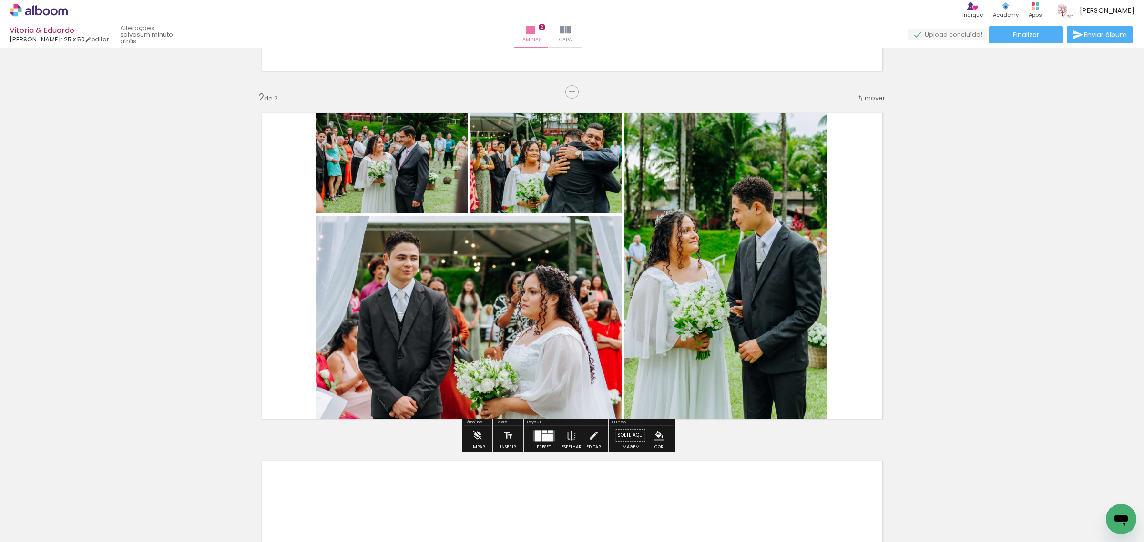
click at [863, 286] on quentale-layouter at bounding box center [572, 266] width 639 height 324
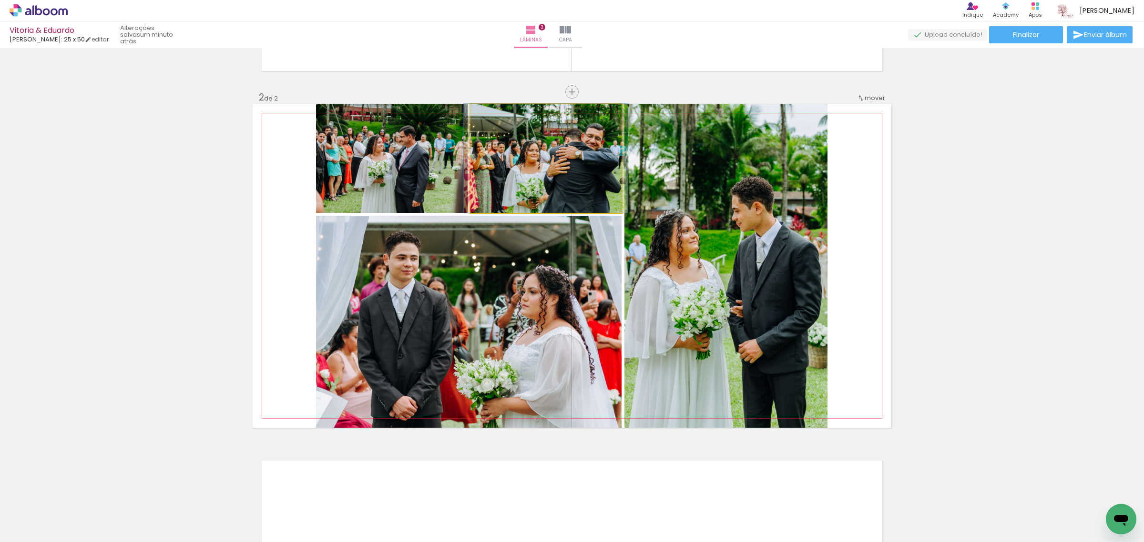
click at [553, 176] on quentale-photo at bounding box center [545, 158] width 151 height 109
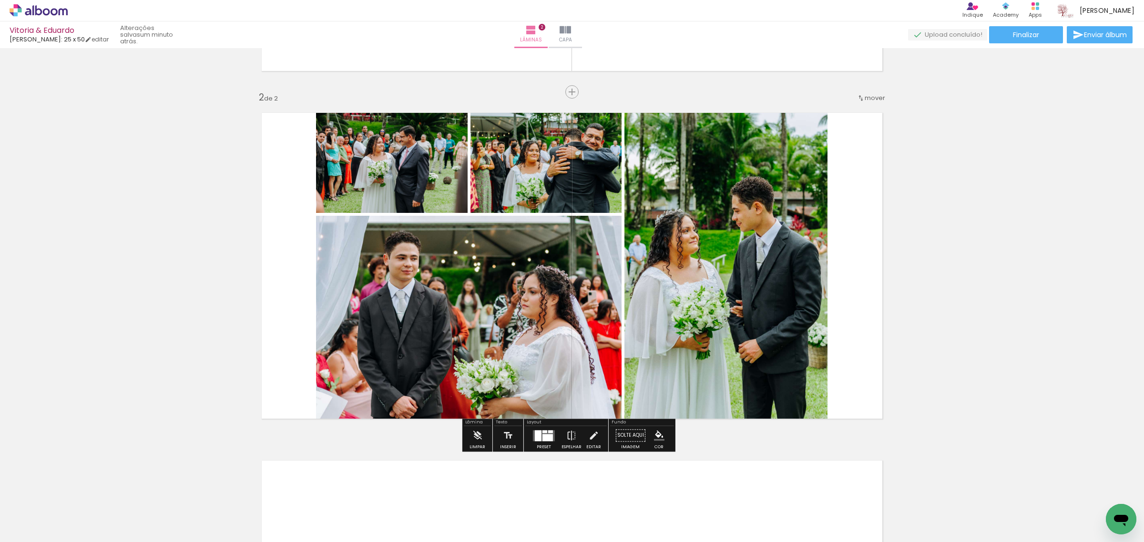
click at [542, 437] on div at bounding box center [547, 437] width 10 height 7
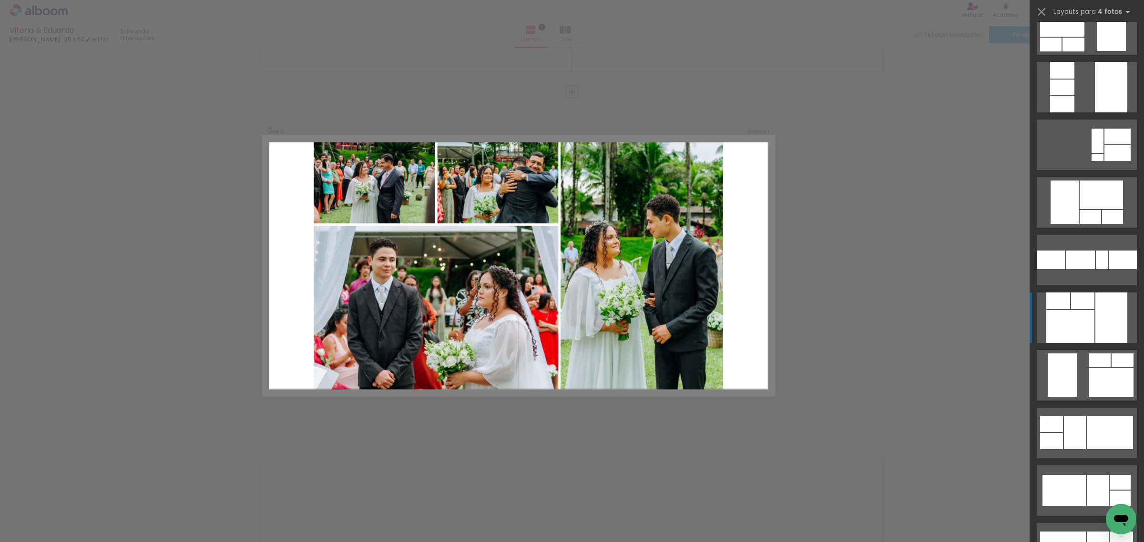
scroll to position [2248, 0]
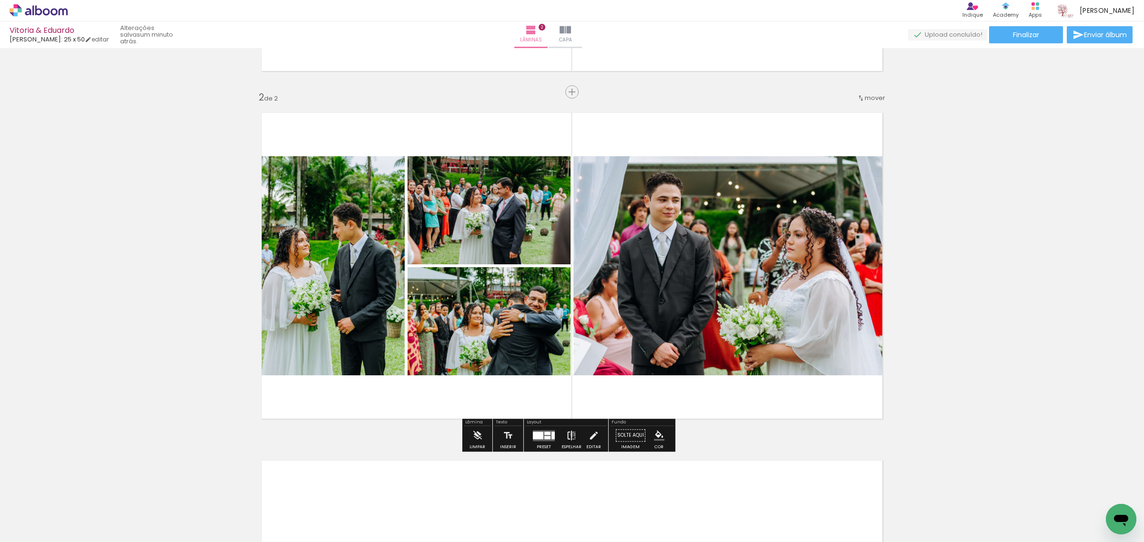
click at [570, 435] on iron-icon at bounding box center [571, 435] width 10 height 19
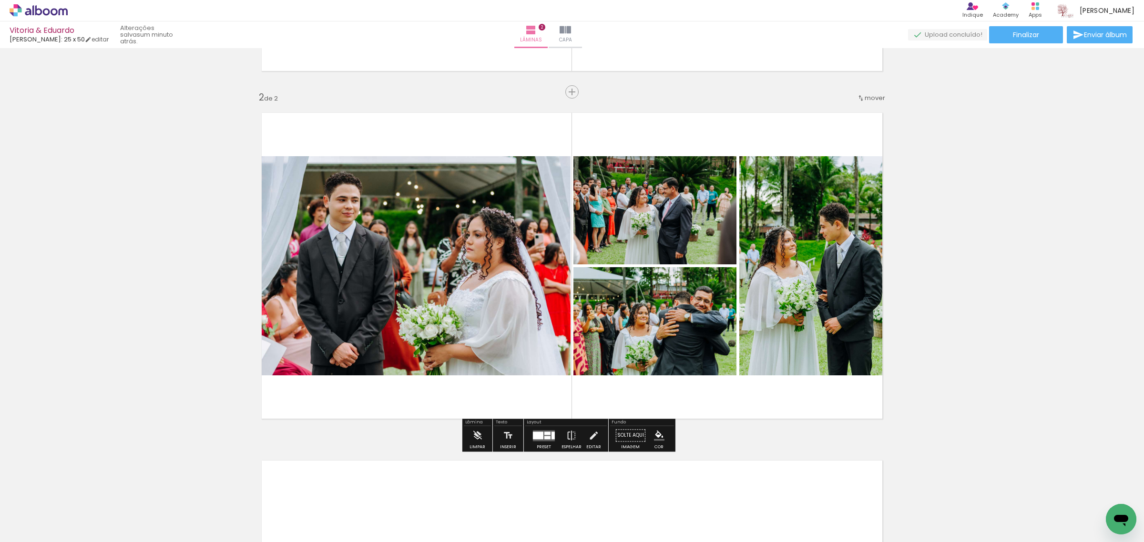
click at [924, 261] on div "Inserir lâmina 1 de 2 Inserir lâmina 2 de 2" at bounding box center [572, 254] width 1144 height 1044
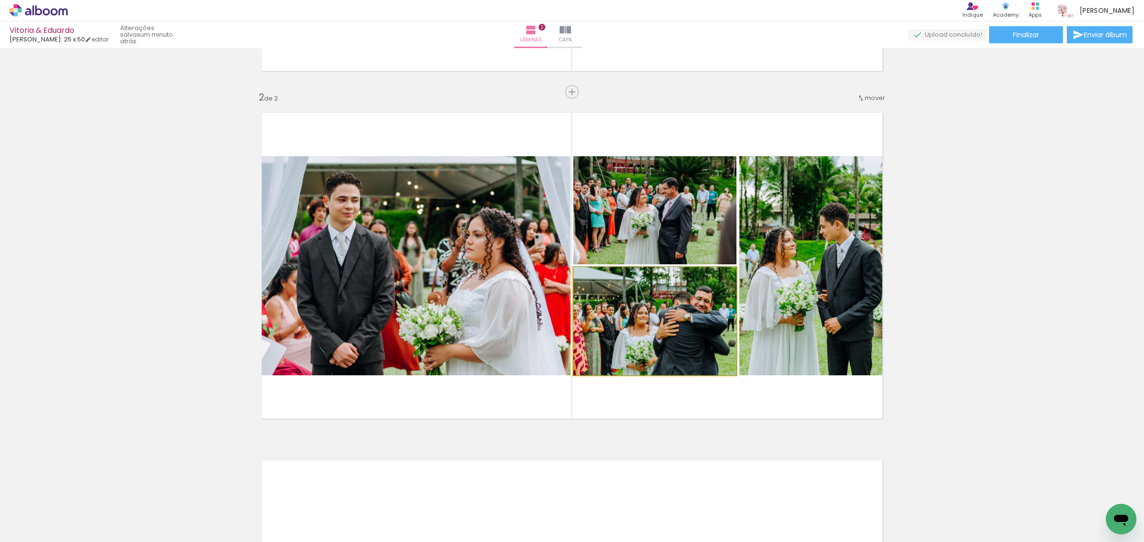
click at [666, 322] on quentale-photo at bounding box center [654, 321] width 163 height 108
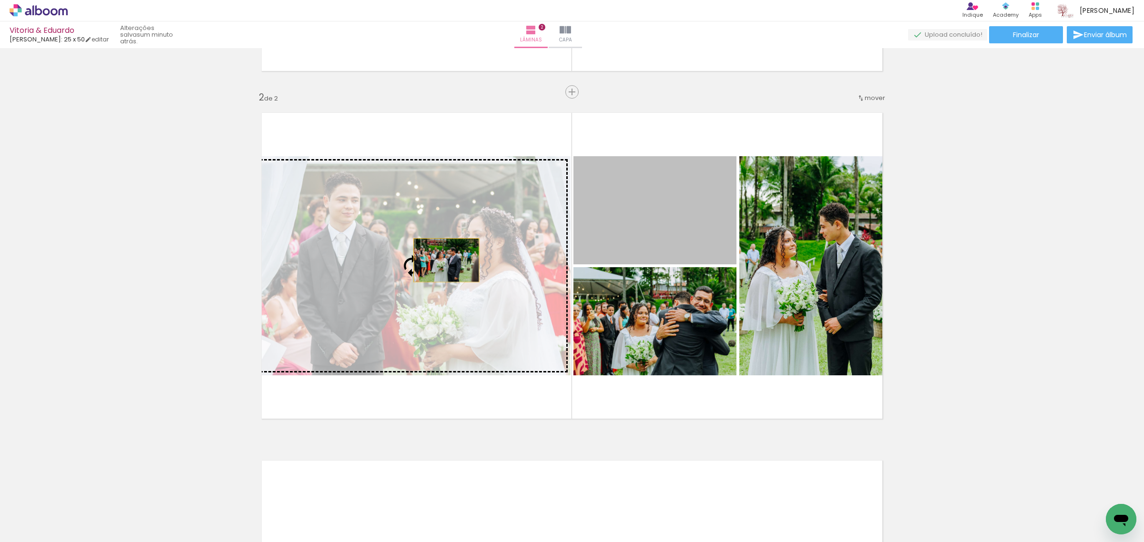
drag, startPoint x: 657, startPoint y: 216, endPoint x: 441, endPoint y: 260, distance: 219.9
click at [0, 0] on slot at bounding box center [0, 0] width 0 height 0
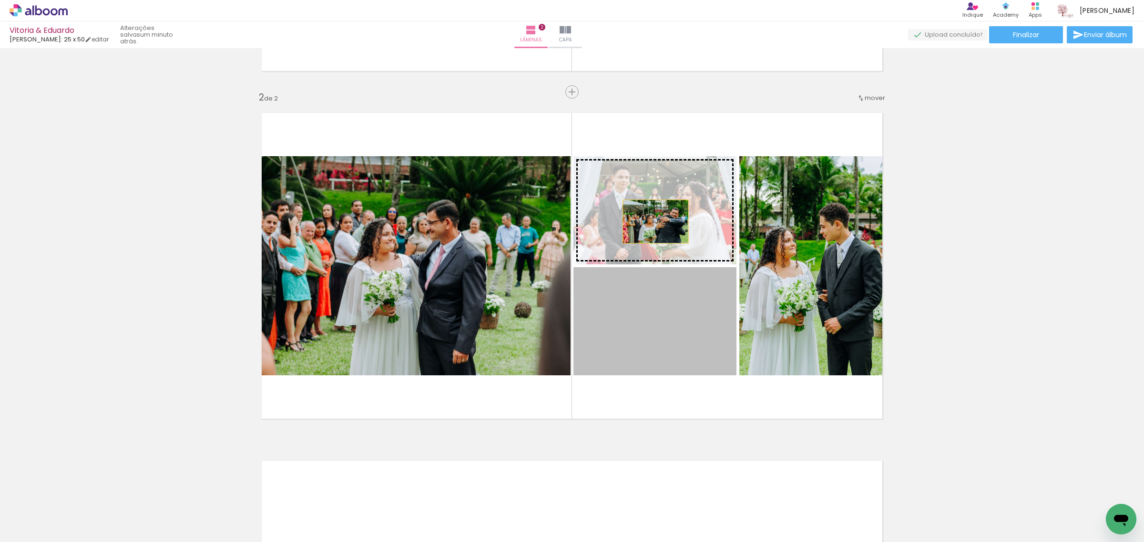
drag, startPoint x: 649, startPoint y: 322, endPoint x: 649, endPoint y: 217, distance: 105.3
click at [0, 0] on slot at bounding box center [0, 0] width 0 height 0
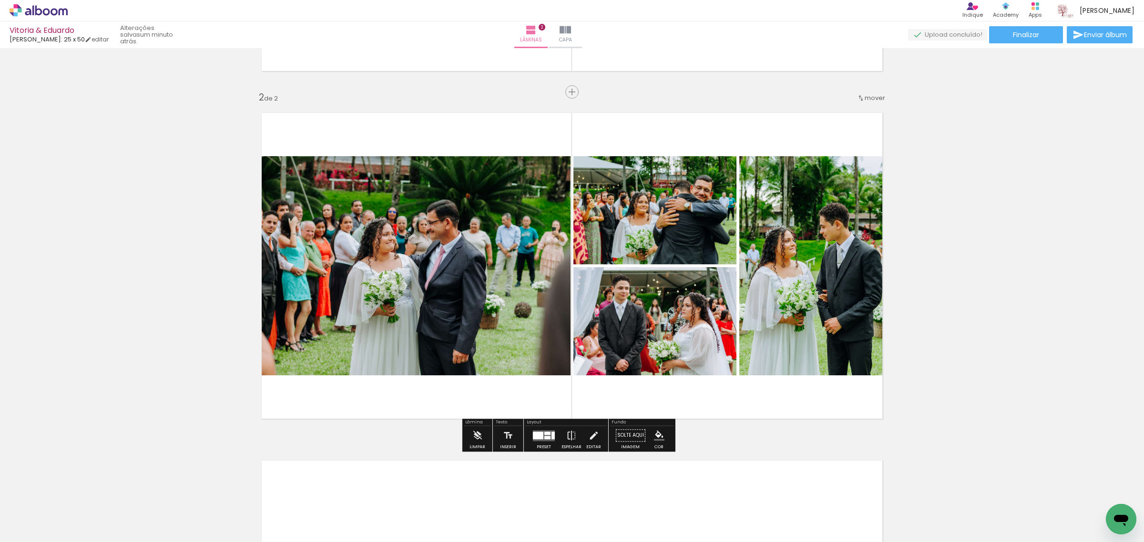
click at [944, 206] on div "Inserir lâmina 1 de 2 Inserir lâmina 2 de 2" at bounding box center [572, 254] width 1144 height 1044
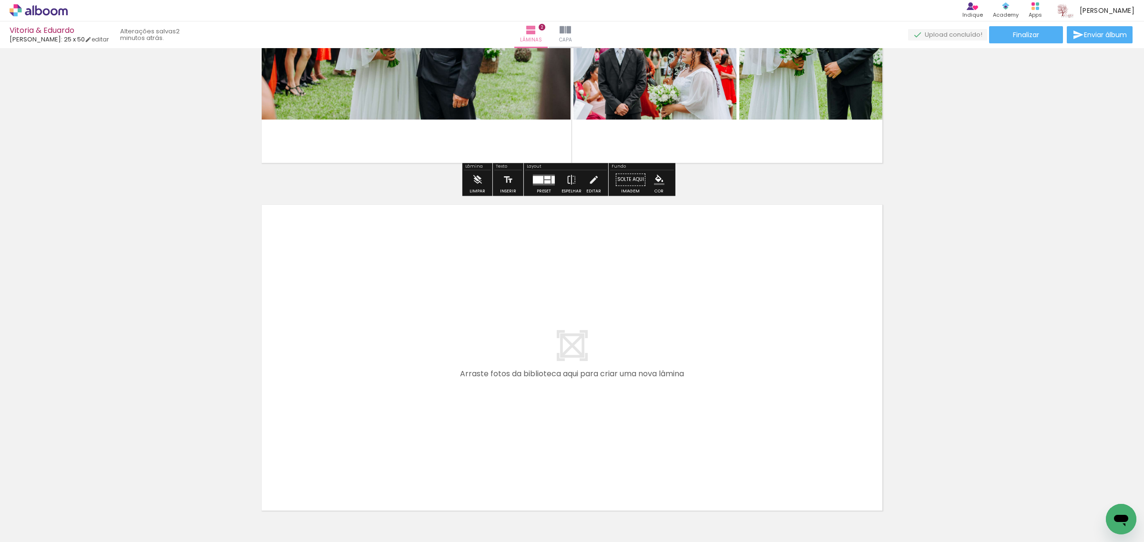
scroll to position [646, 0]
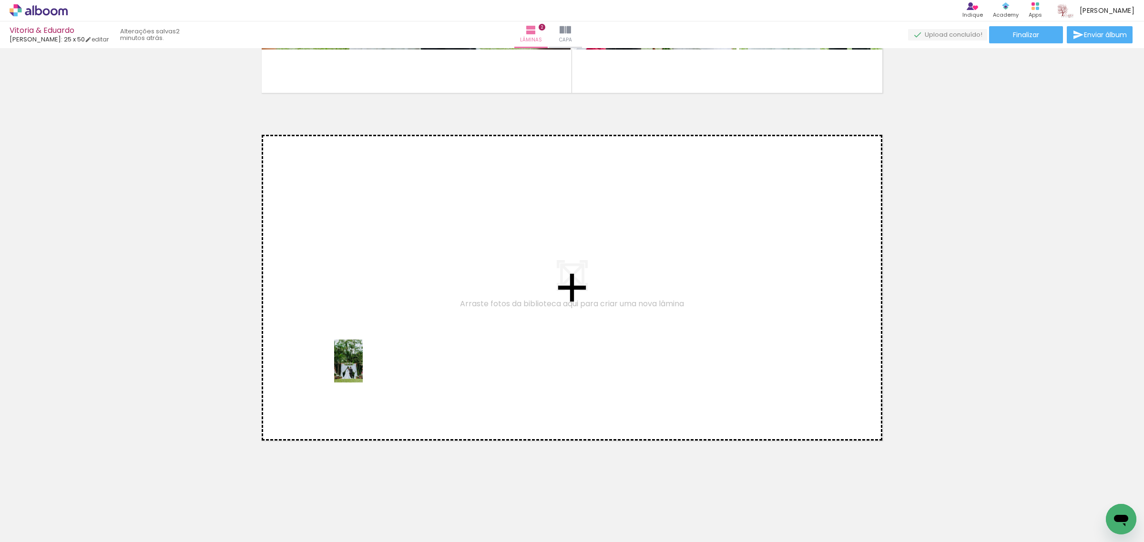
drag, startPoint x: 112, startPoint y: 511, endPoint x: 363, endPoint y: 368, distance: 287.9
click at [363, 368] on quentale-workspace at bounding box center [572, 271] width 1144 height 542
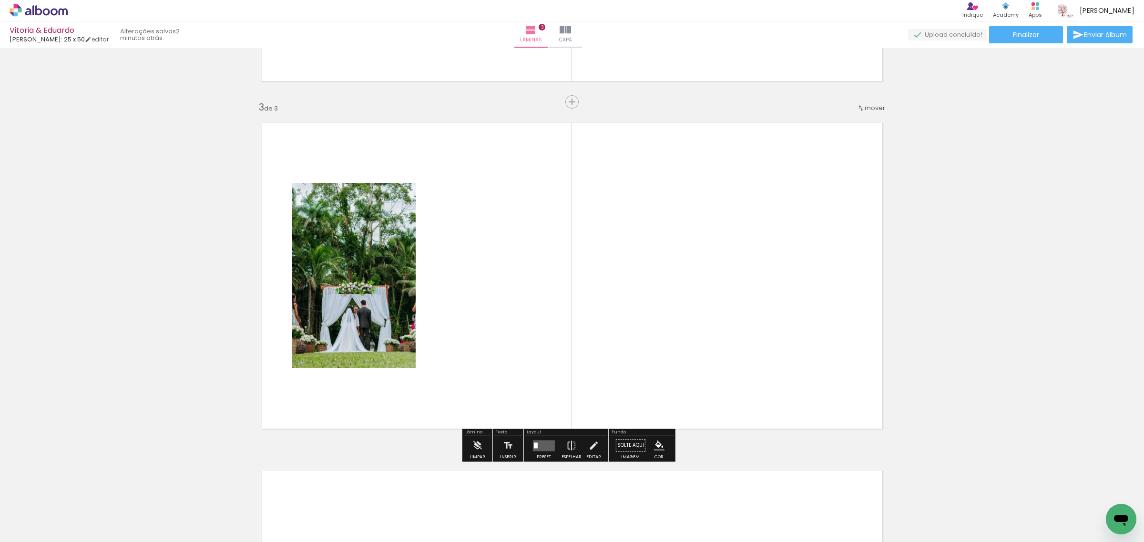
scroll to position [668, 0]
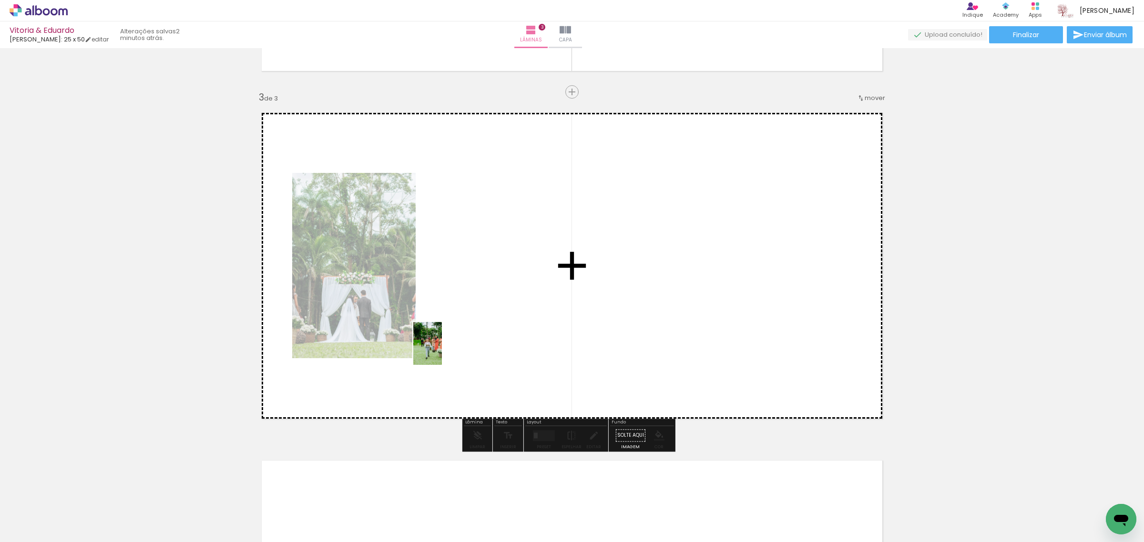
drag, startPoint x: 114, startPoint y: 517, endPoint x: 449, endPoint y: 342, distance: 377.9
click at [449, 342] on quentale-workspace at bounding box center [572, 271] width 1144 height 542
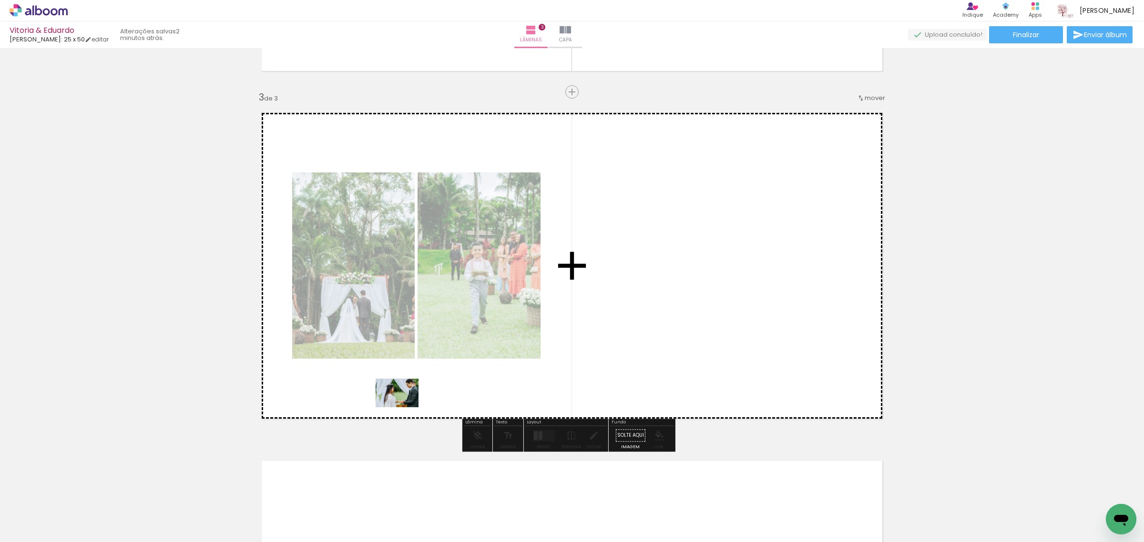
drag, startPoint x: 115, startPoint y: 513, endPoint x: 390, endPoint y: 416, distance: 291.3
click at [432, 396] on quentale-workspace at bounding box center [572, 271] width 1144 height 542
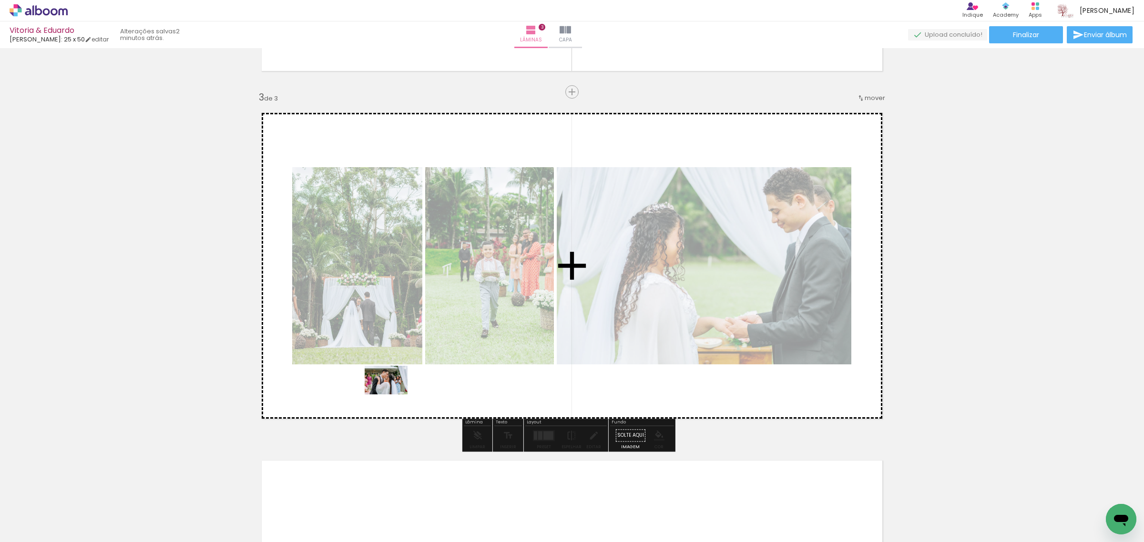
drag, startPoint x: 108, startPoint y: 511, endPoint x: 367, endPoint y: 409, distance: 278.1
click at [399, 391] on quentale-workspace at bounding box center [572, 271] width 1144 height 542
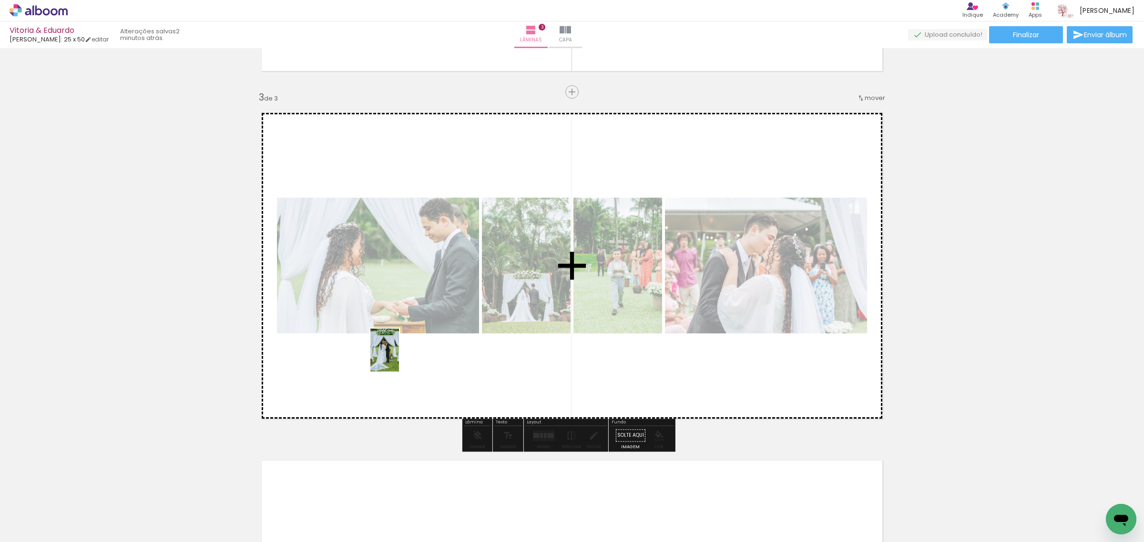
drag, startPoint x: 117, startPoint y: 510, endPoint x: 425, endPoint y: 344, distance: 349.9
click at [421, 346] on quentale-workspace at bounding box center [572, 271] width 1144 height 542
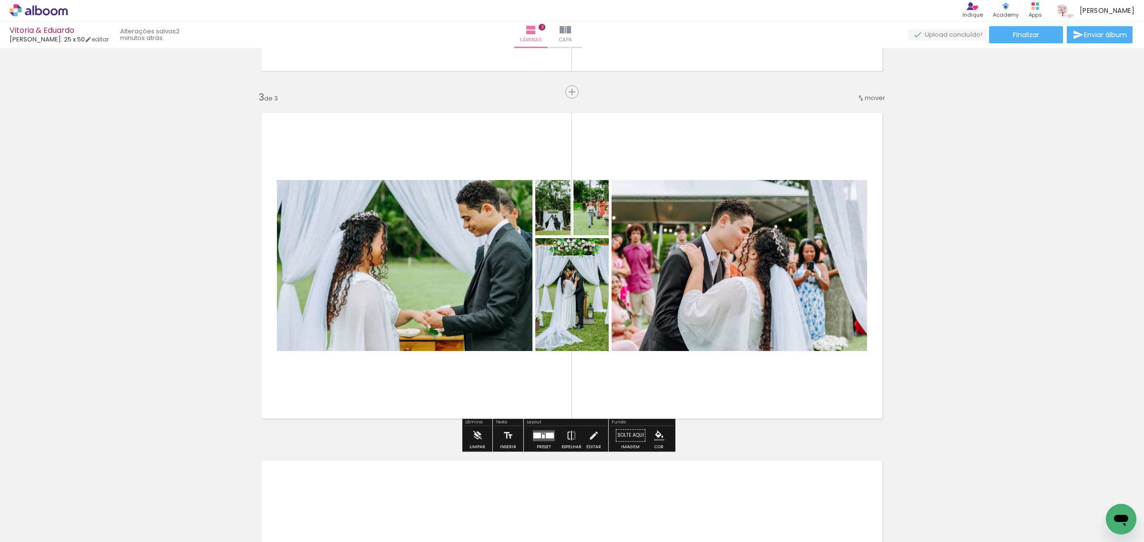
click at [536, 439] on quentale-layouter at bounding box center [544, 435] width 22 height 11
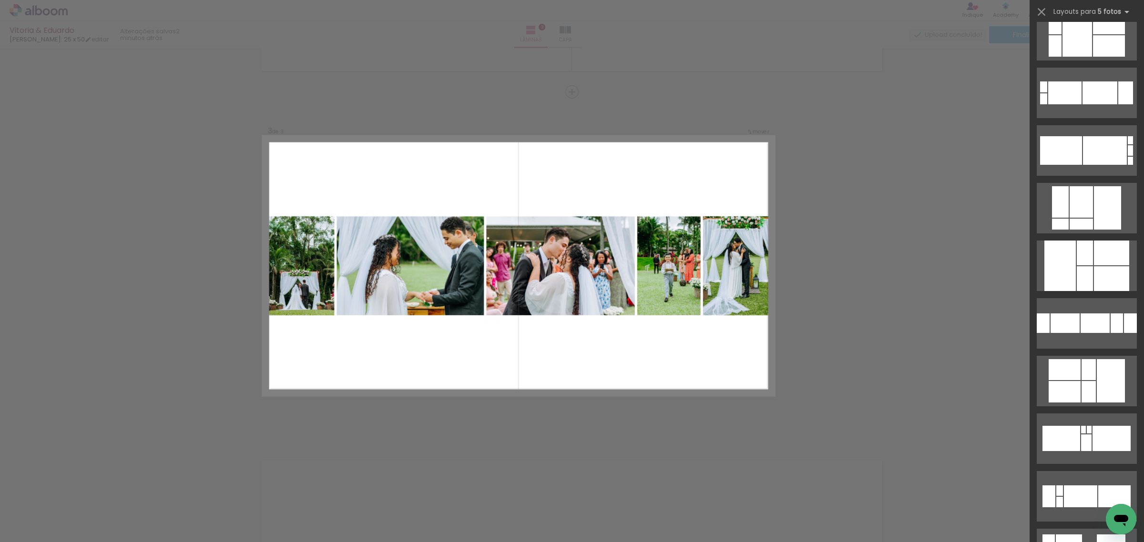
scroll to position [80, 0]
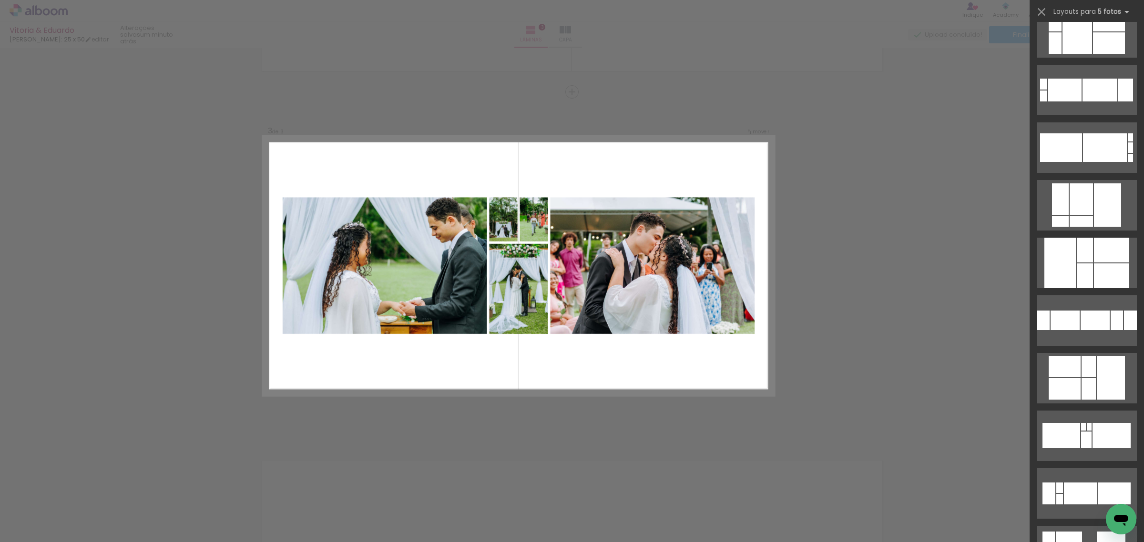
click at [951, 254] on div "Confirmar Cancelar" at bounding box center [572, 88] width 1144 height 1414
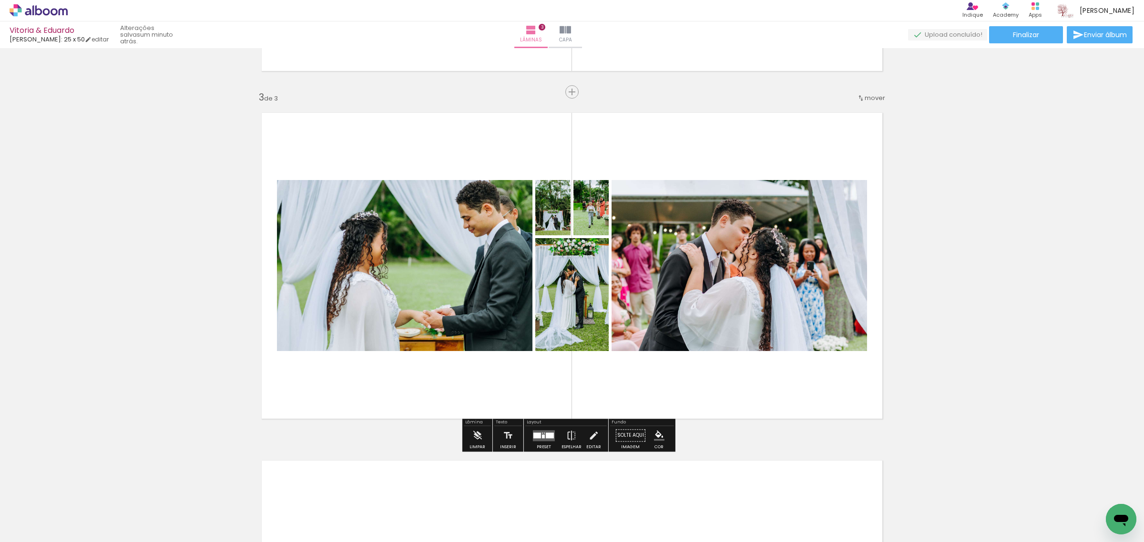
click at [535, 433] on div at bounding box center [537, 436] width 8 height 6
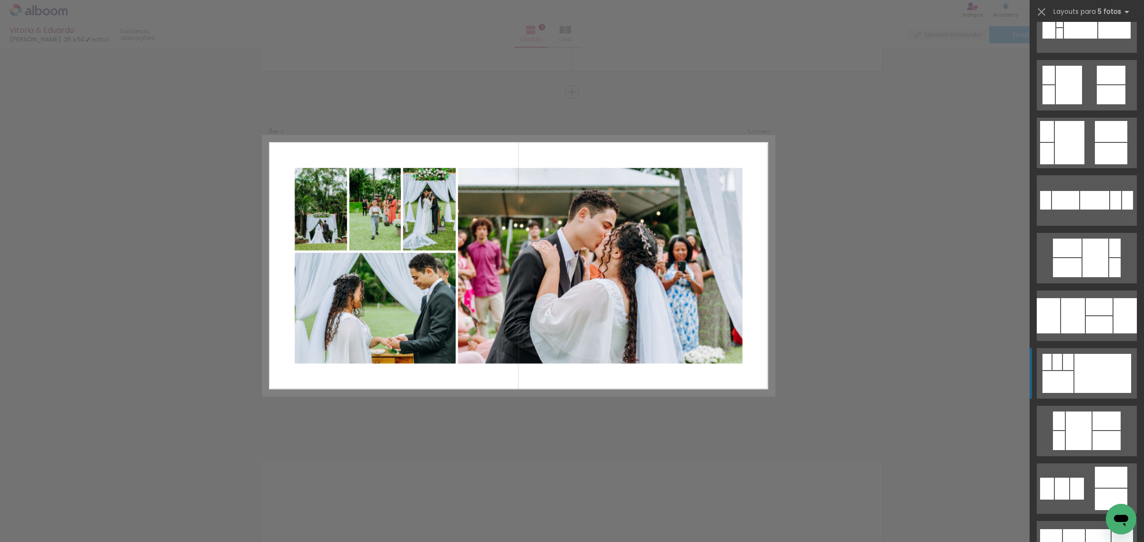
scroll to position [556, 0]
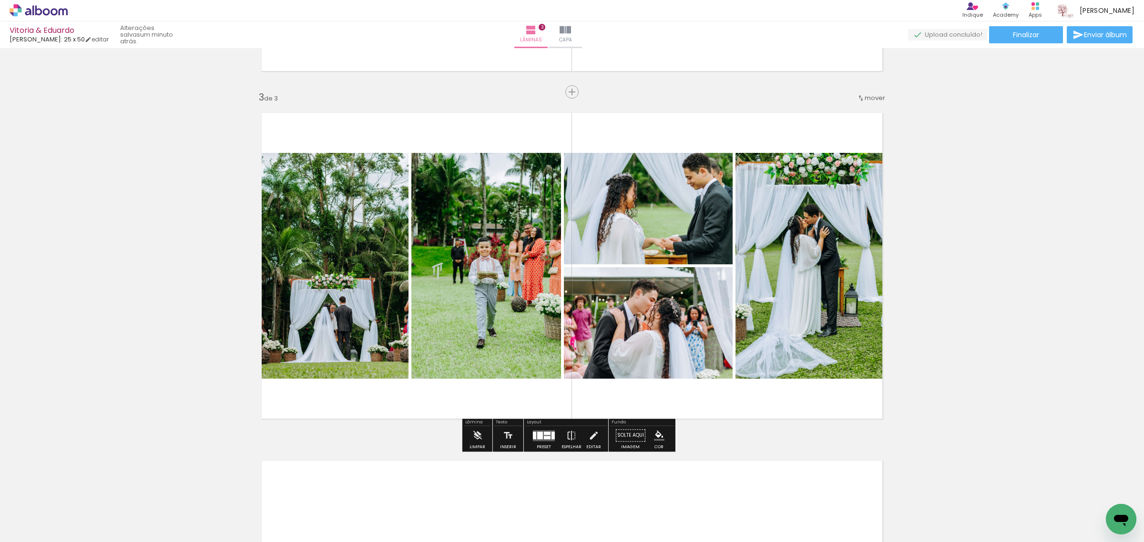
click at [953, 272] on div "Inserir lâmina 1 de 3 Inserir lâmina 2 de 3 Inserir lâmina 3 de 3" at bounding box center [572, 80] width 1144 height 1392
click at [911, 272] on div "Inserir lâmina 1 de 3 Inserir lâmina 2 de 3 Inserir lâmina 3 de 3" at bounding box center [572, 80] width 1144 height 1392
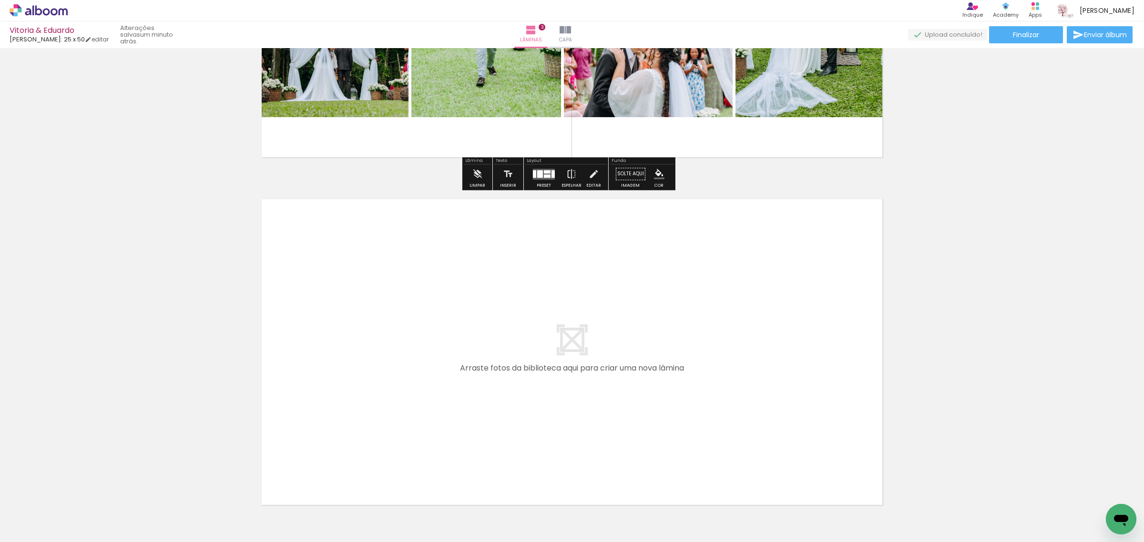
scroll to position [994, 0]
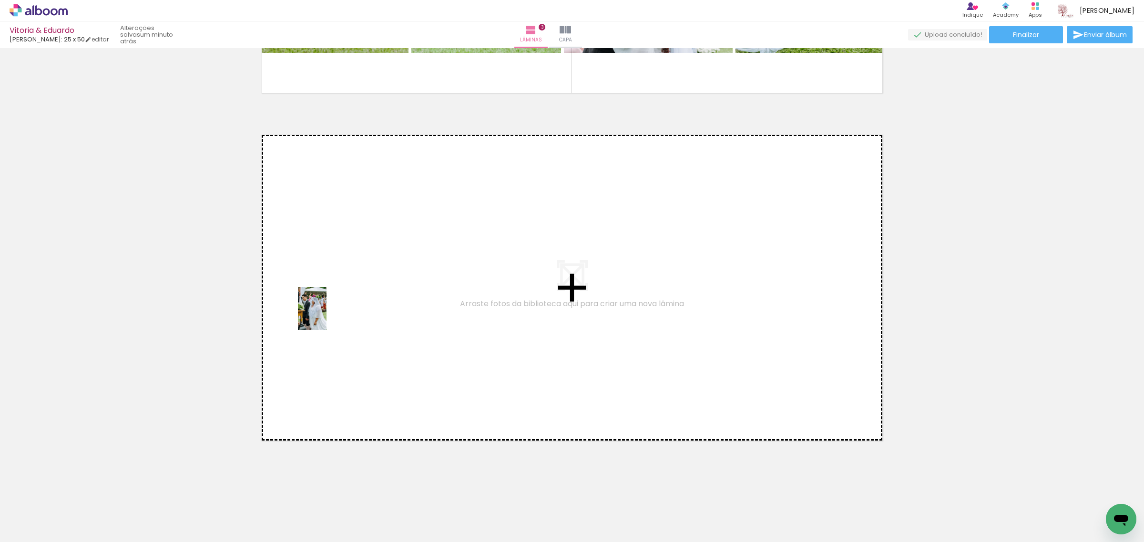
drag, startPoint x: 99, startPoint y: 515, endPoint x: 327, endPoint y: 315, distance: 302.9
click at [327, 315] on quentale-workspace at bounding box center [572, 271] width 1144 height 542
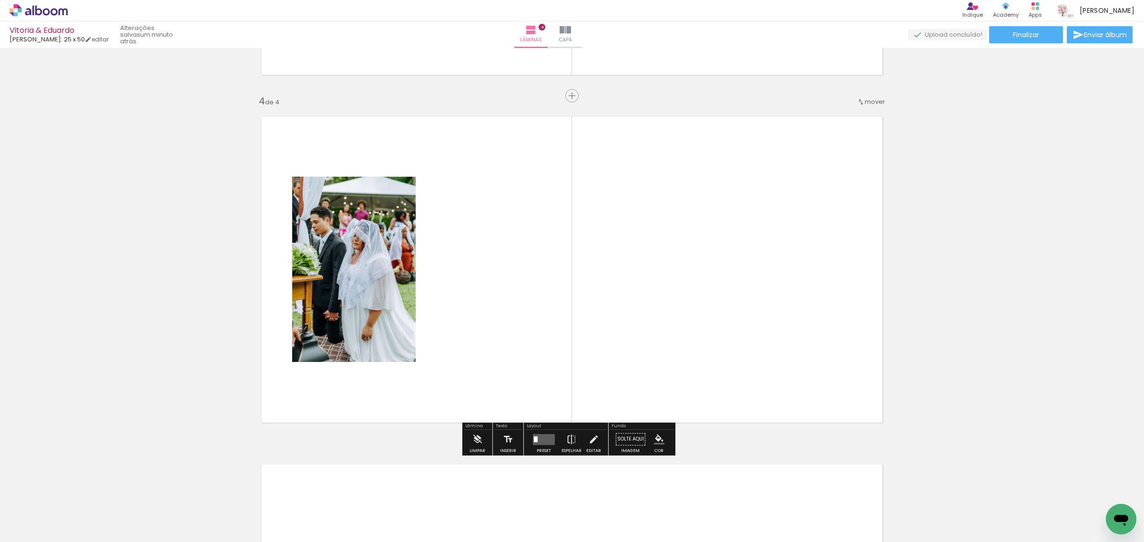
scroll to position [1015, 0]
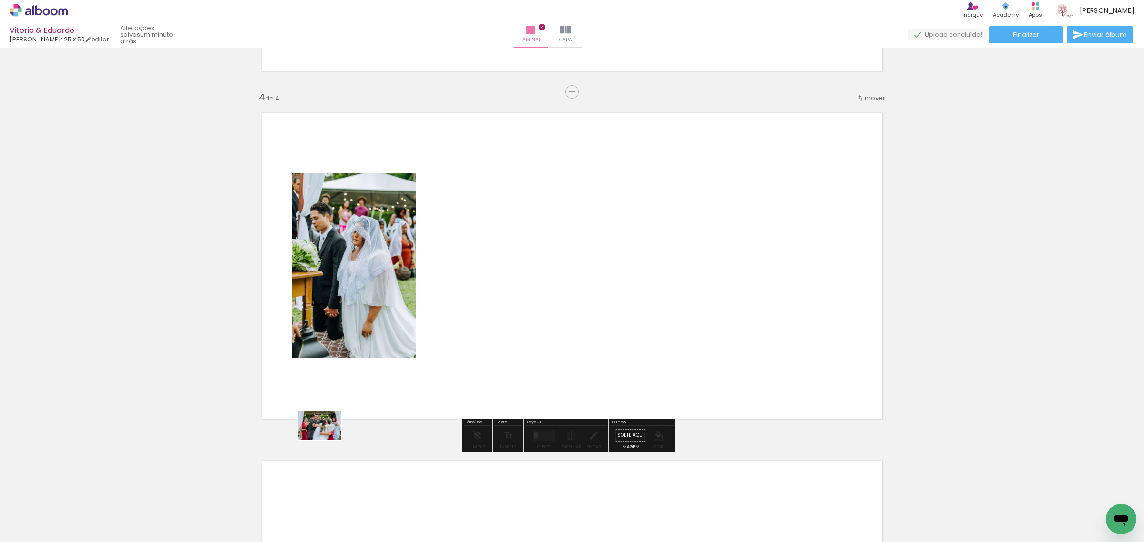
drag, startPoint x: 108, startPoint y: 518, endPoint x: 431, endPoint y: 394, distance: 346.8
click at [443, 391] on quentale-workspace at bounding box center [572, 271] width 1144 height 542
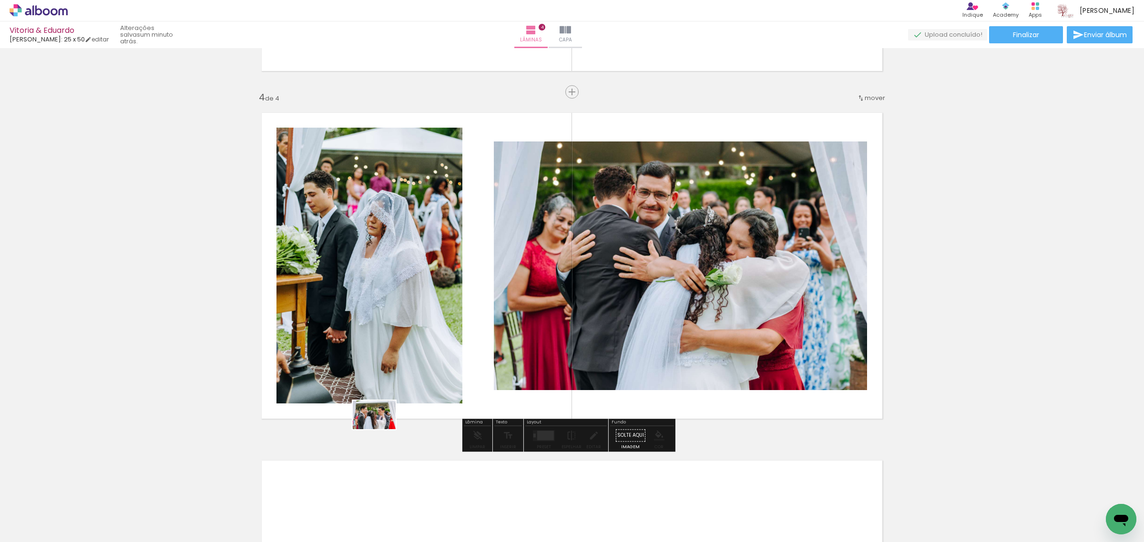
drag, startPoint x: 106, startPoint y: 516, endPoint x: 370, endPoint y: 433, distance: 276.7
click at [456, 399] on quentale-workspace at bounding box center [572, 271] width 1144 height 542
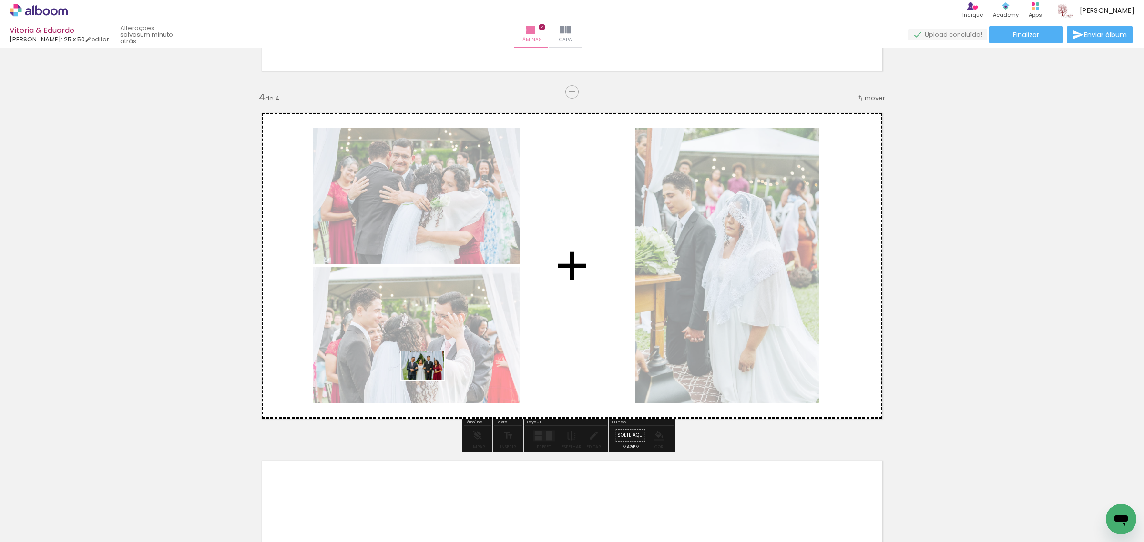
drag, startPoint x: 103, startPoint y: 520, endPoint x: 438, endPoint y: 375, distance: 365.4
click at [435, 377] on quentale-workspace at bounding box center [572, 271] width 1144 height 542
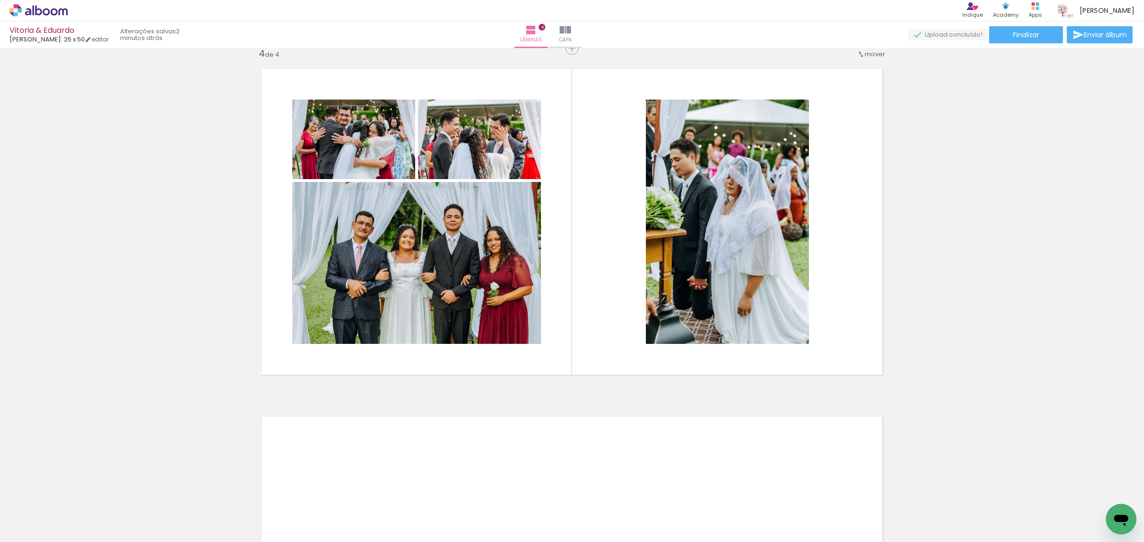
scroll to position [1055, 0]
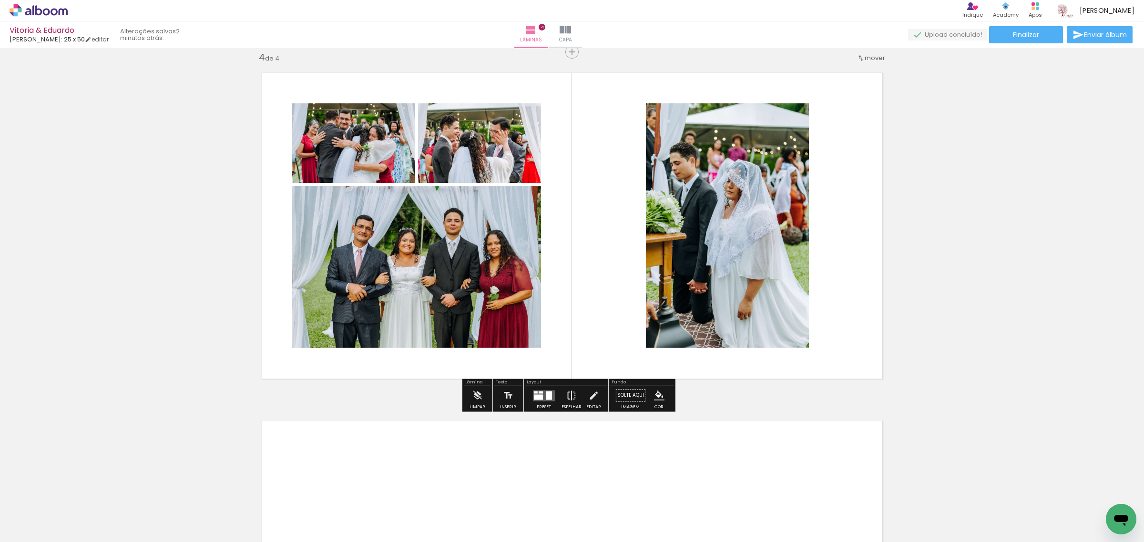
click at [566, 394] on iron-icon at bounding box center [571, 395] width 10 height 19
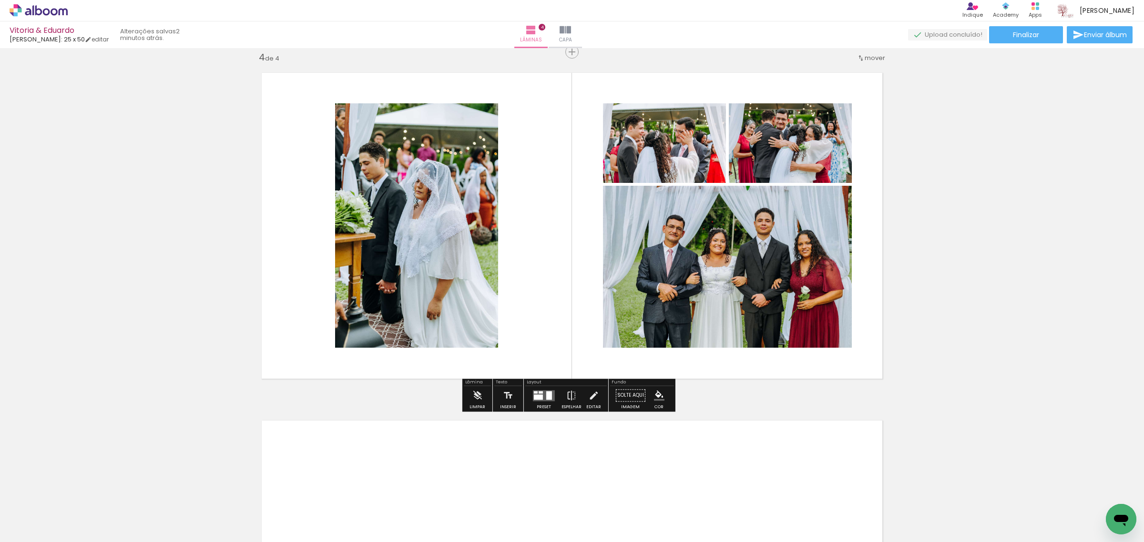
click at [537, 403] on div at bounding box center [544, 395] width 26 height 19
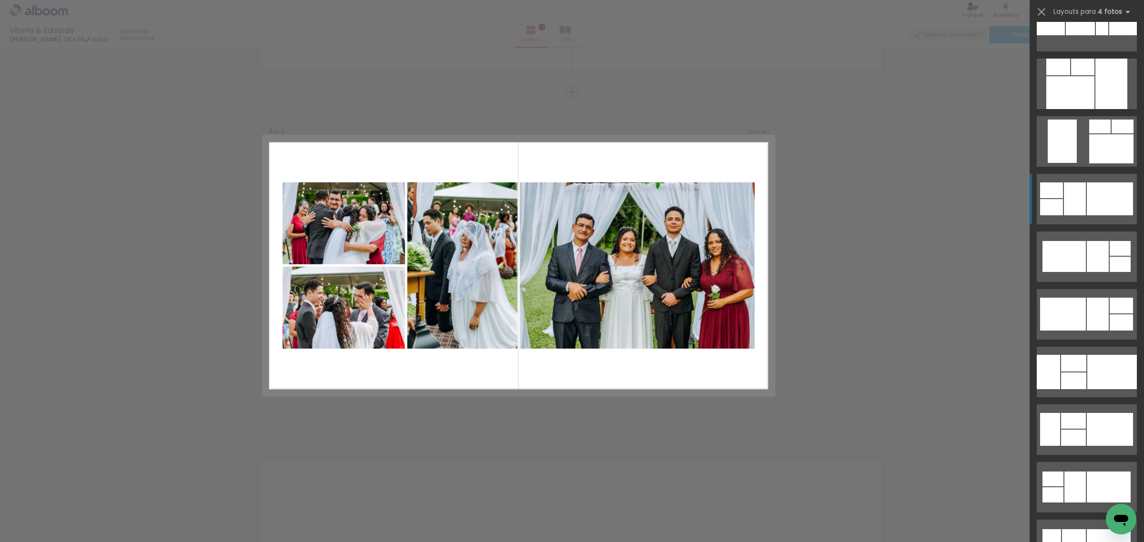
scroll to position [2223, 0]
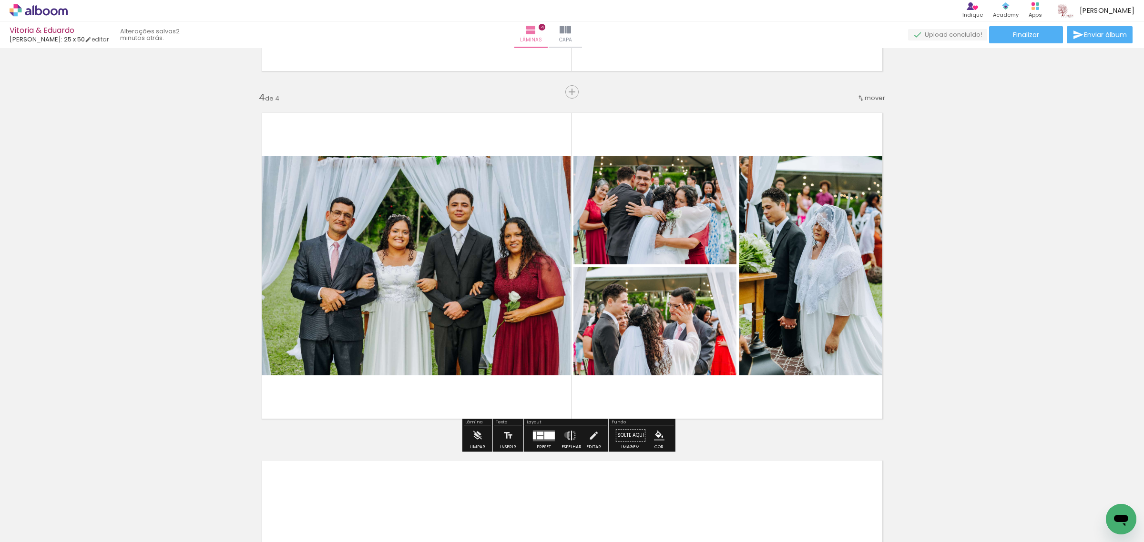
click at [566, 435] on iron-icon at bounding box center [571, 435] width 10 height 19
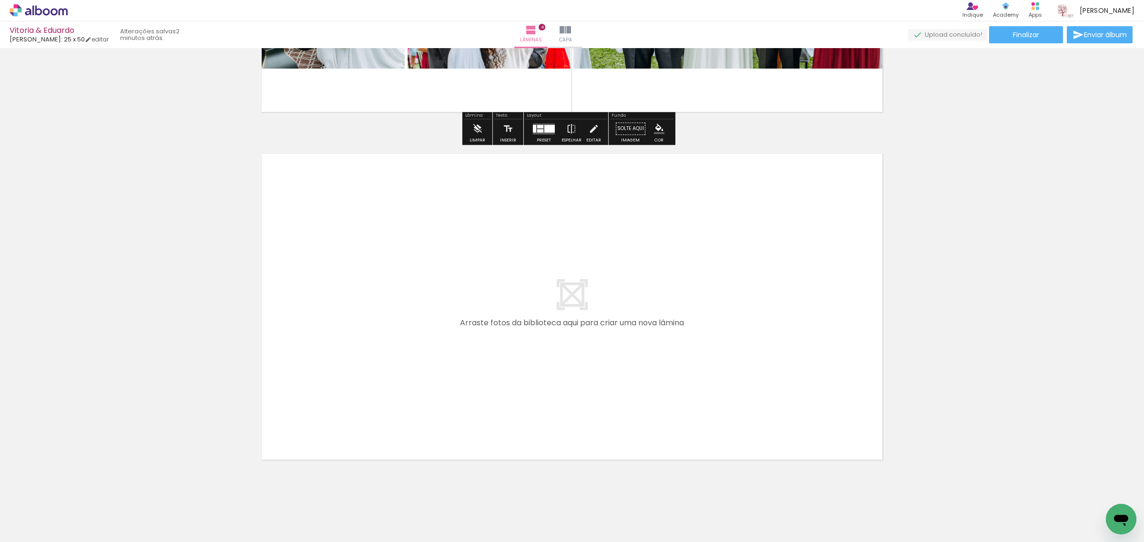
scroll to position [1341, 0]
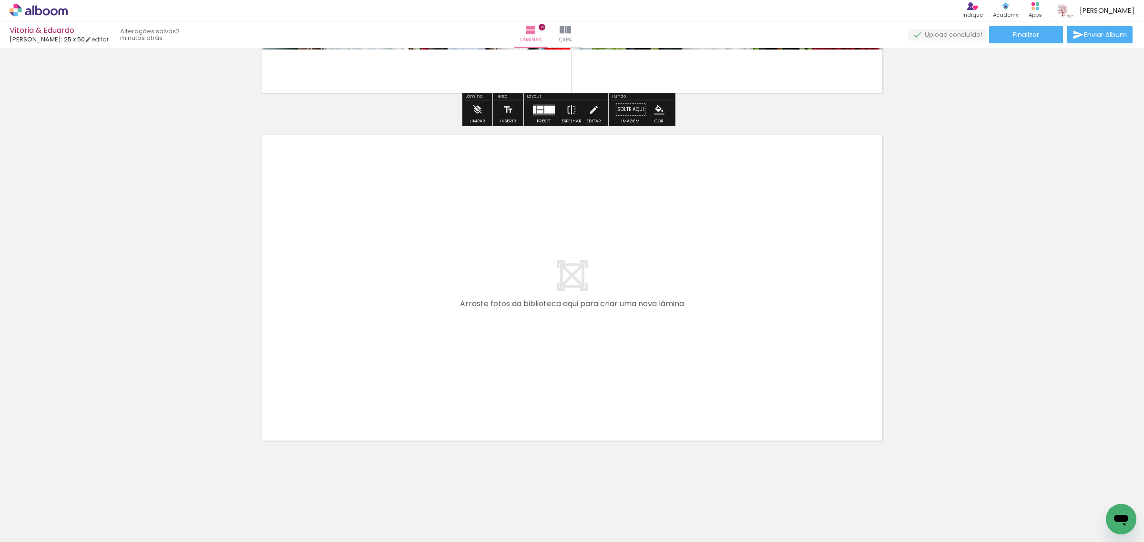
drag, startPoint x: 185, startPoint y: 461, endPoint x: 174, endPoint y: 470, distance: 14.2
drag, startPoint x: 174, startPoint y: 470, endPoint x: 106, endPoint y: 407, distance: 92.4
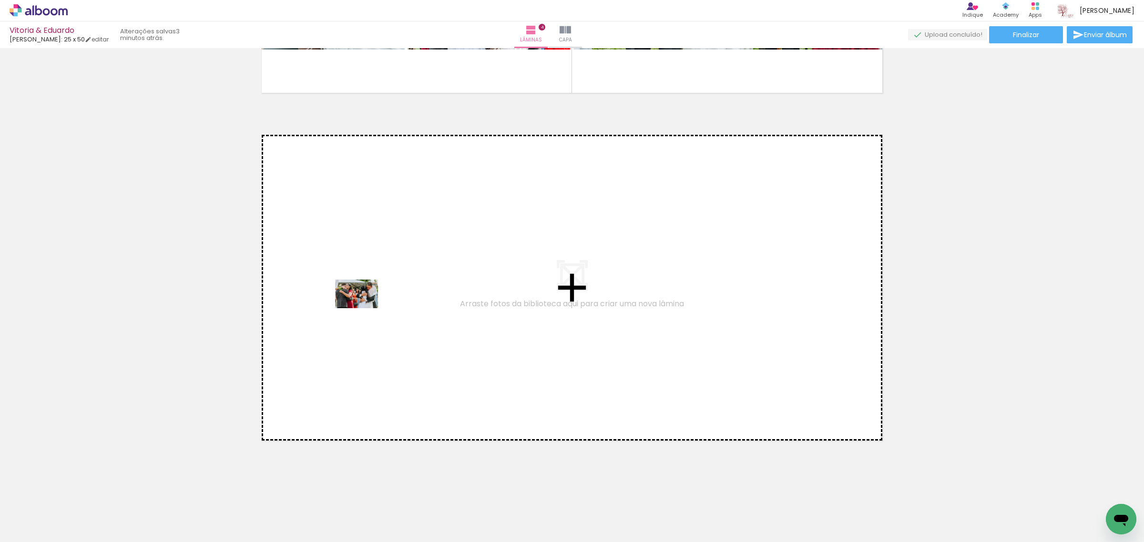
drag, startPoint x: 117, startPoint y: 500, endPoint x: 365, endPoint y: 308, distance: 313.5
click at [365, 308] on quentale-workspace at bounding box center [572, 271] width 1144 height 542
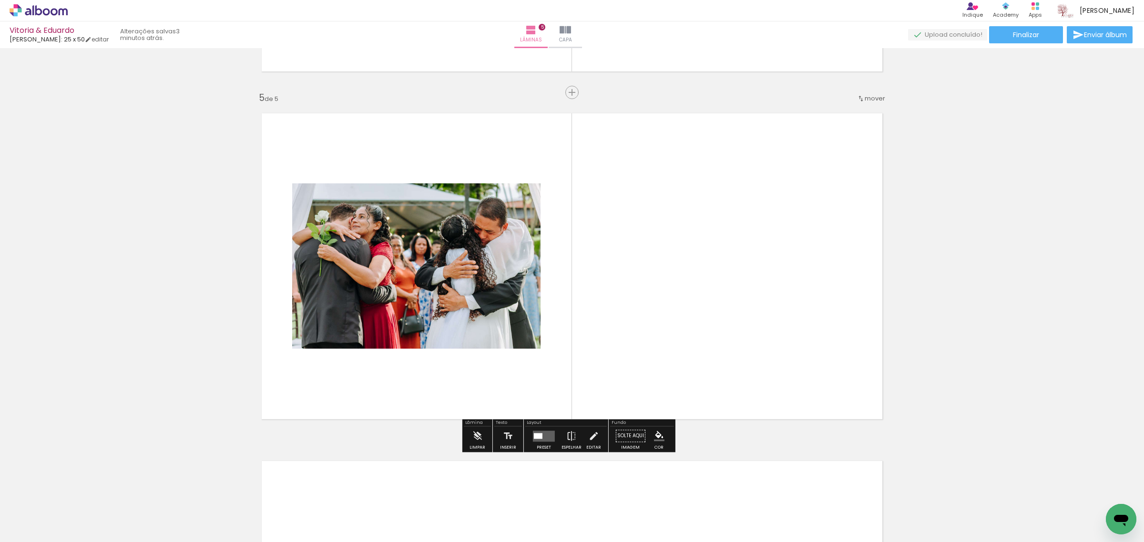
scroll to position [1363, 0]
drag, startPoint x: 119, startPoint y: 513, endPoint x: 375, endPoint y: 386, distance: 285.3
click at [375, 386] on quentale-workspace at bounding box center [572, 271] width 1144 height 542
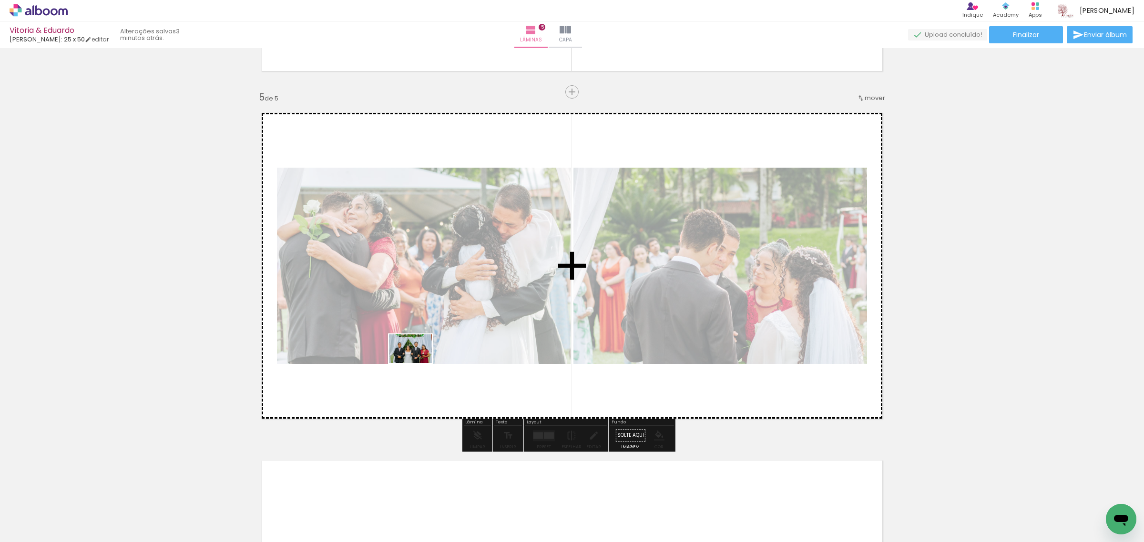
drag, startPoint x: 101, startPoint y: 512, endPoint x: 420, endPoint y: 361, distance: 353.2
click at [418, 362] on quentale-workspace at bounding box center [572, 271] width 1144 height 542
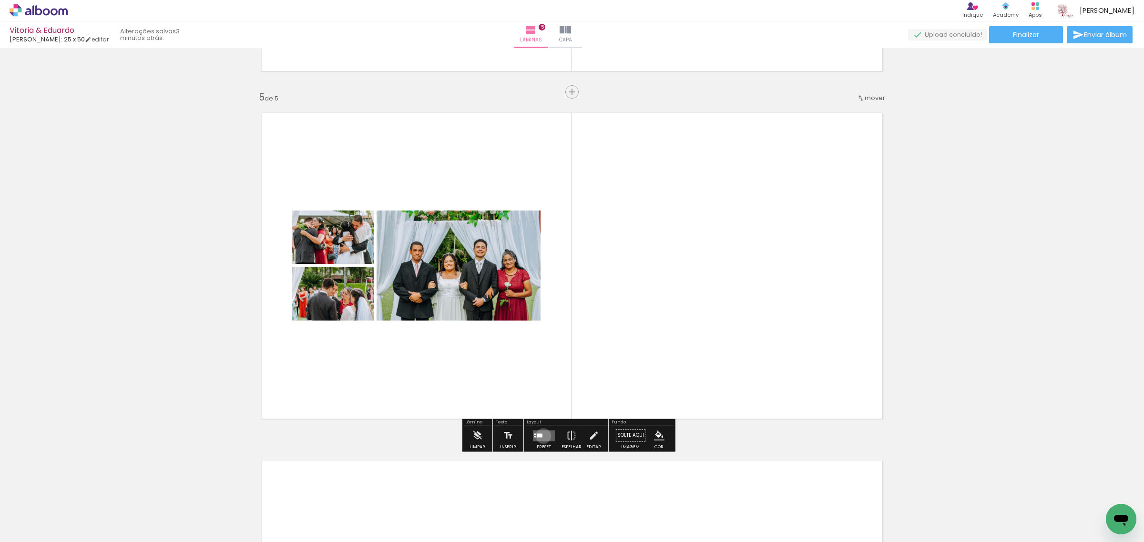
click at [541, 436] on quentale-layouter at bounding box center [544, 435] width 22 height 11
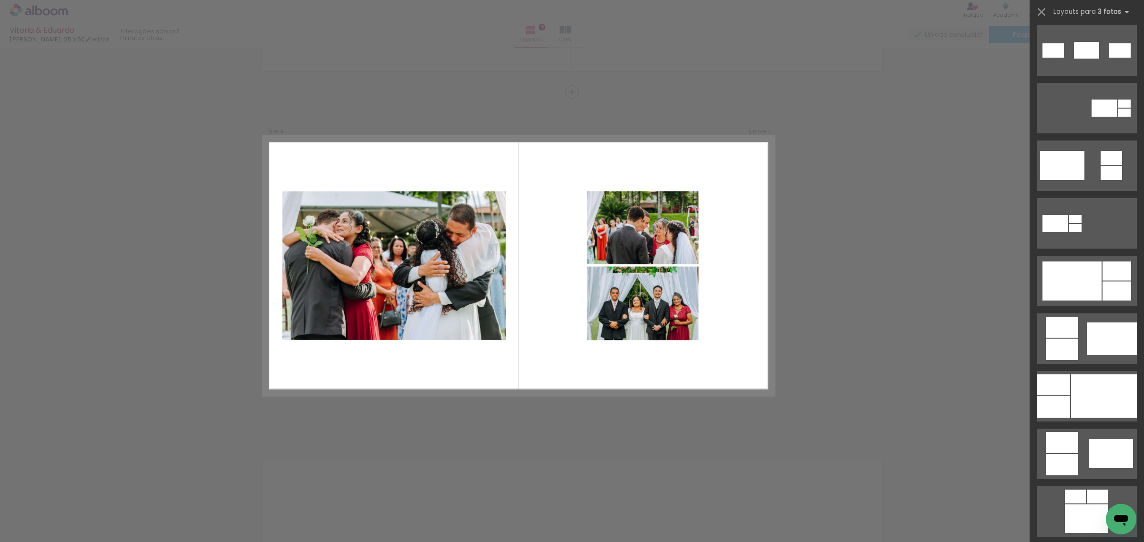
scroll to position [318, 0]
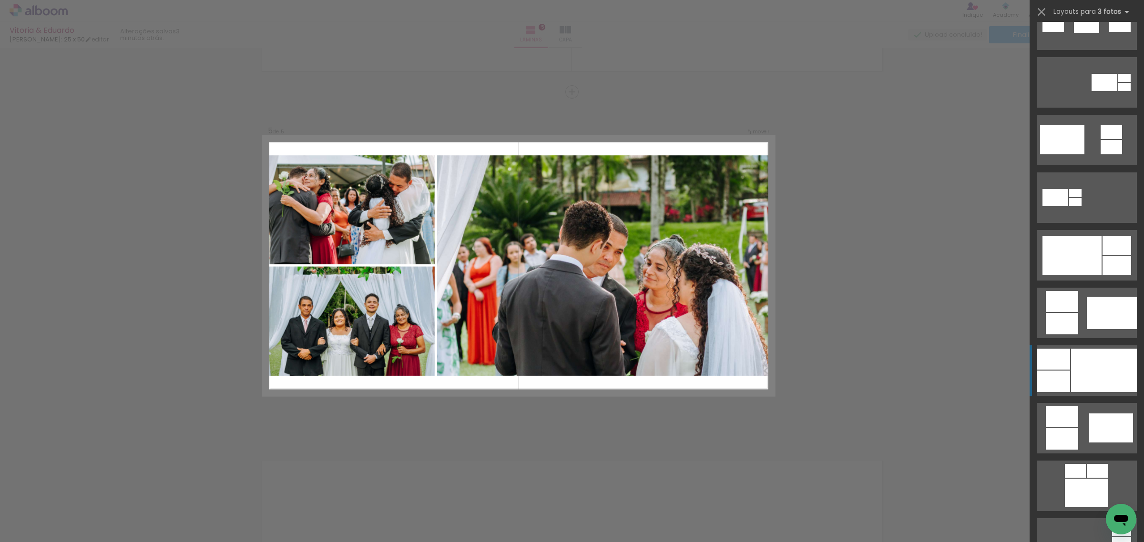
click at [1089, 355] on div at bounding box center [1104, 370] width 66 height 43
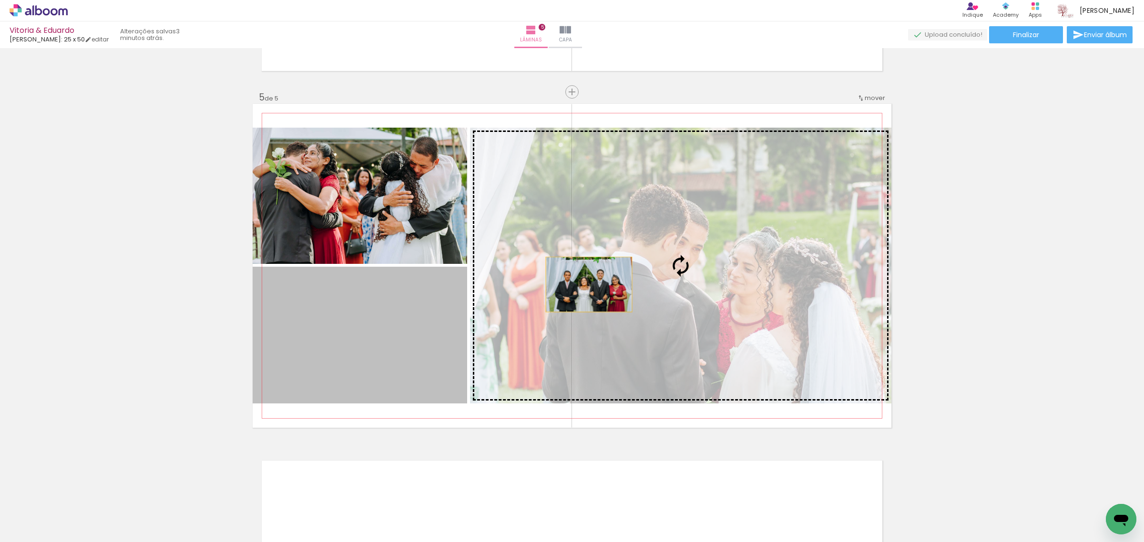
drag, startPoint x: 395, startPoint y: 365, endPoint x: 595, endPoint y: 280, distance: 216.3
click at [0, 0] on slot at bounding box center [0, 0] width 0 height 0
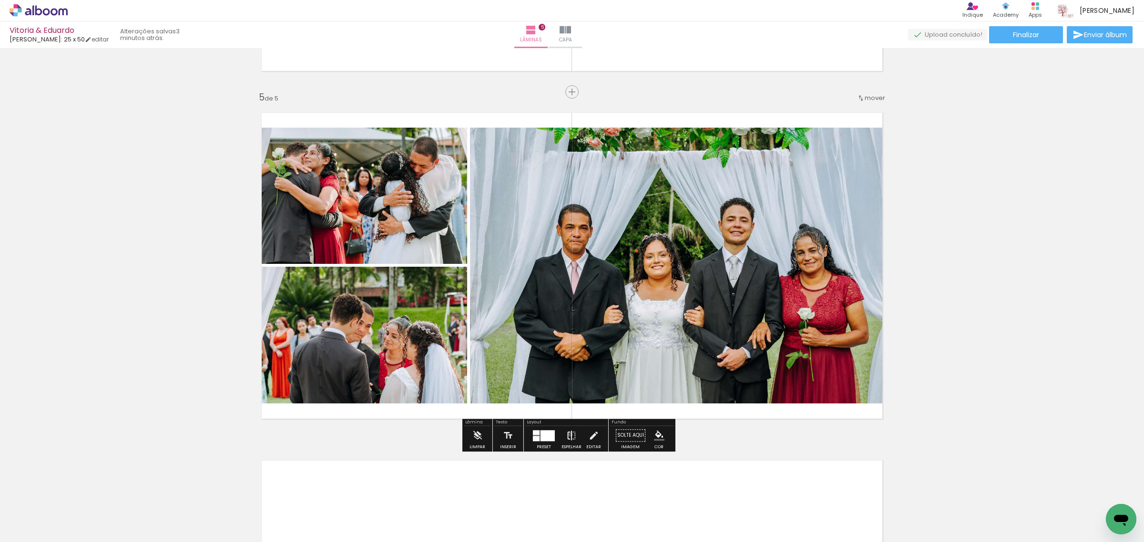
click at [568, 435] on iron-icon at bounding box center [571, 435] width 10 height 19
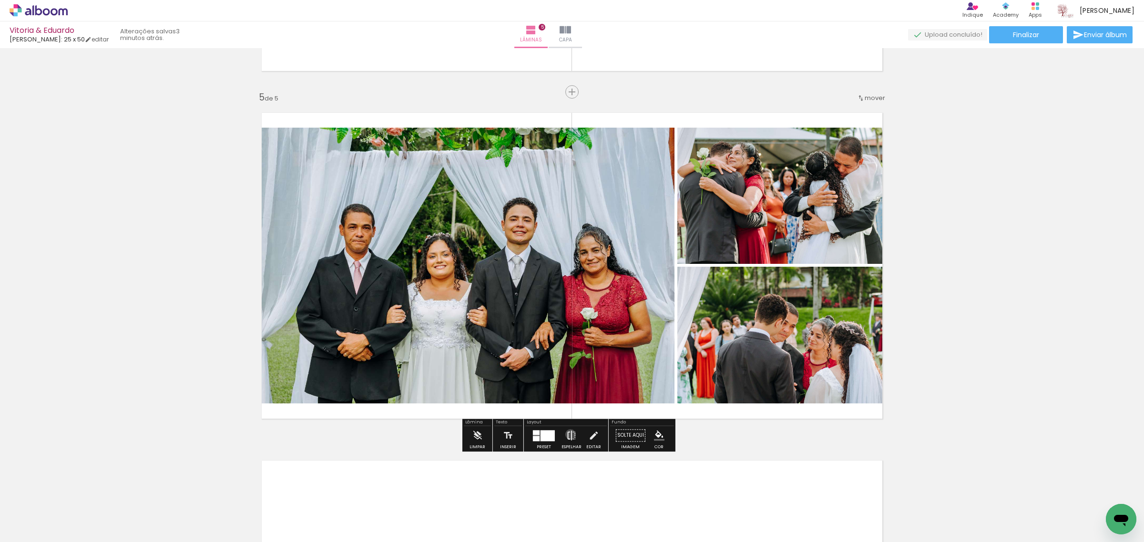
click at [568, 435] on iron-icon at bounding box center [571, 435] width 10 height 19
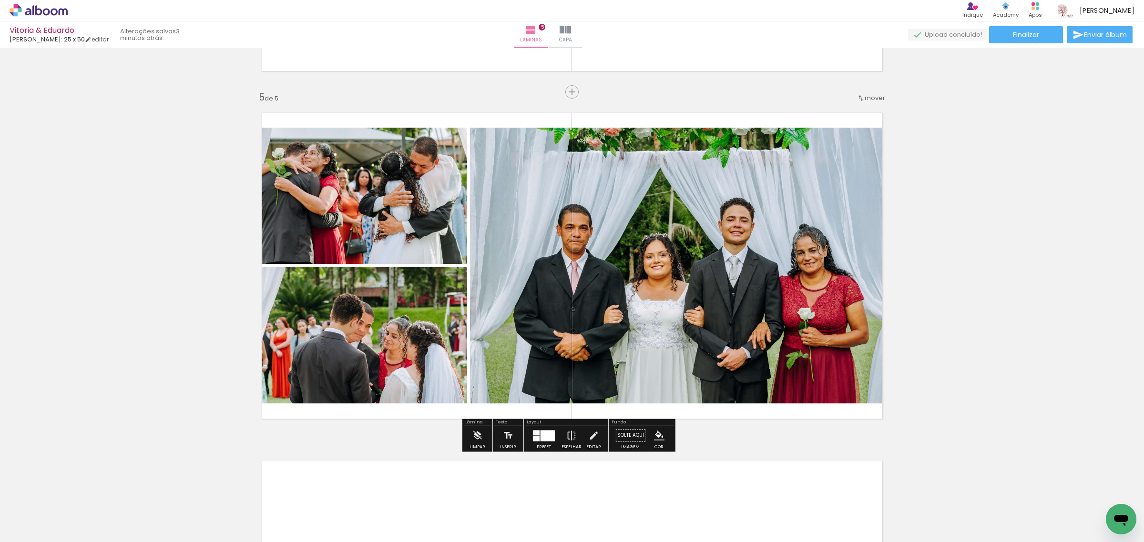
click at [547, 445] on div at bounding box center [544, 435] width 26 height 19
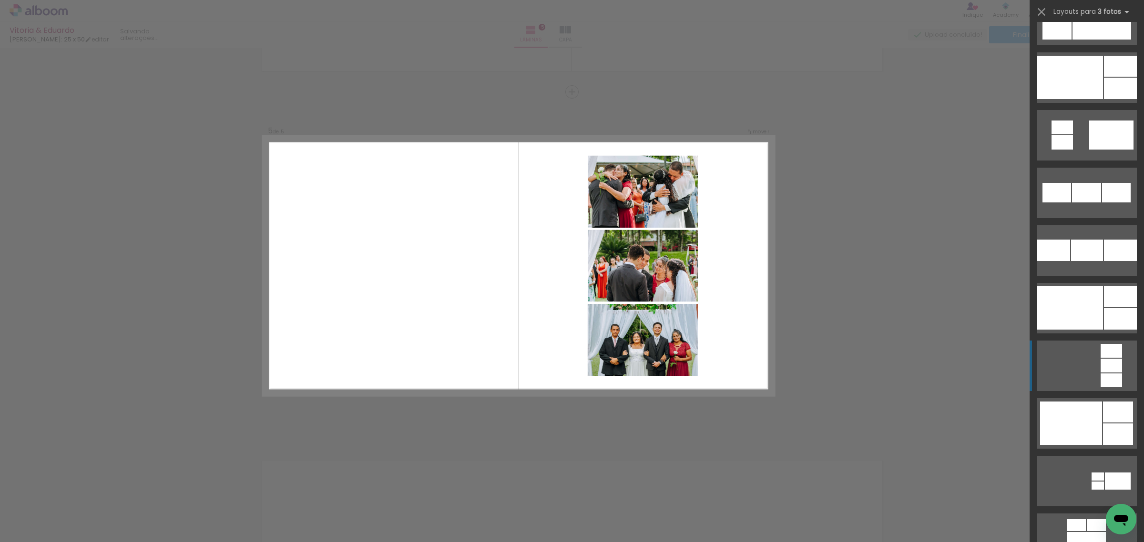
scroll to position [1071, 0]
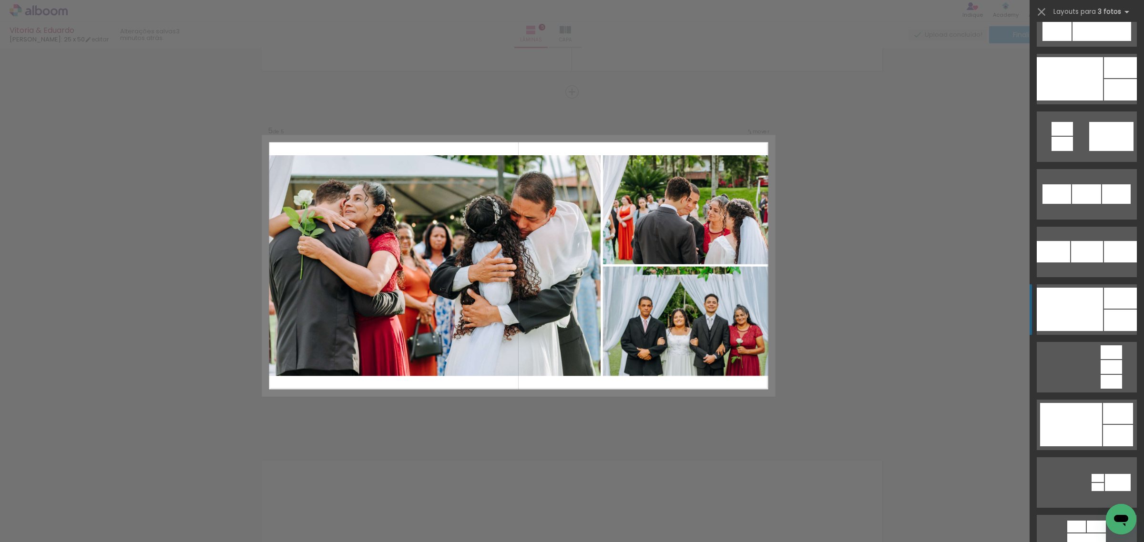
click at [1096, 101] on div at bounding box center [1069, 78] width 66 height 43
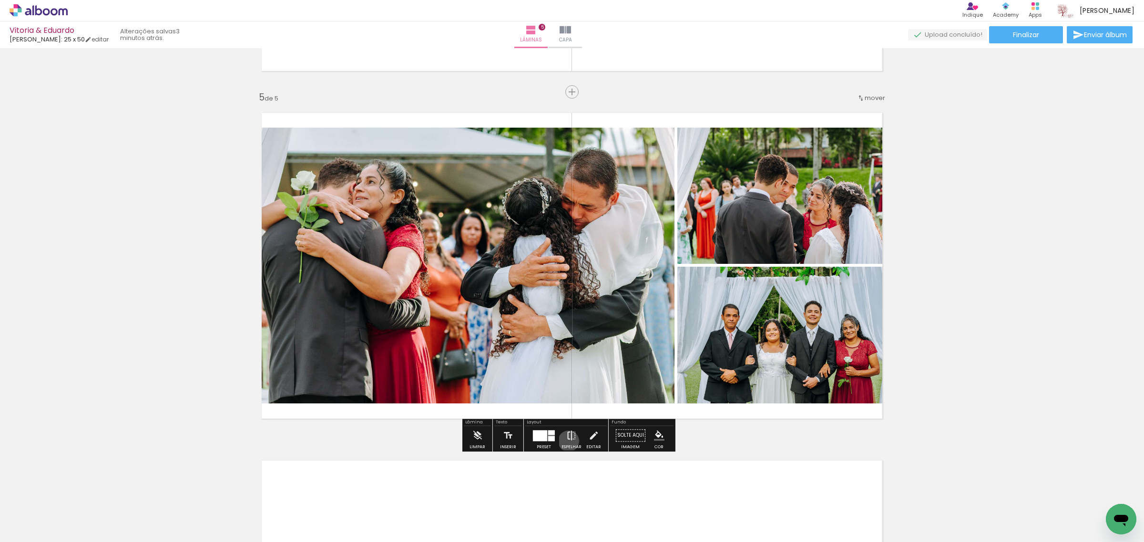
click at [566, 441] on iron-icon at bounding box center [571, 435] width 10 height 19
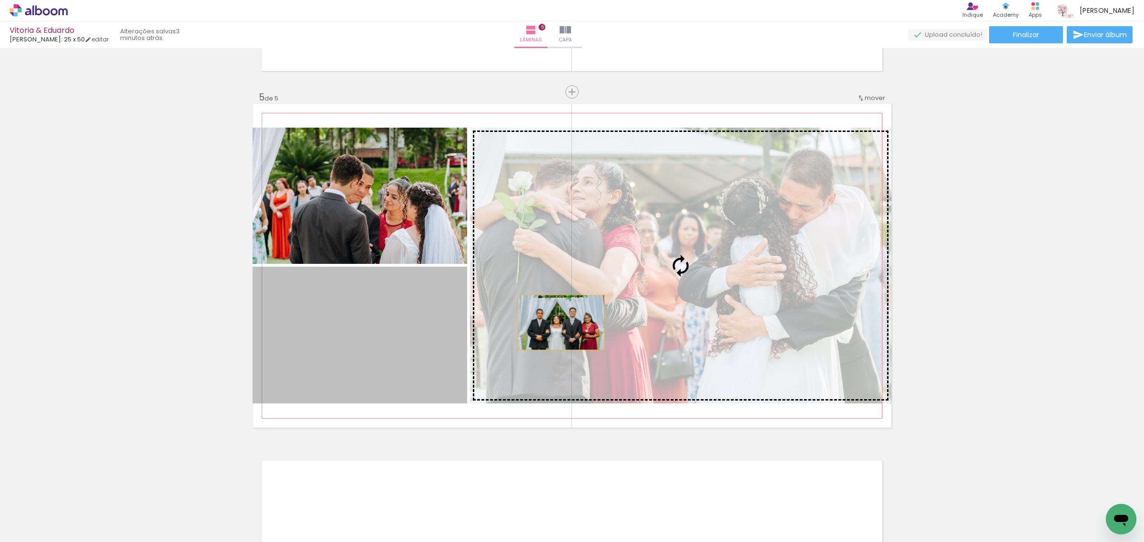
drag, startPoint x: 408, startPoint y: 385, endPoint x: 583, endPoint y: 313, distance: 188.8
click at [0, 0] on slot at bounding box center [0, 0] width 0 height 0
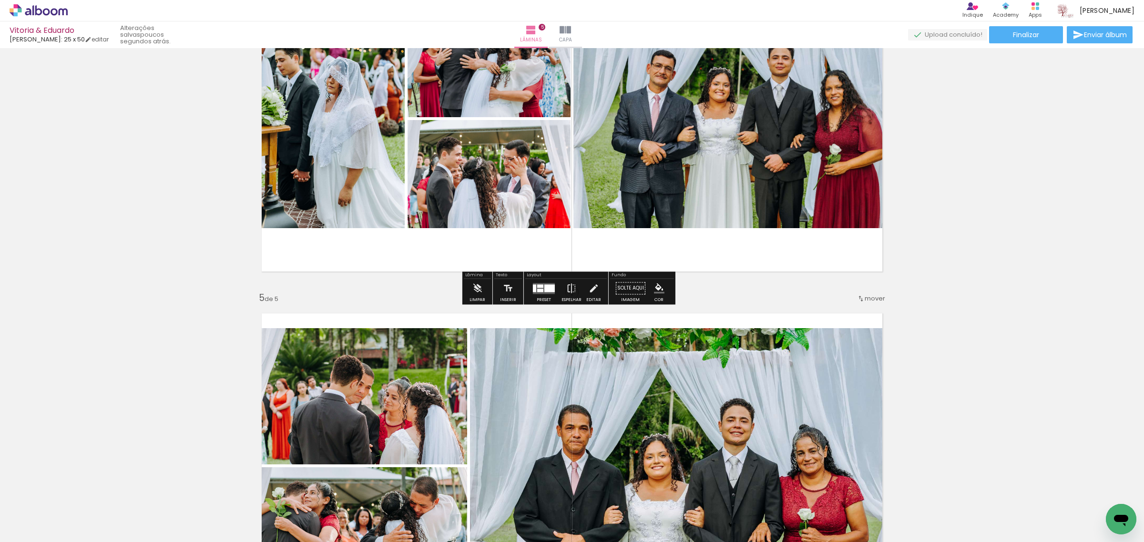
scroll to position [1165, 0]
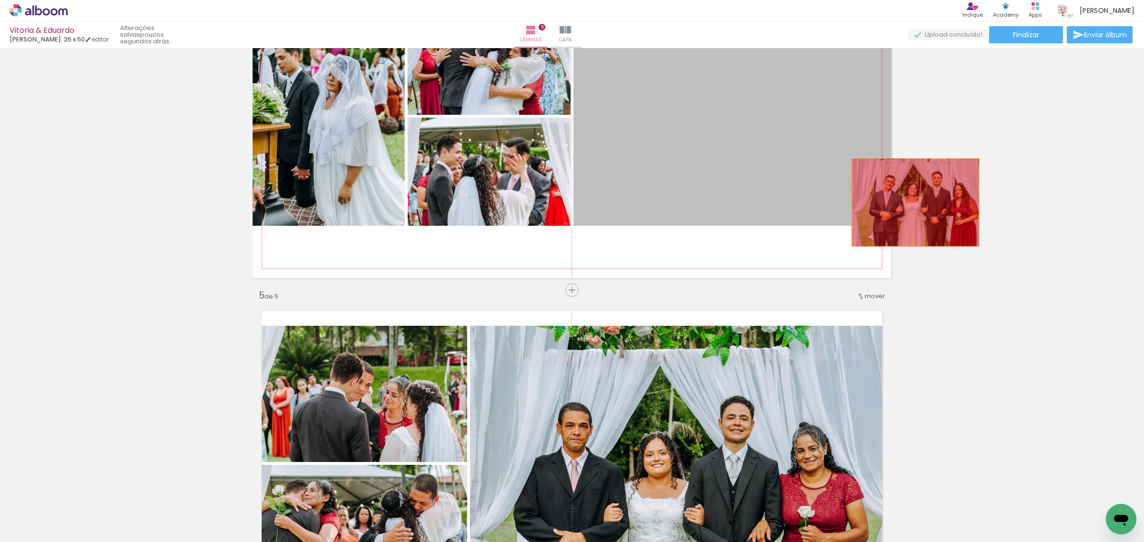
drag, startPoint x: 687, startPoint y: 175, endPoint x: 935, endPoint y: 224, distance: 253.0
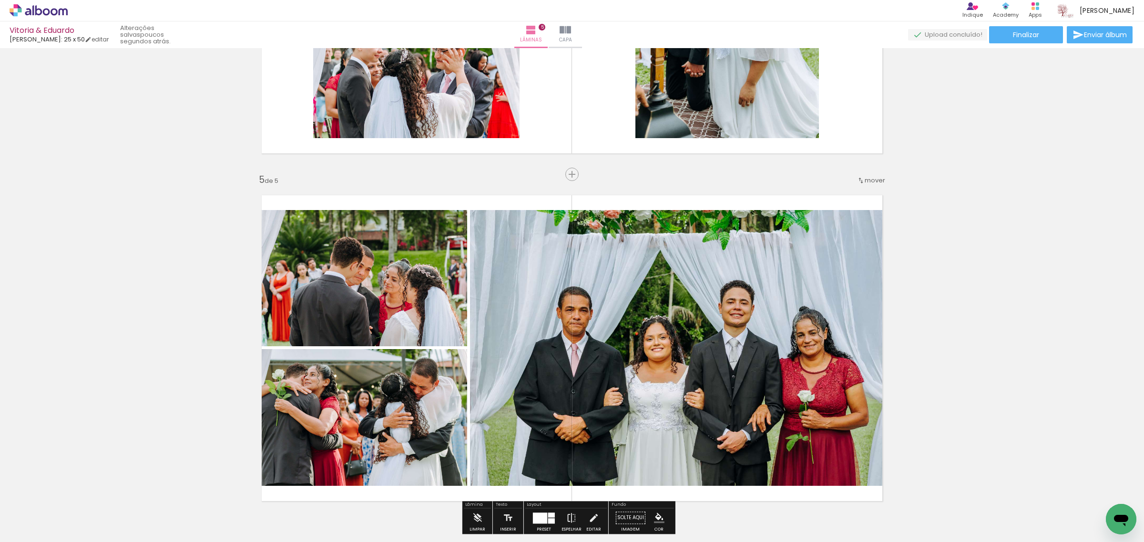
scroll to position [1284, 0]
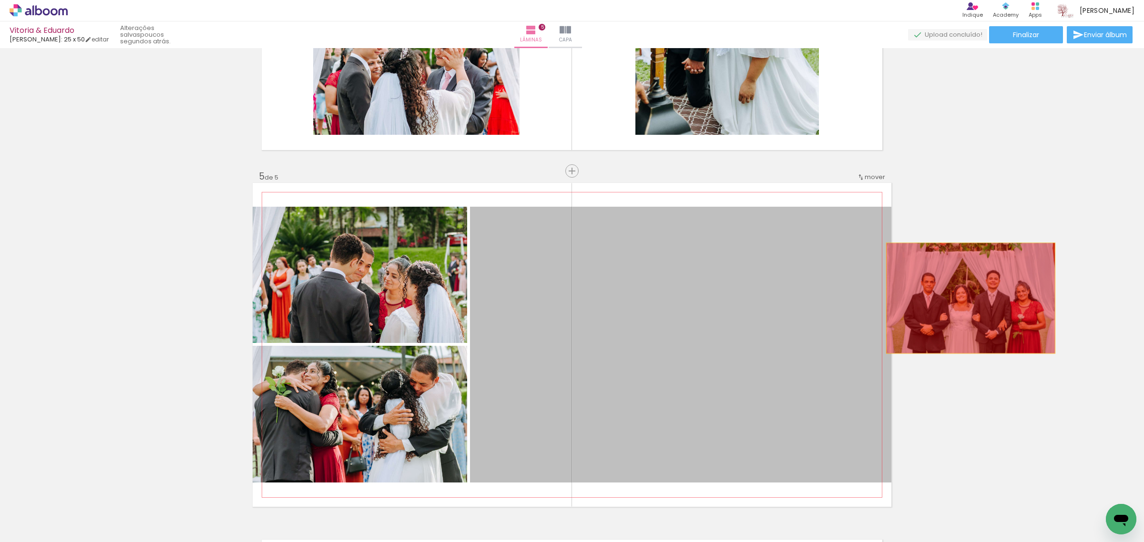
drag, startPoint x: 654, startPoint y: 323, endPoint x: 966, endPoint y: 298, distance: 312.6
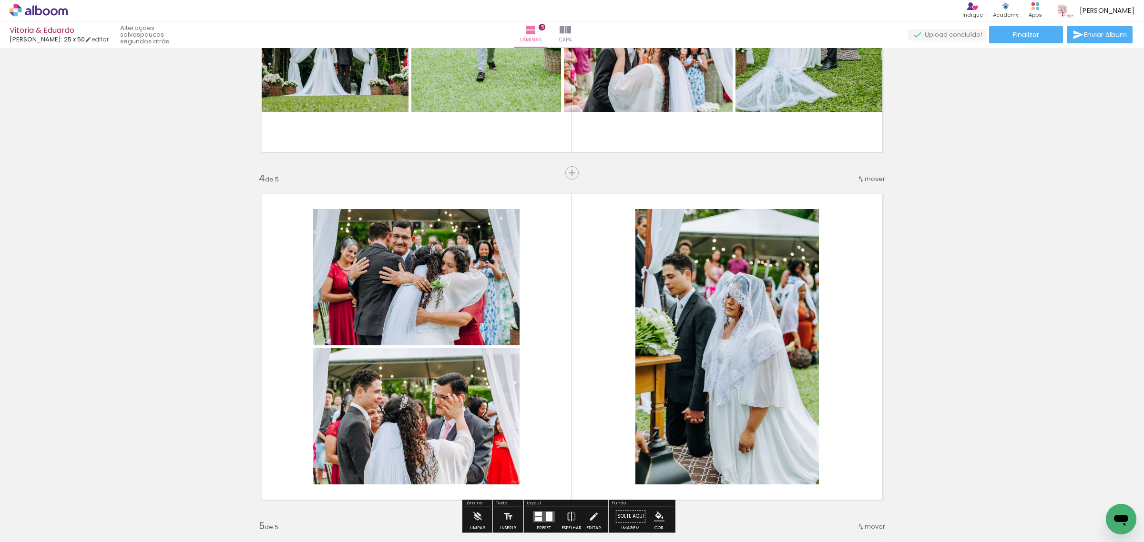
scroll to position [927, 0]
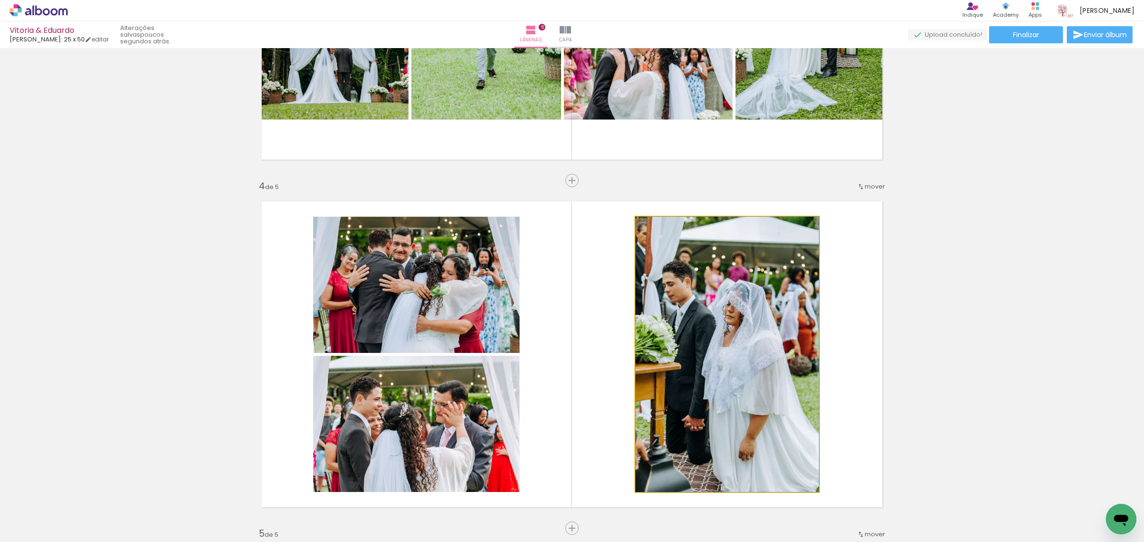
drag, startPoint x: 708, startPoint y: 323, endPoint x: 672, endPoint y: 280, distance: 55.8
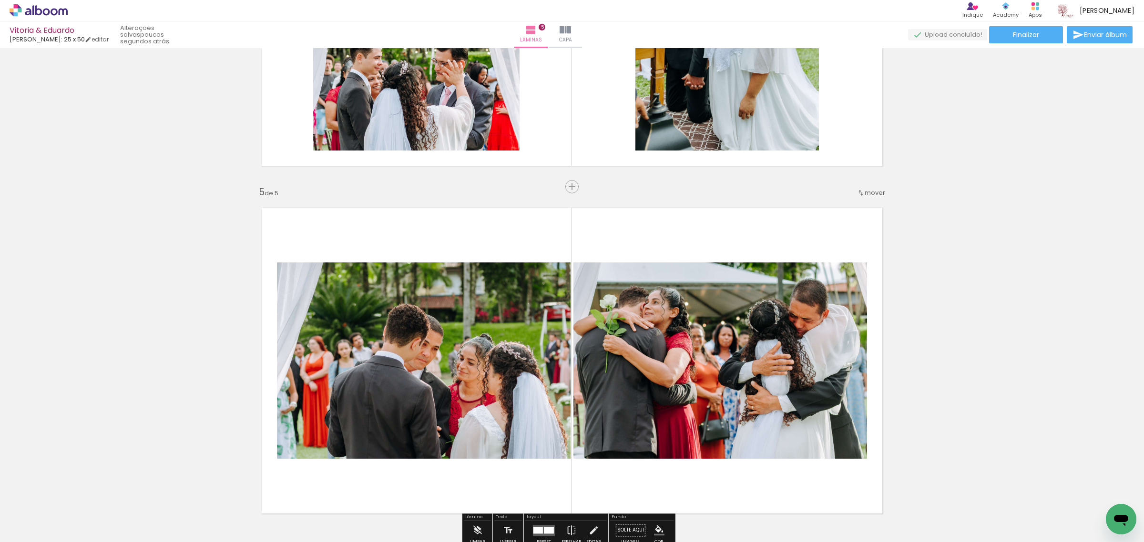
scroll to position [1270, 0]
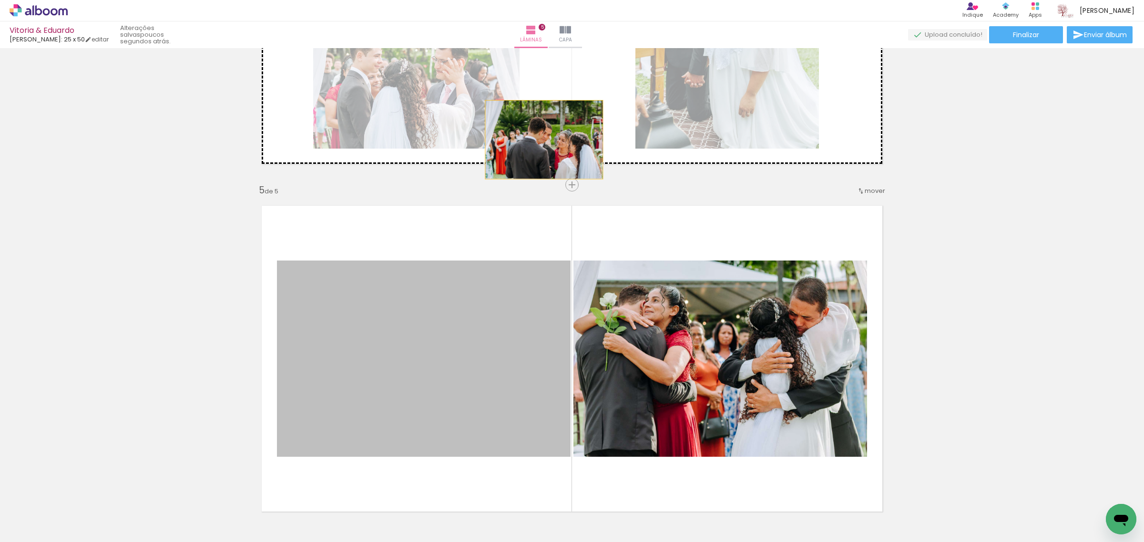
drag, startPoint x: 466, startPoint y: 394, endPoint x: 517, endPoint y: 177, distance: 222.5
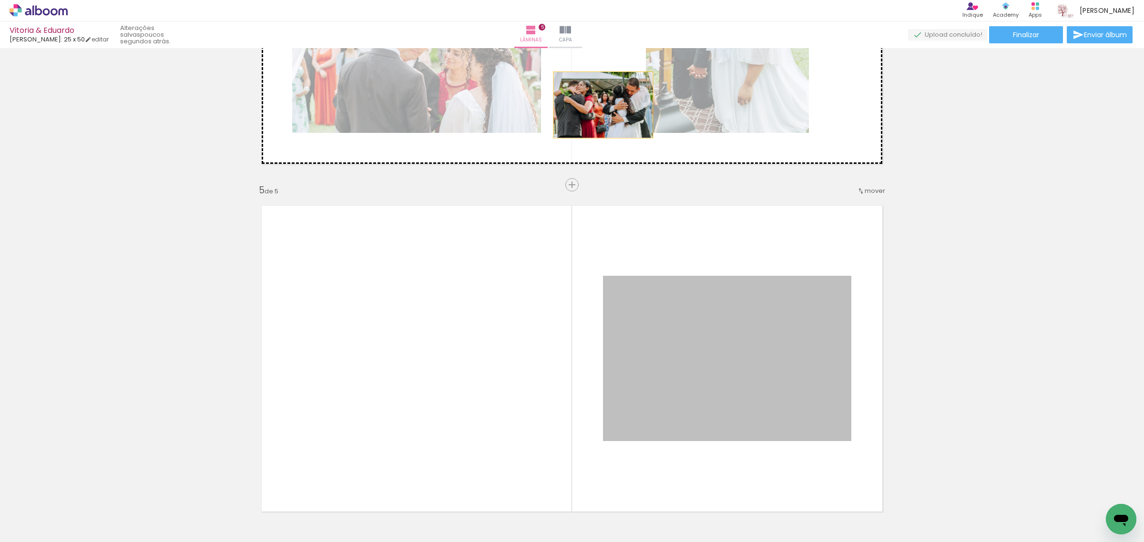
drag, startPoint x: 643, startPoint y: 365, endPoint x: 596, endPoint y: 108, distance: 260.7
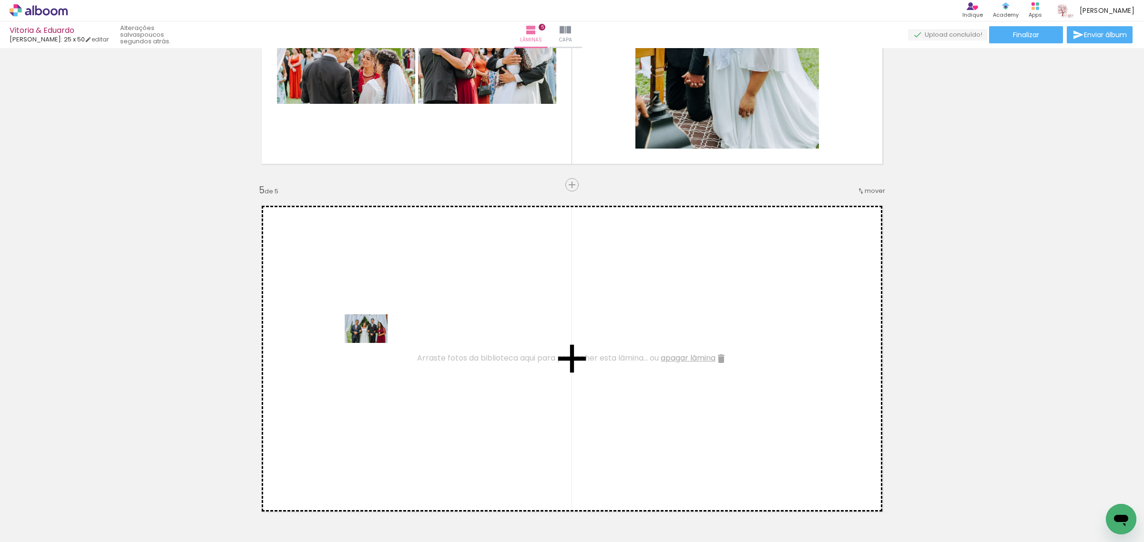
drag, startPoint x: 99, startPoint y: 517, endPoint x: 356, endPoint y: 361, distance: 301.1
click at [377, 342] on quentale-workspace at bounding box center [572, 271] width 1144 height 542
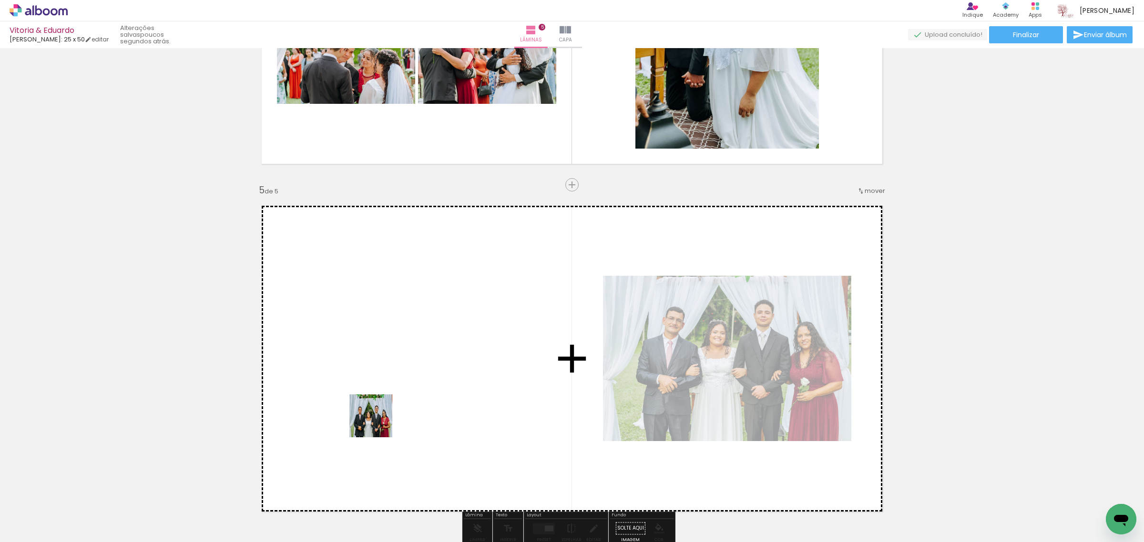
drag, startPoint x: 118, startPoint y: 513, endPoint x: 461, endPoint y: 379, distance: 368.6
click at [461, 379] on quentale-workspace at bounding box center [572, 271] width 1144 height 542
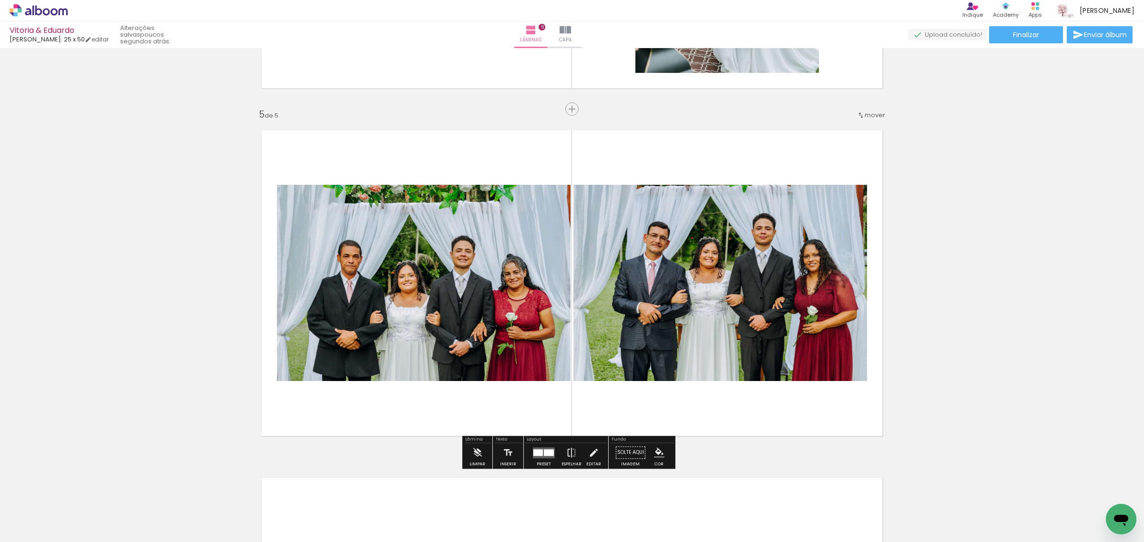
scroll to position [1389, 0]
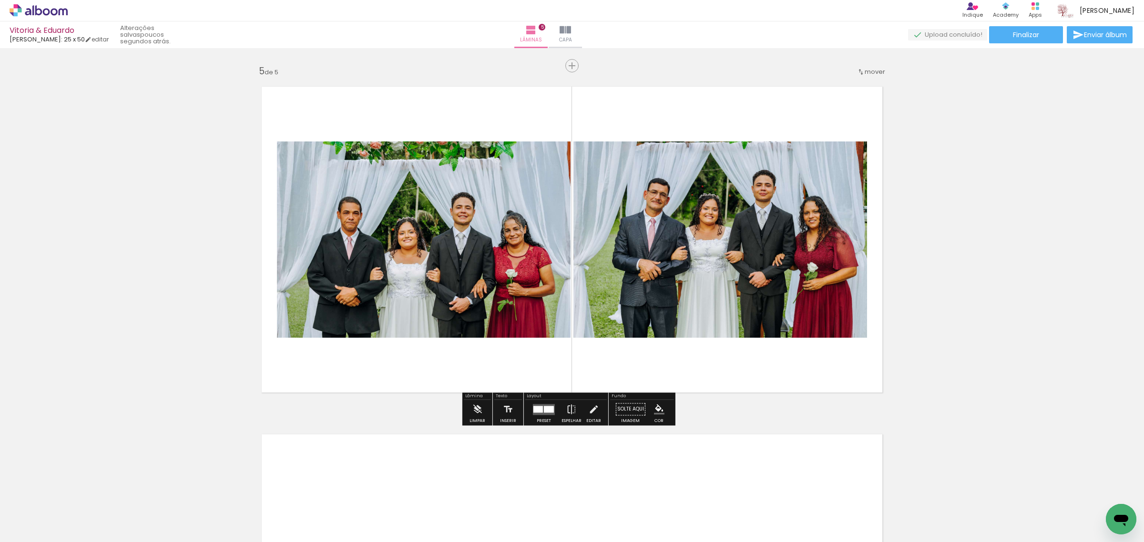
click at [465, 254] on quentale-photo at bounding box center [424, 240] width 294 height 196
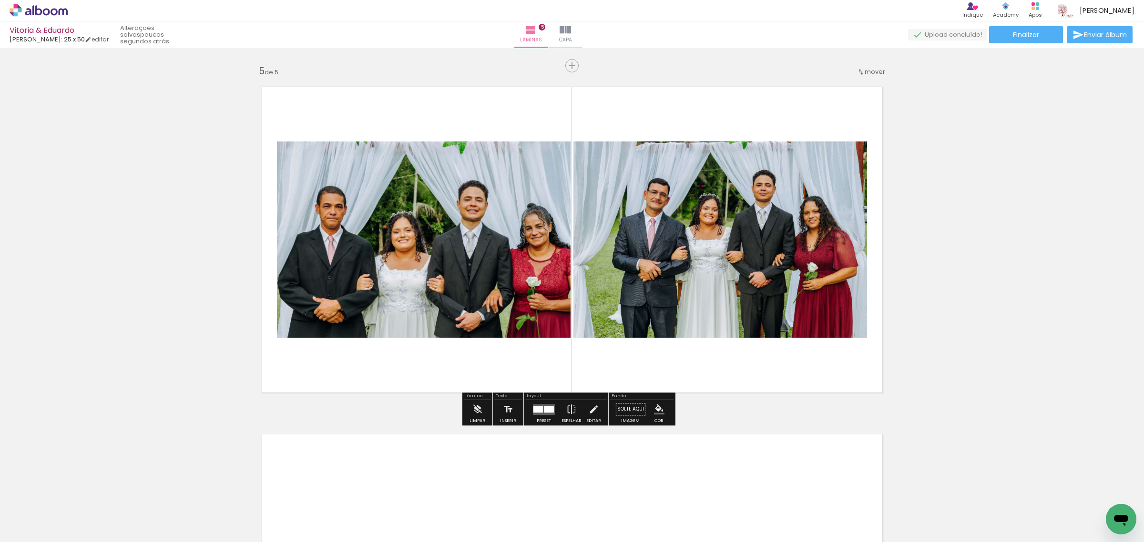
scroll to position [1071, 0]
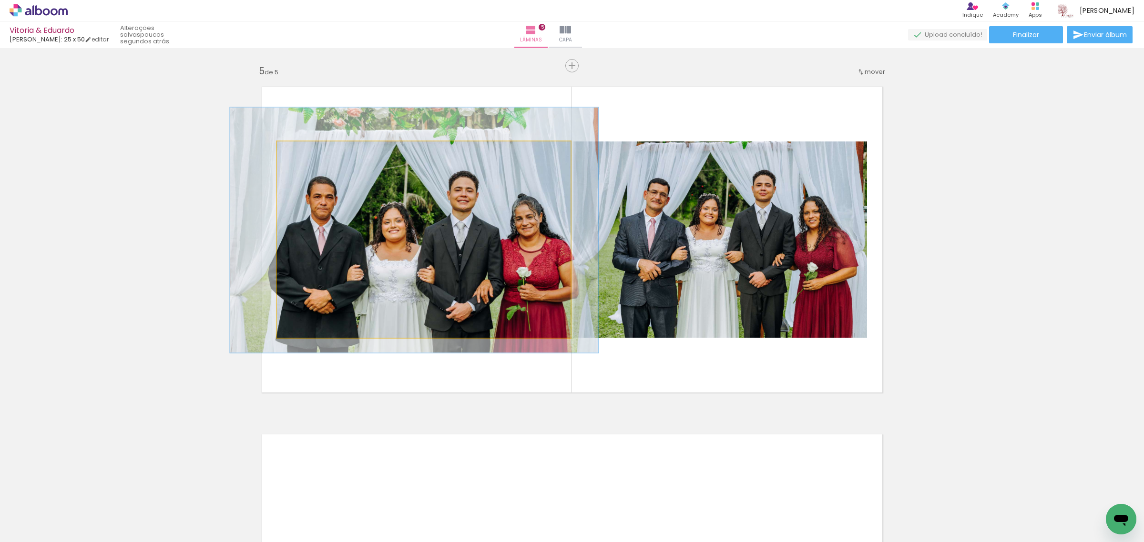
drag, startPoint x: 469, startPoint y: 250, endPoint x: 460, endPoint y: 241, distance: 13.5
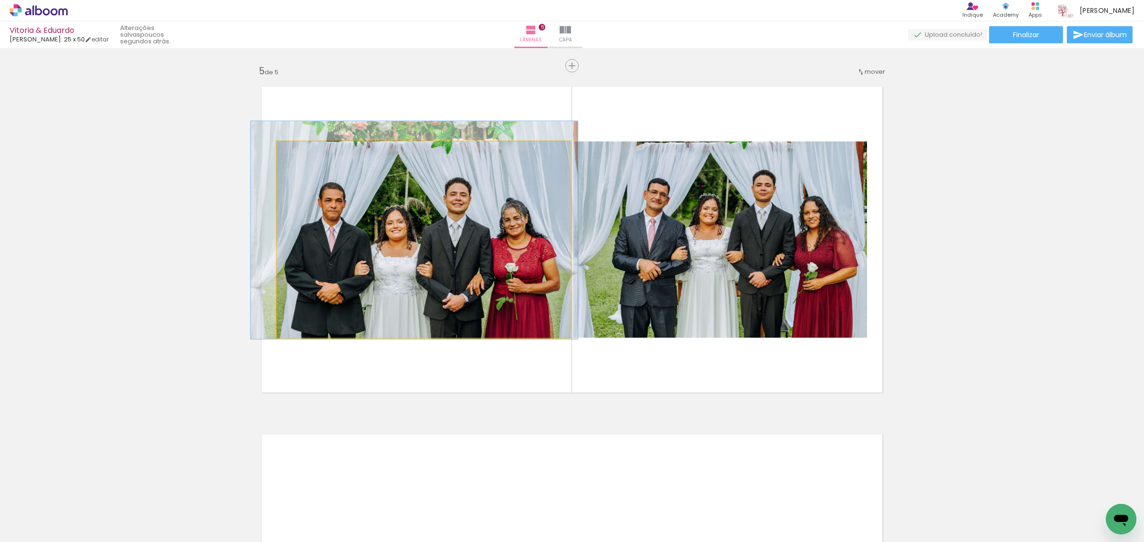
drag, startPoint x: 306, startPoint y: 152, endPoint x: 301, endPoint y: 153, distance: 5.4
type paper-slider "111"
click at [301, 153] on div at bounding box center [303, 151] width 9 height 9
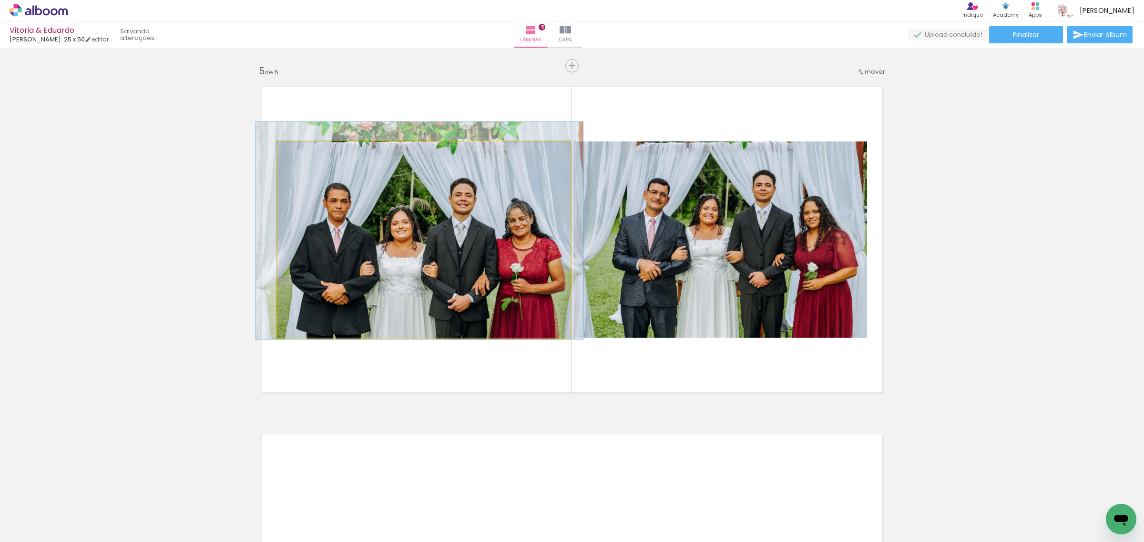
drag, startPoint x: 411, startPoint y: 214, endPoint x: 416, endPoint y: 215, distance: 5.3
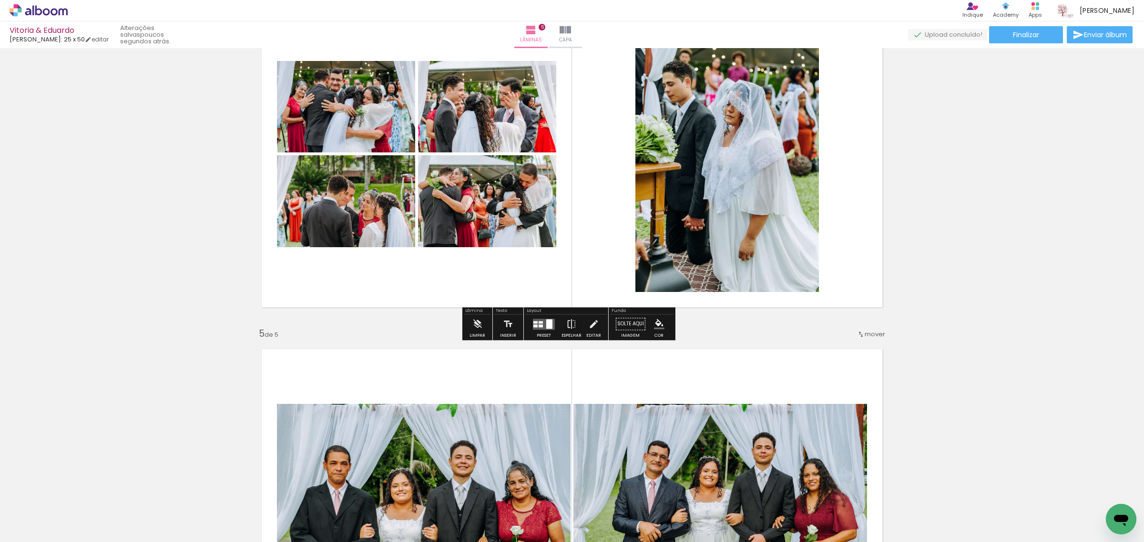
scroll to position [1072, 0]
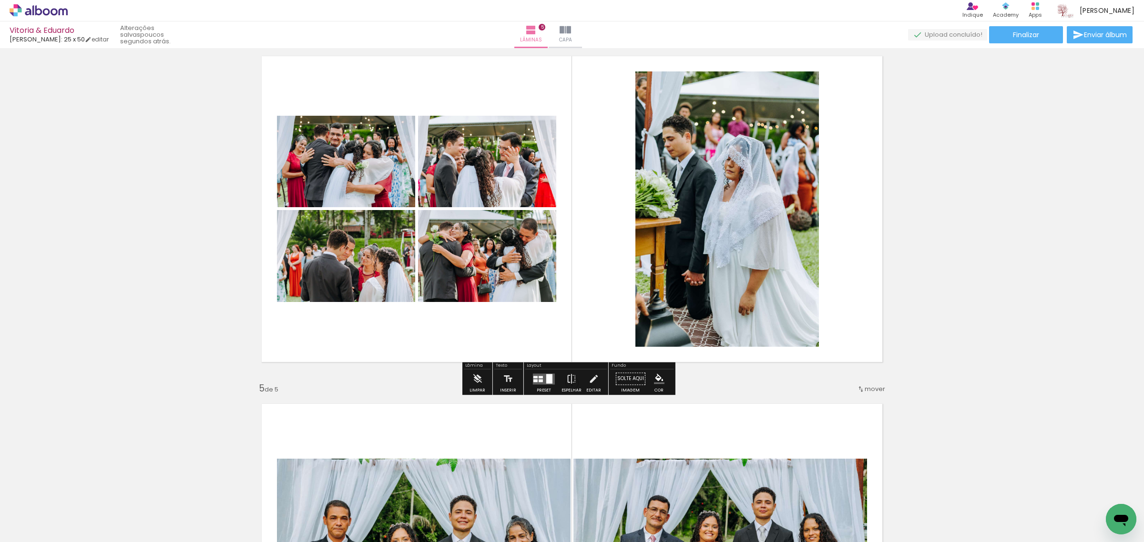
click at [546, 381] on div at bounding box center [549, 379] width 6 height 10
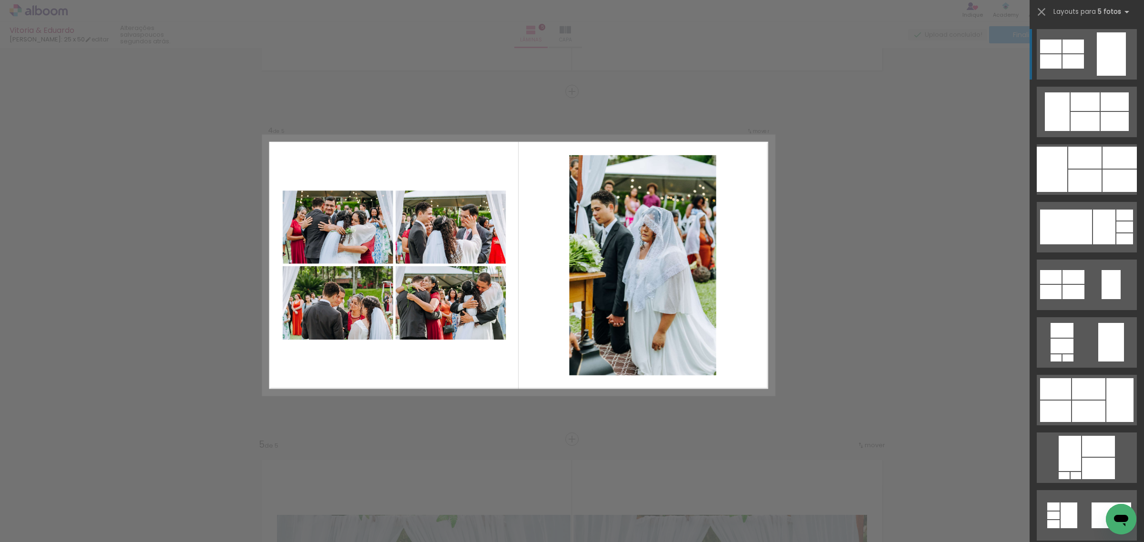
scroll to position [1015, 0]
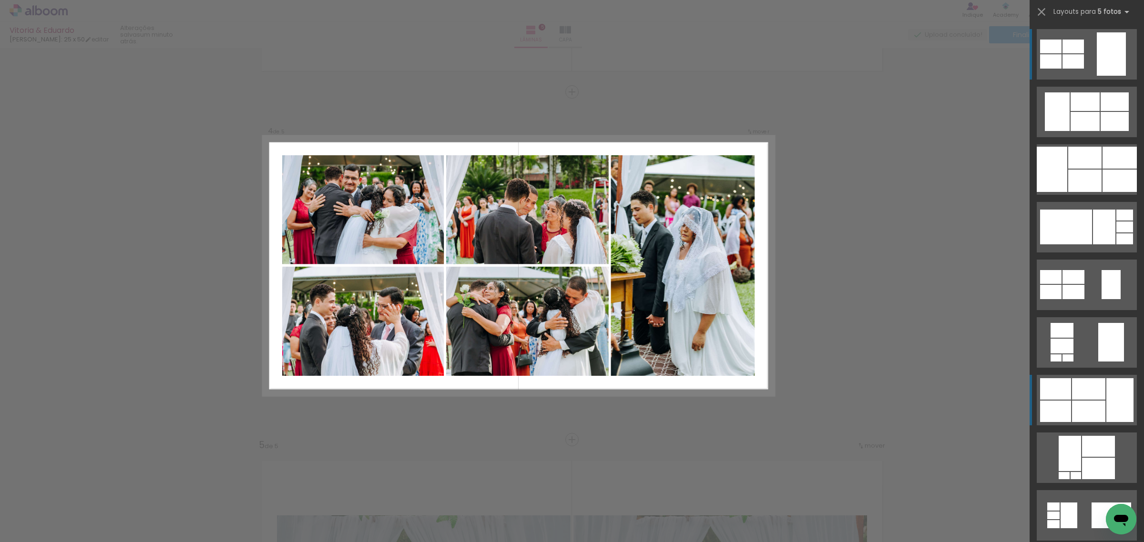
click at [1072, 393] on div at bounding box center [1088, 388] width 33 height 21
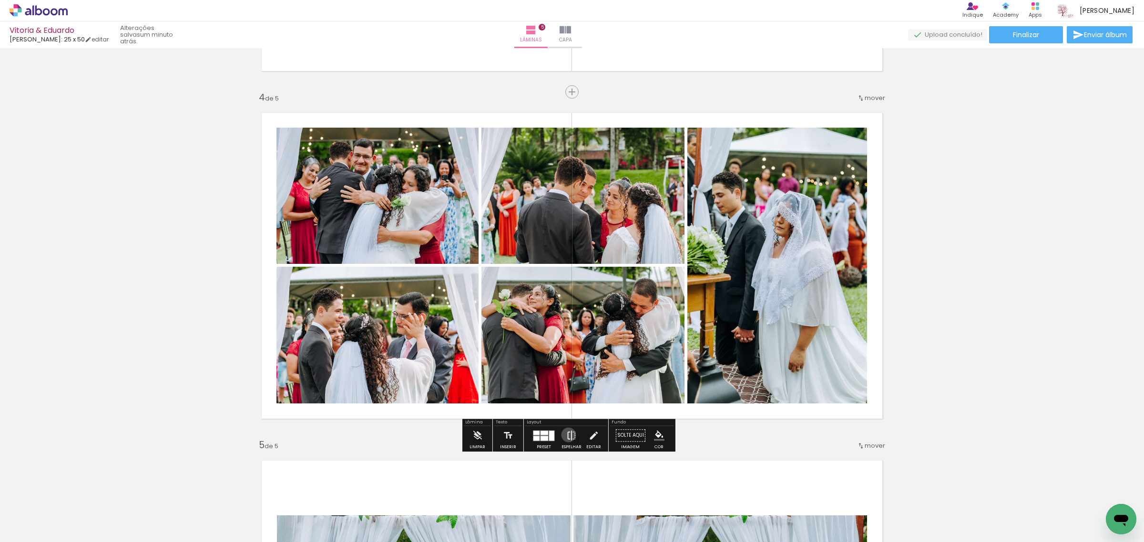
click at [566, 435] on iron-icon at bounding box center [571, 435] width 10 height 19
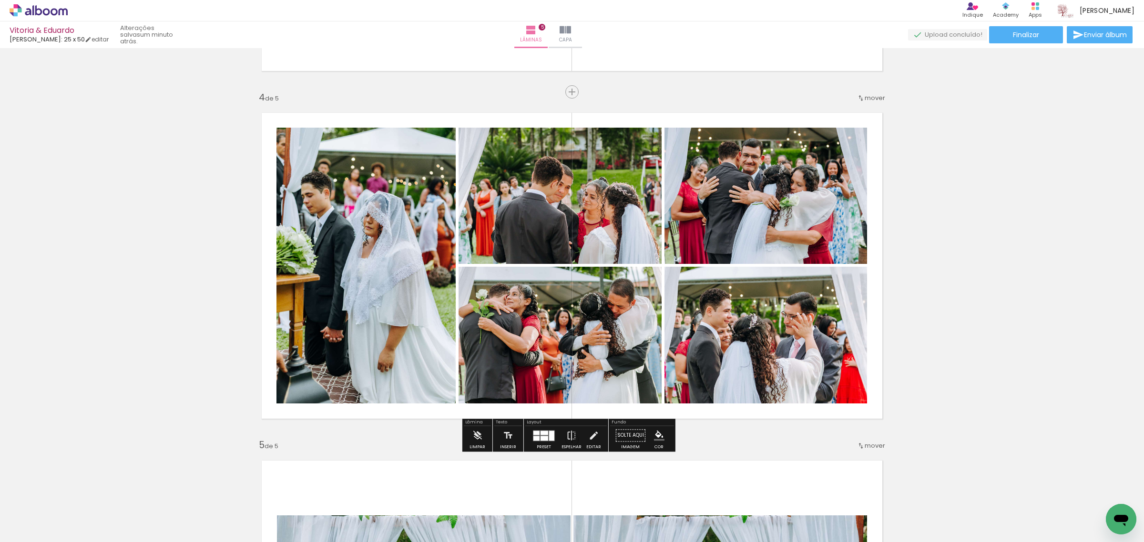
click at [911, 317] on div "Inserir lâmina 1 de 5 Inserir lâmina 2 de 5 Inserir lâmina 3 de 5 Inserir lâmin…" at bounding box center [572, 80] width 1144 height 2088
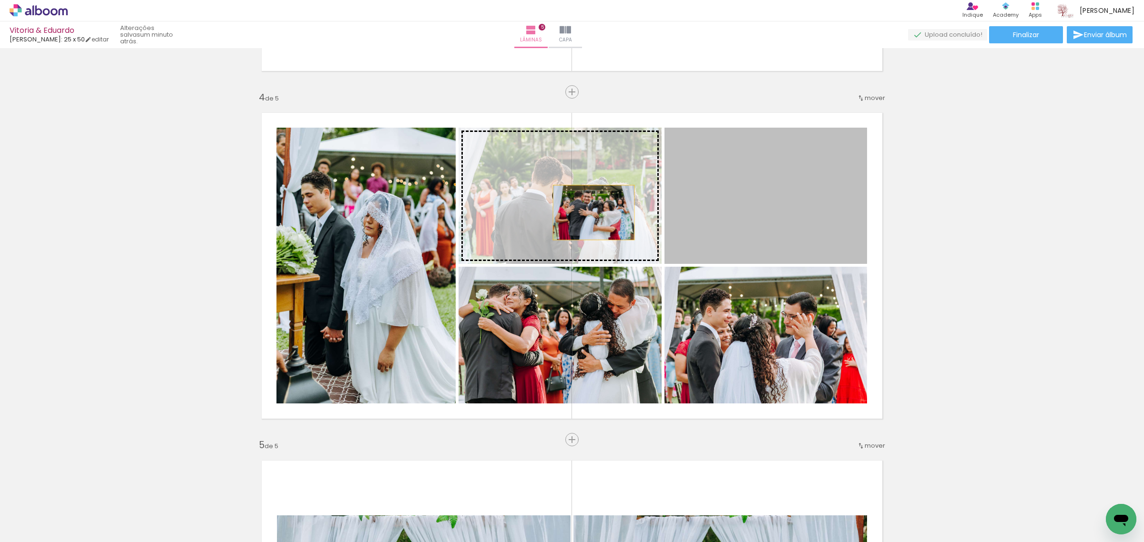
drag, startPoint x: 790, startPoint y: 216, endPoint x: 589, endPoint y: 213, distance: 200.6
click at [0, 0] on slot at bounding box center [0, 0] width 0 height 0
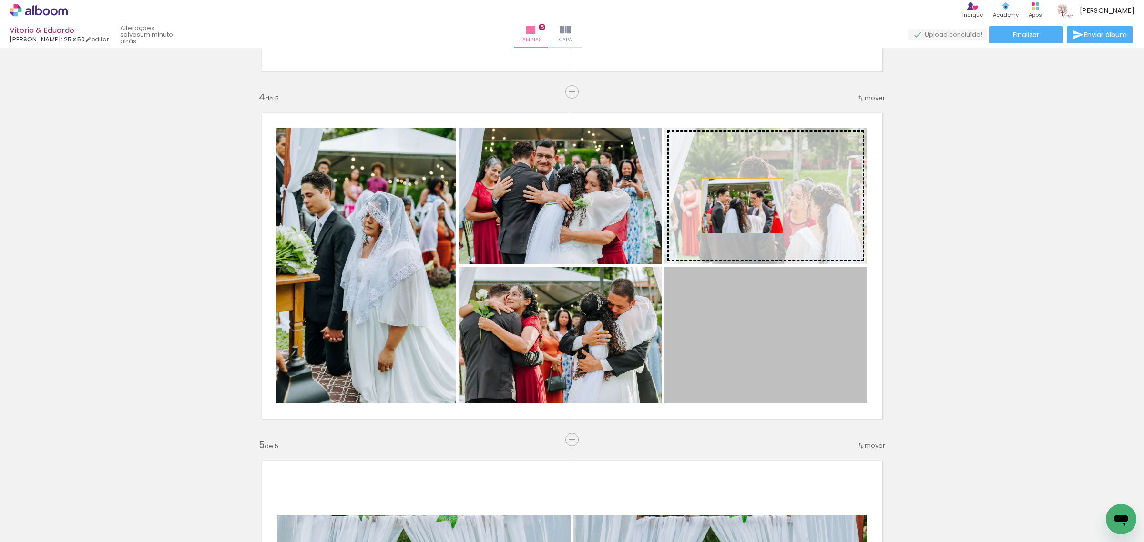
drag, startPoint x: 705, startPoint y: 334, endPoint x: 738, endPoint y: 206, distance: 131.7
click at [0, 0] on slot at bounding box center [0, 0] width 0 height 0
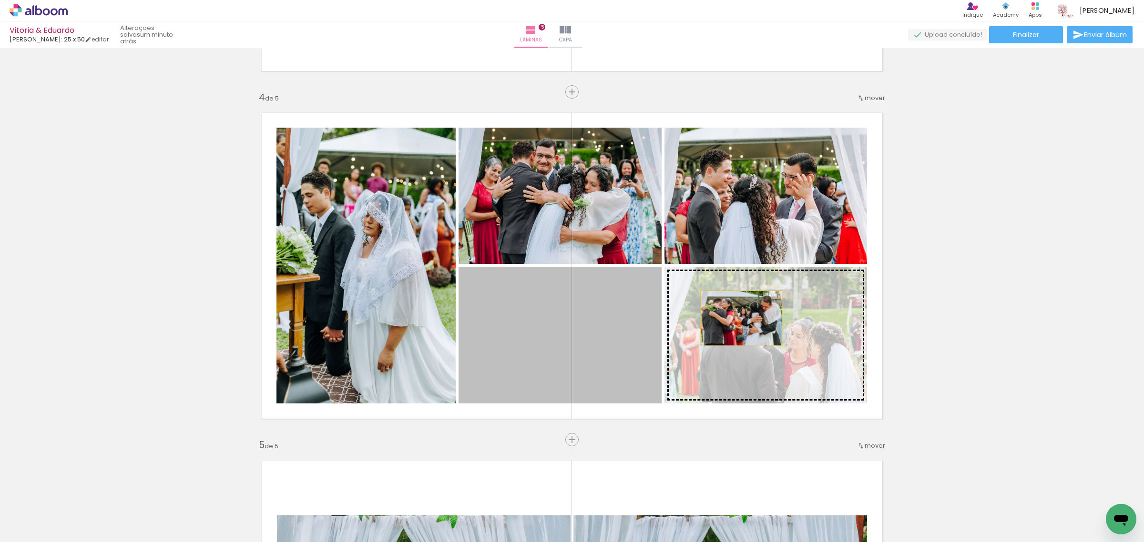
drag, startPoint x: 544, startPoint y: 340, endPoint x: 739, endPoint y: 321, distance: 195.8
click at [0, 0] on slot at bounding box center [0, 0] width 0 height 0
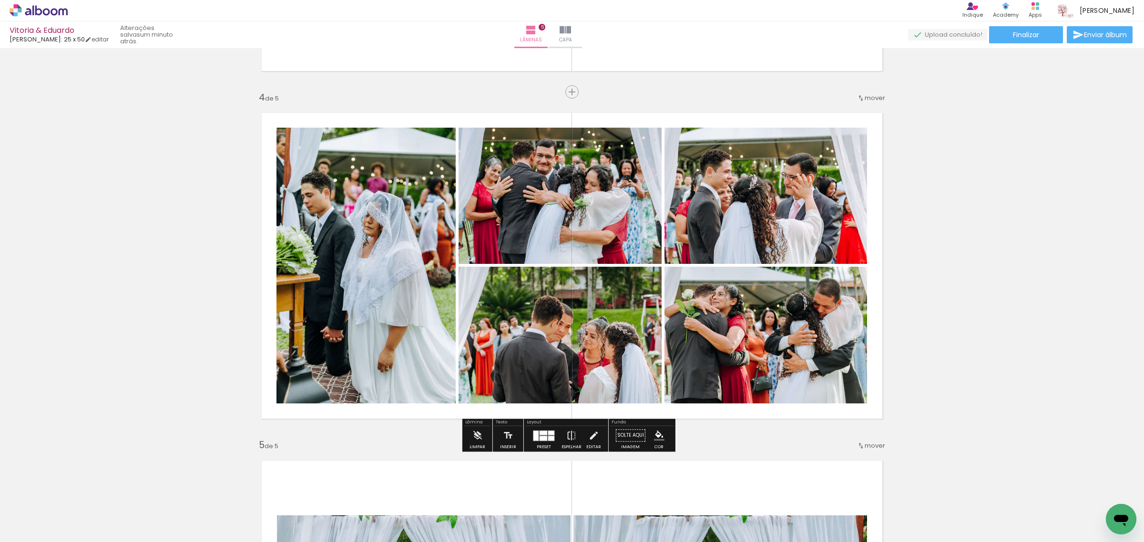
click at [959, 288] on div "Inserir lâmina 1 de 5 Inserir lâmina 2 de 5 Inserir lâmina 3 de 5 Inserir lâmin…" at bounding box center [572, 80] width 1144 height 2088
click at [950, 294] on div "Inserir lâmina 1 de 5 Inserir lâmina 2 de 5 Inserir lâmina 3 de 5 Inserir lâmin…" at bounding box center [572, 80] width 1144 height 2088
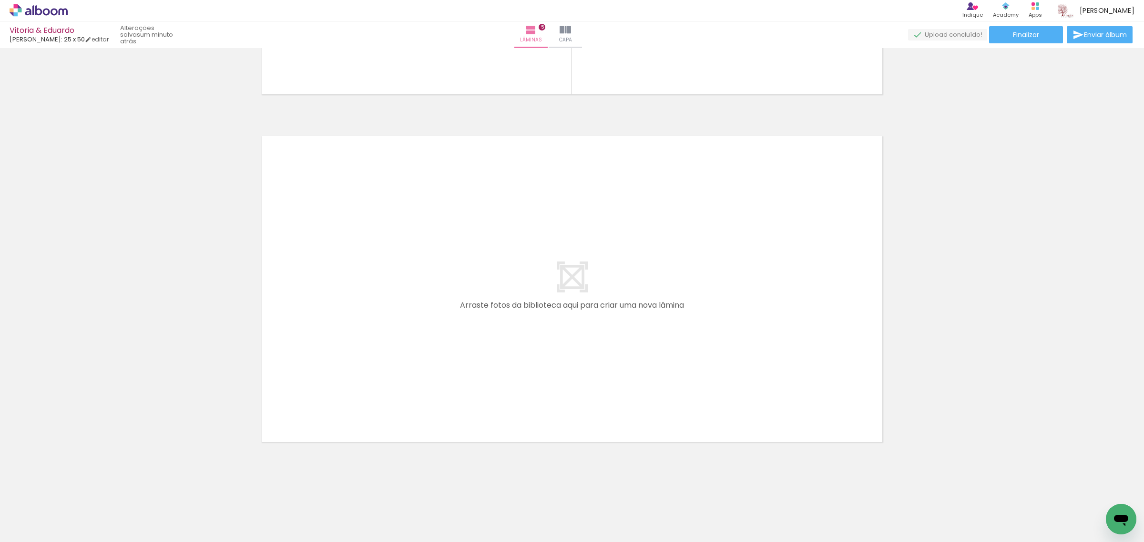
scroll to position [1689, 0]
drag, startPoint x: 101, startPoint y: 518, endPoint x: 105, endPoint y: 530, distance: 12.5
click at [116, 526] on div at bounding box center [95, 510] width 47 height 31
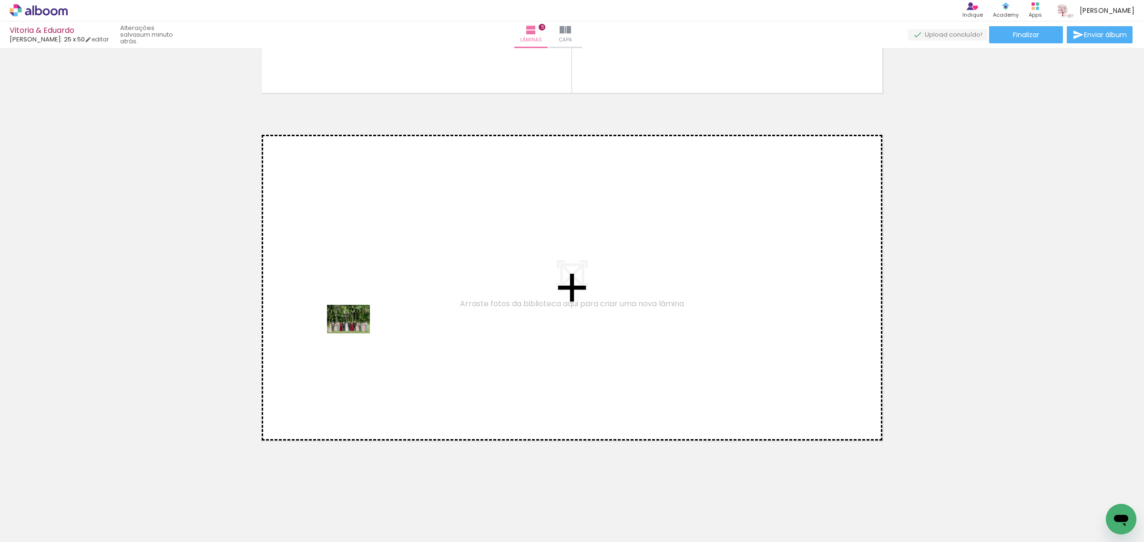
drag, startPoint x: 152, startPoint y: 517, endPoint x: 355, endPoint y: 334, distance: 273.6
click at [355, 334] on quentale-workspace at bounding box center [572, 271] width 1144 height 542
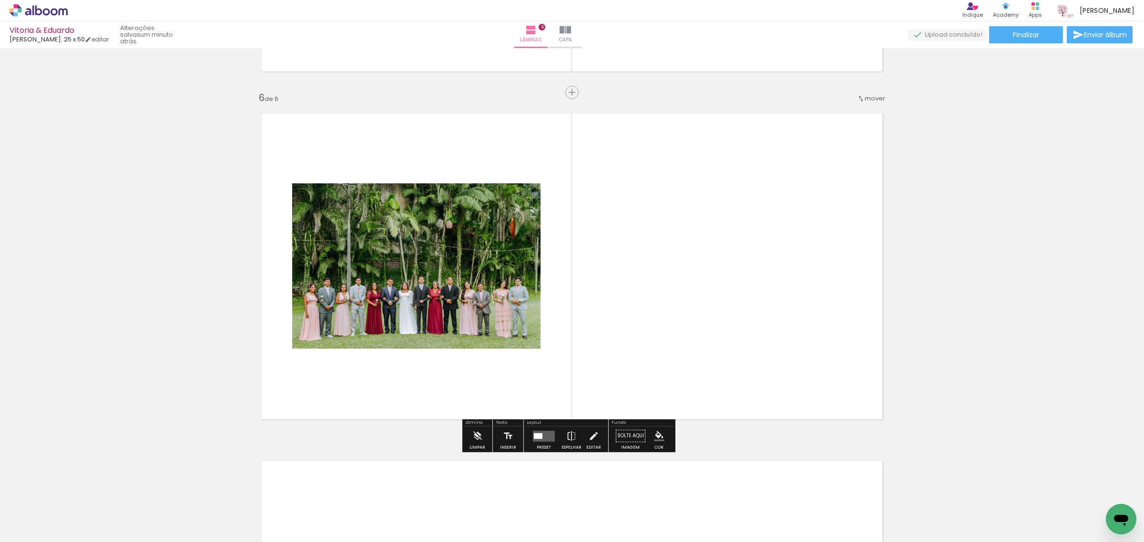
scroll to position [1711, 0]
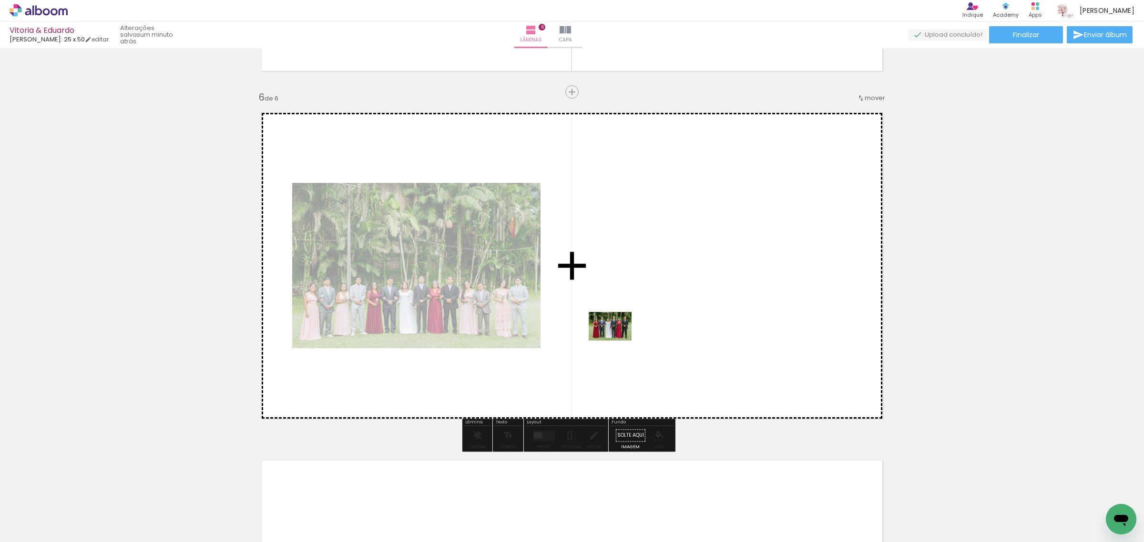
drag, startPoint x: 156, startPoint y: 517, endPoint x: 648, endPoint y: 323, distance: 529.2
click at [648, 323] on quentale-workspace at bounding box center [572, 271] width 1144 height 542
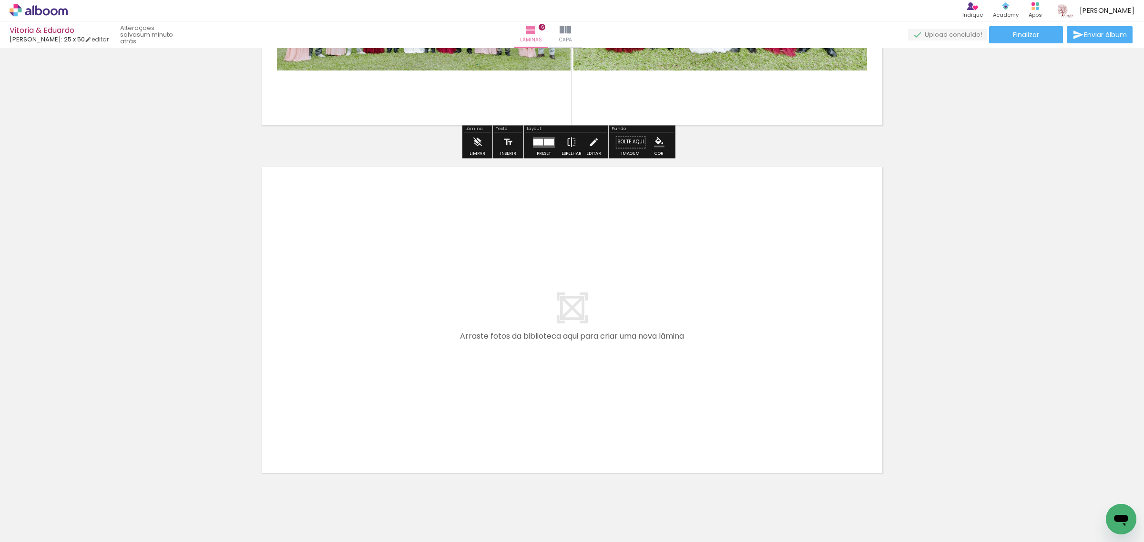
scroll to position [2037, 0]
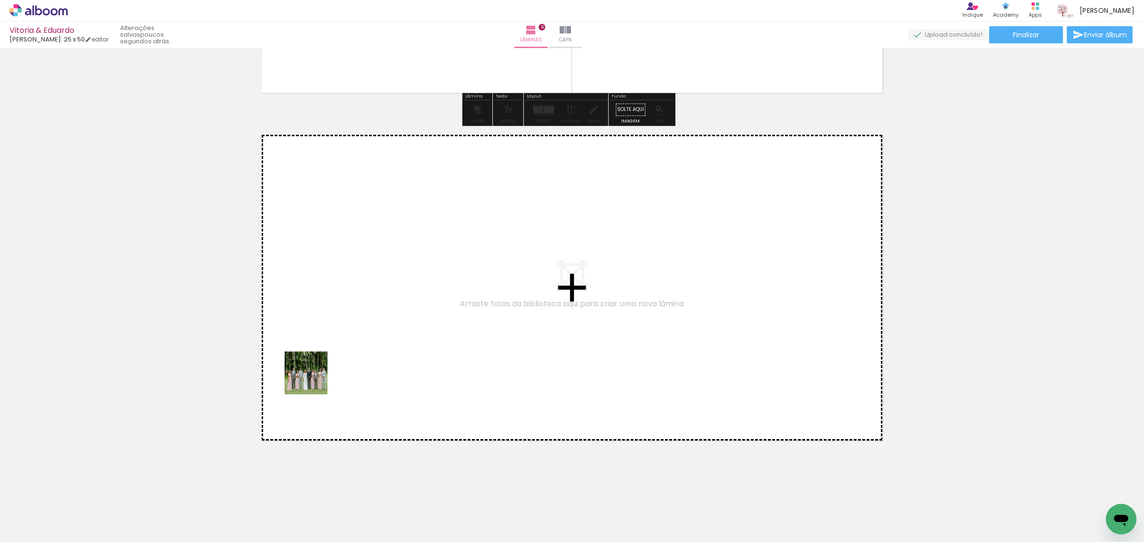
drag, startPoint x: 155, startPoint y: 516, endPoint x: 392, endPoint y: 312, distance: 311.9
click at [392, 312] on quentale-workspace at bounding box center [572, 271] width 1144 height 542
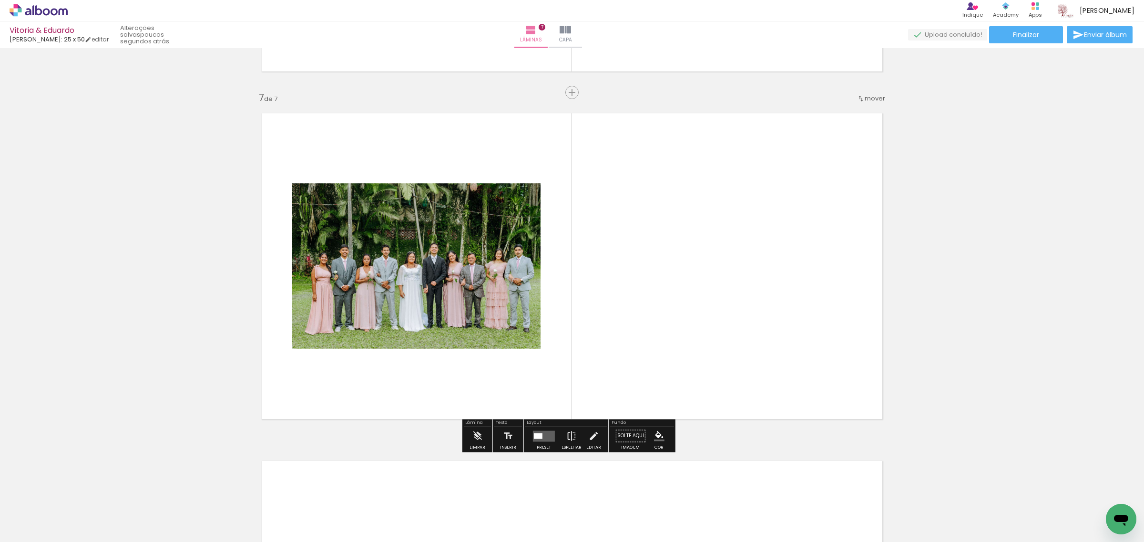
scroll to position [2059, 0]
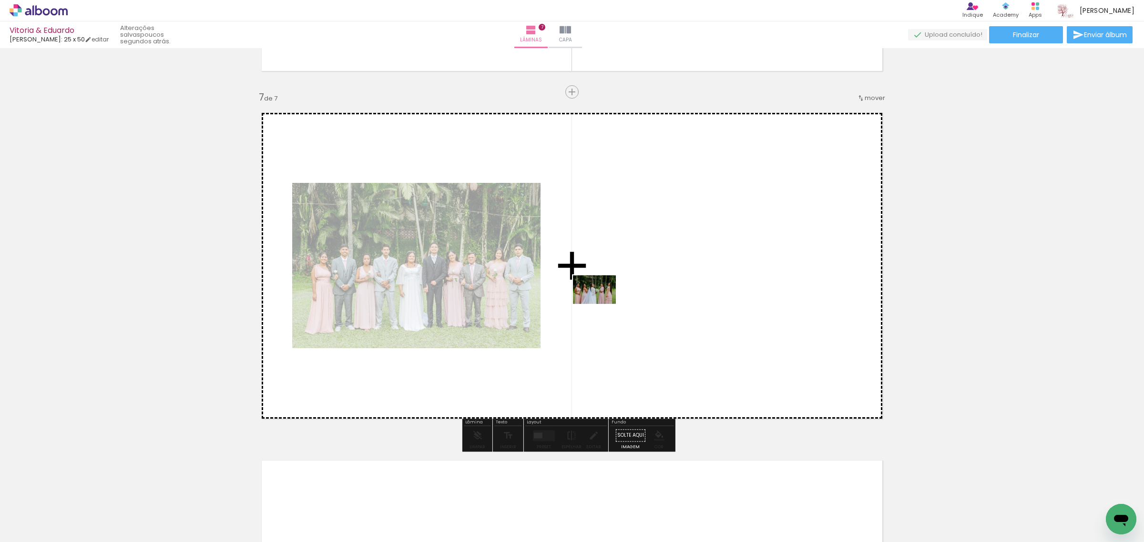
drag, startPoint x: 165, startPoint y: 517, endPoint x: 602, endPoint y: 304, distance: 486.1
click at [602, 304] on quentale-workspace at bounding box center [572, 271] width 1144 height 542
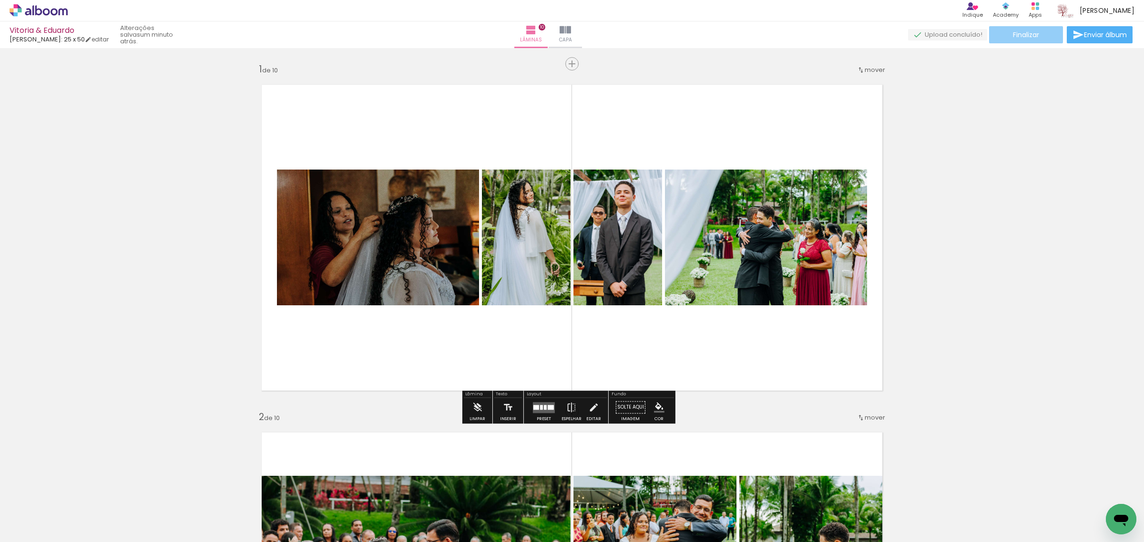
scroll to position [119, 0]
click at [1027, 34] on span "Finalizar" at bounding box center [1026, 34] width 26 height 7
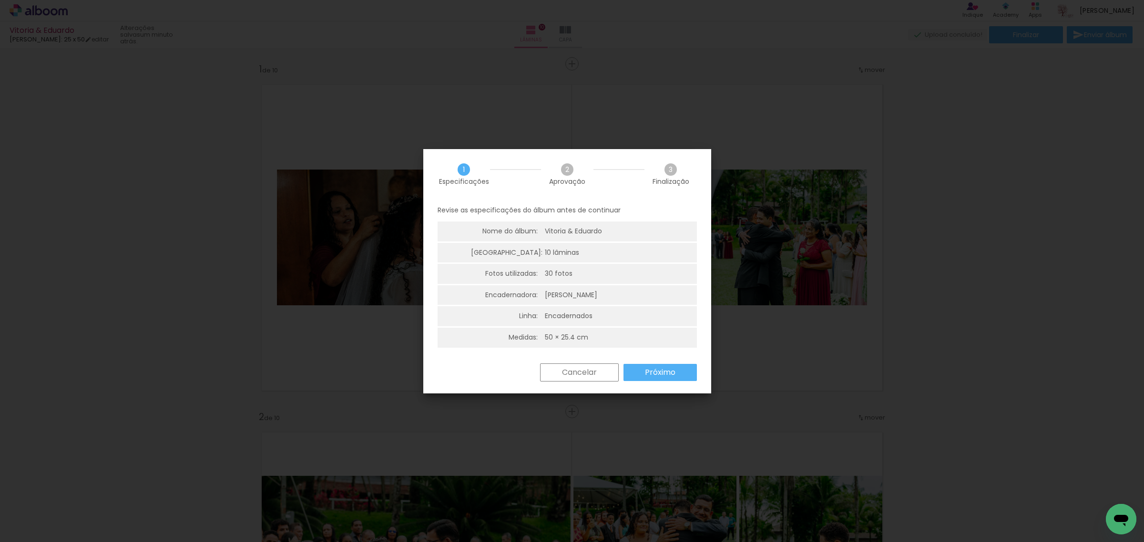
click at [673, 366] on paper-button "Próximo" at bounding box center [659, 372] width 73 height 17
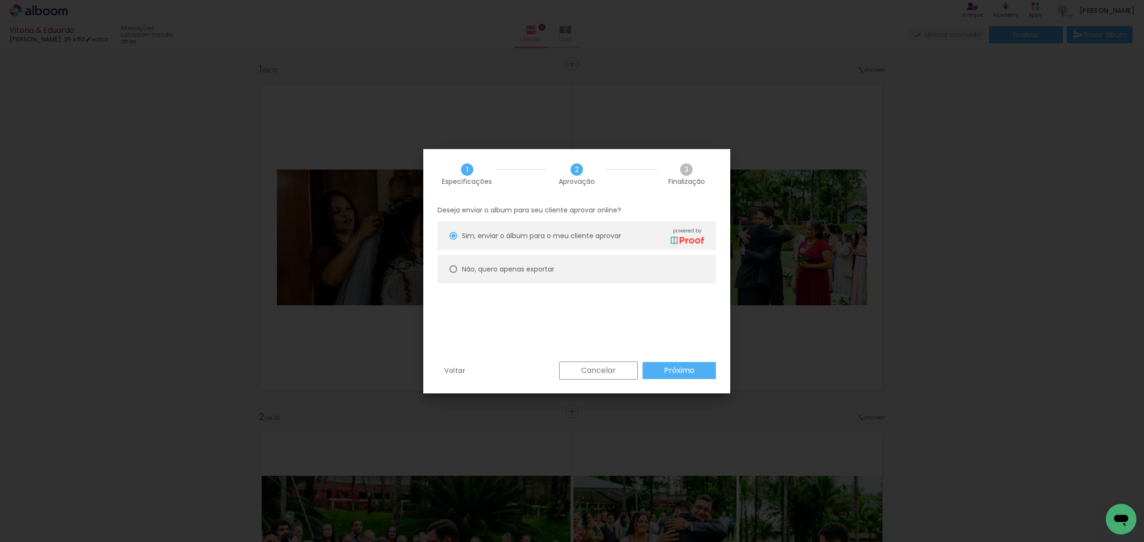
click at [0, 0] on slot "Próximo" at bounding box center [0, 0] width 0 height 0
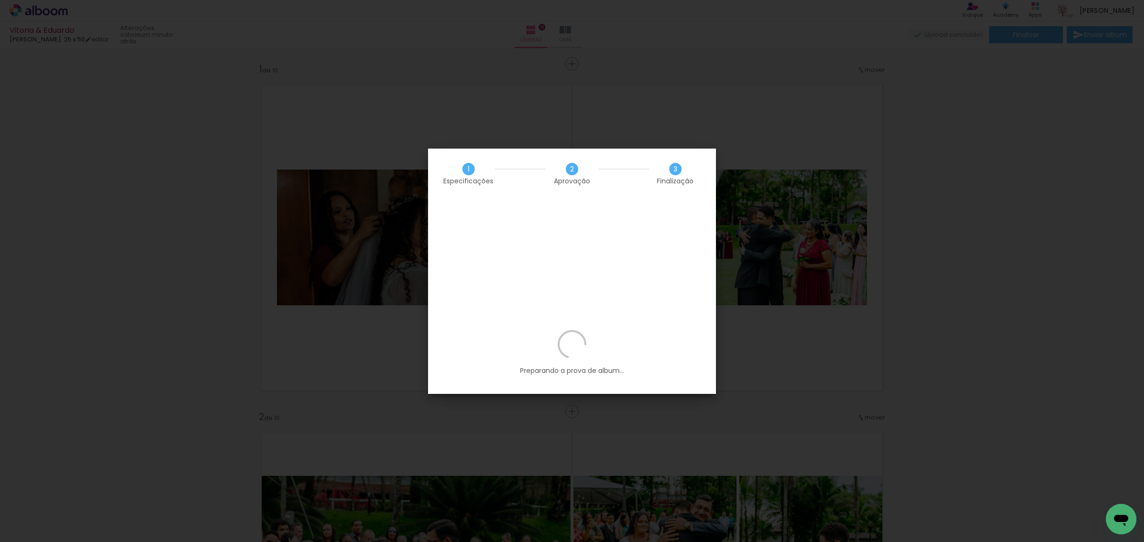
click at [878, 242] on iron-overlay-backdrop at bounding box center [572, 271] width 1144 height 542
